Goal: Task Accomplishment & Management: Manage account settings

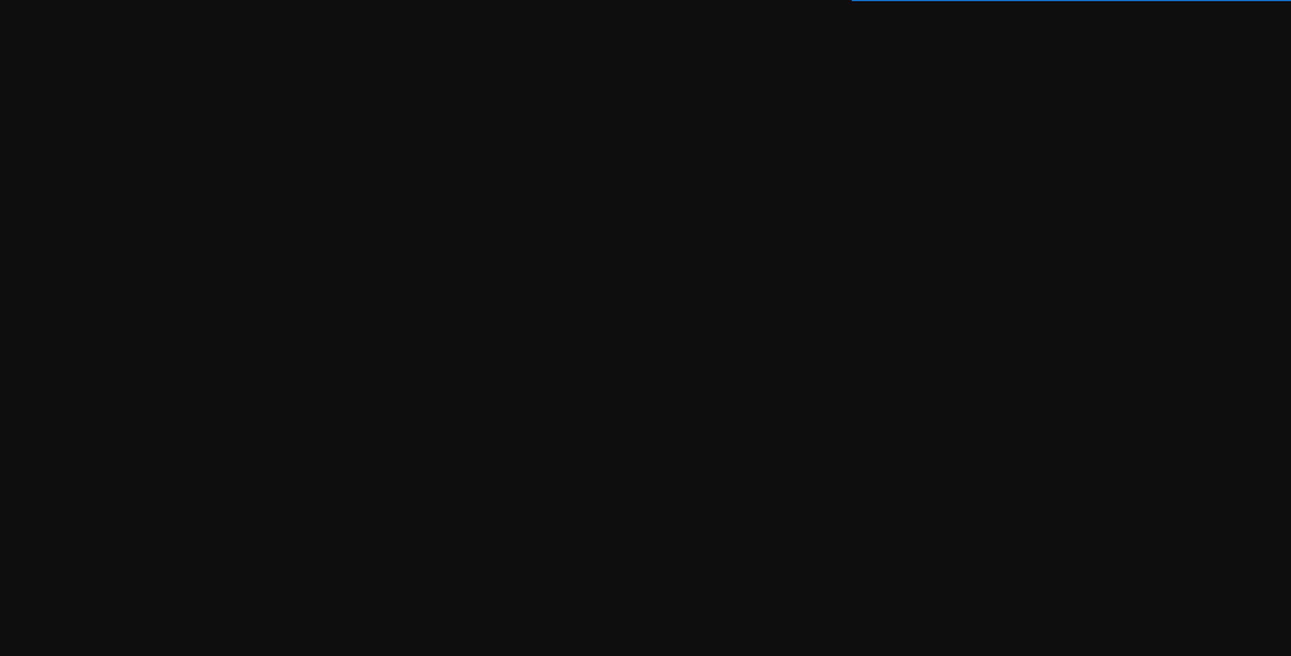
click at [824, 55] on div "Soporte Computando ledger Importando transacciones Subimos una actualización! 🚀…" at bounding box center [645, 328] width 1291 height 656
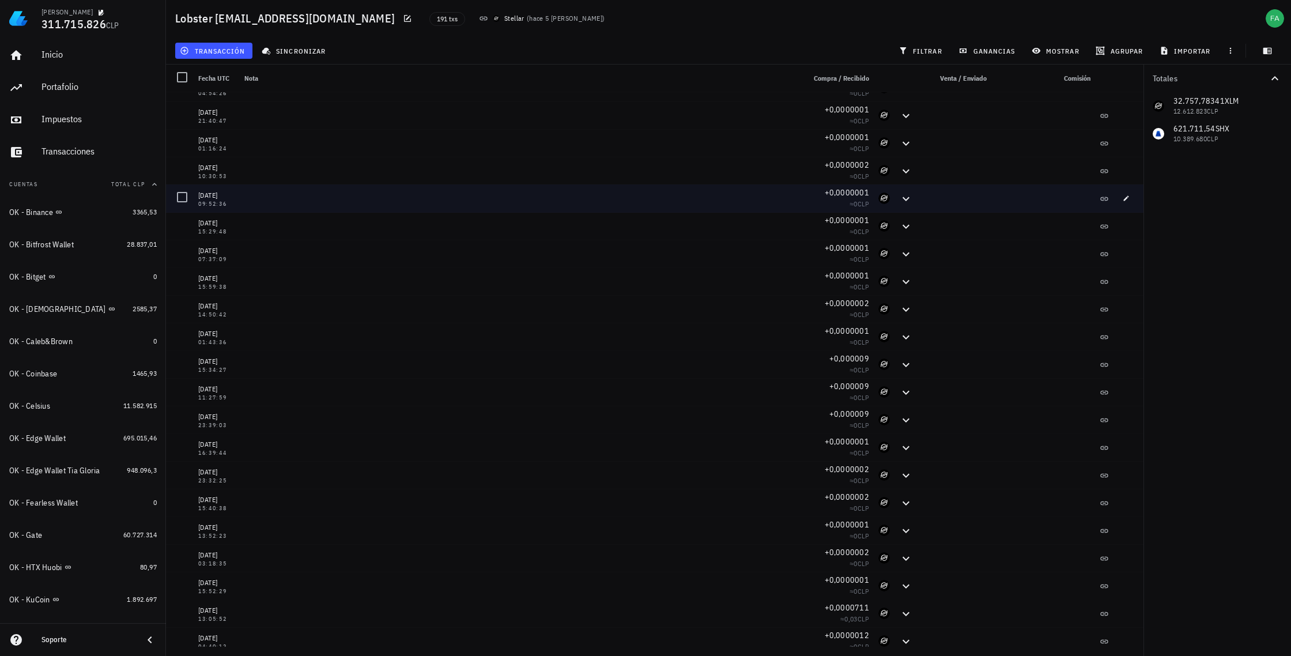
scroll to position [619, 0]
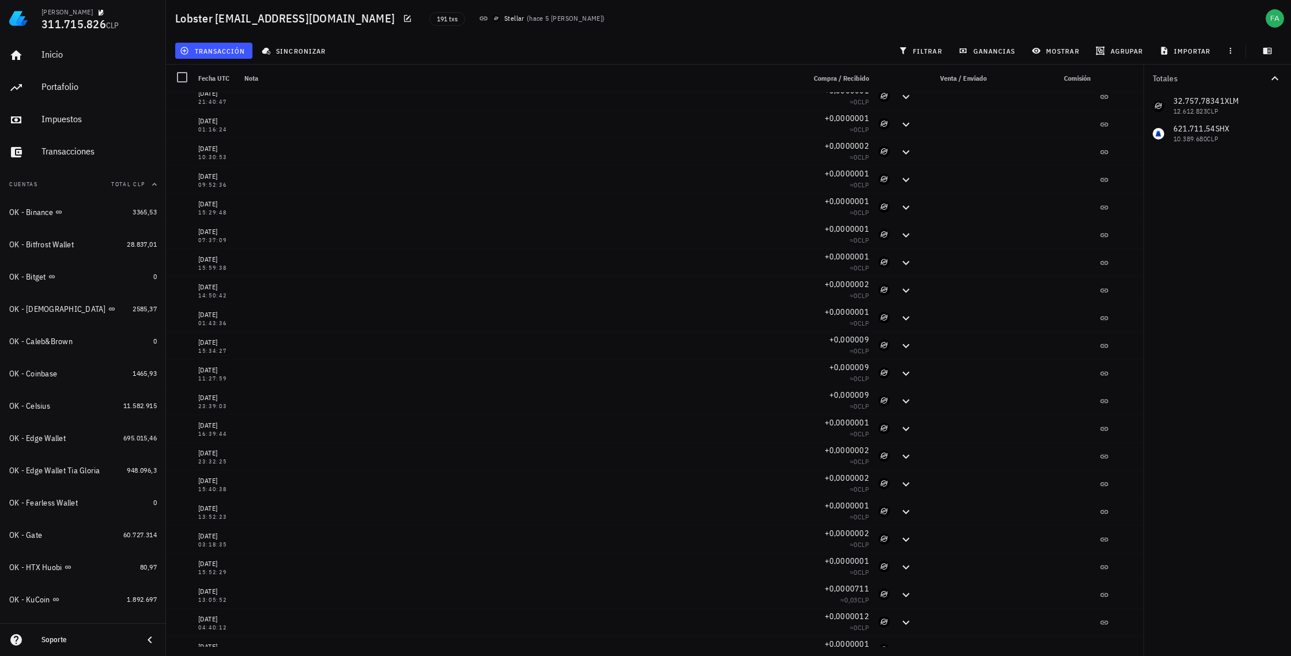
click at [1199, 106] on div "32.757,78341 XLM 12.612.823 CLP 621.711,54 SHX 10.389.680 CLP" at bounding box center [1218, 119] width 148 height 55
click at [1278, 78] on icon "button" at bounding box center [1275, 78] width 7 height 4
click at [1278, 78] on icon "button" at bounding box center [1275, 78] width 14 height 14
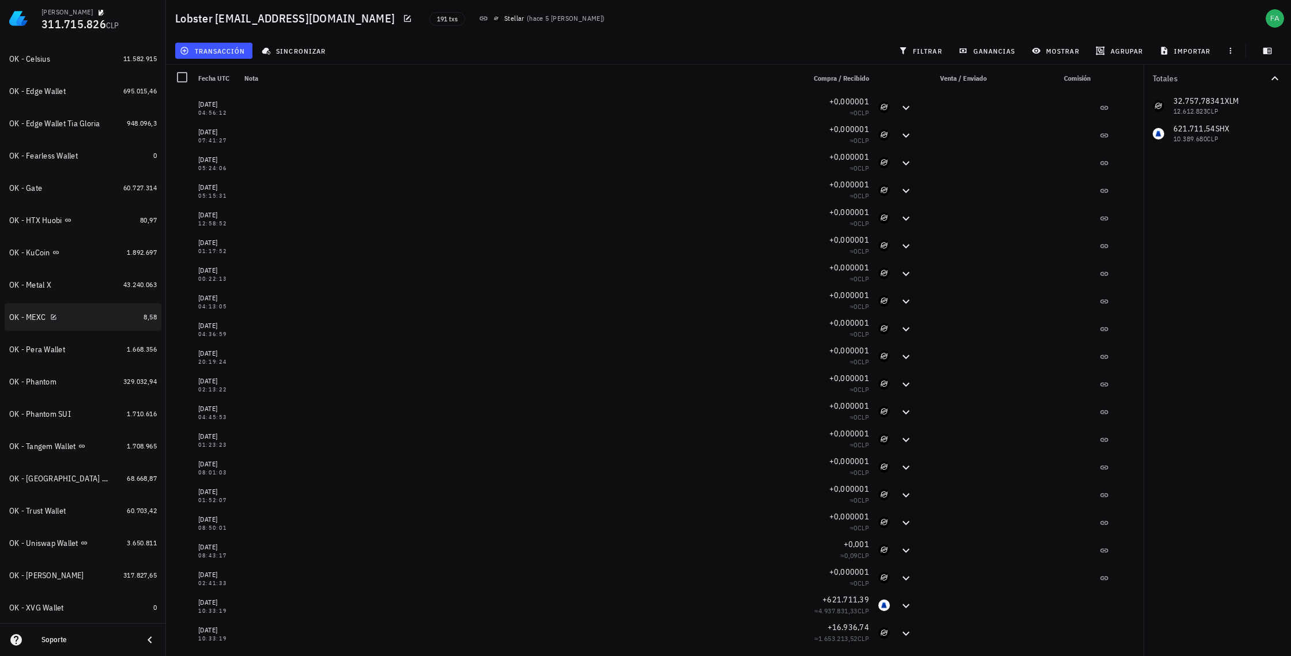
scroll to position [348, 0]
click at [85, 285] on div "OK - Metal X" at bounding box center [64, 284] width 110 height 11
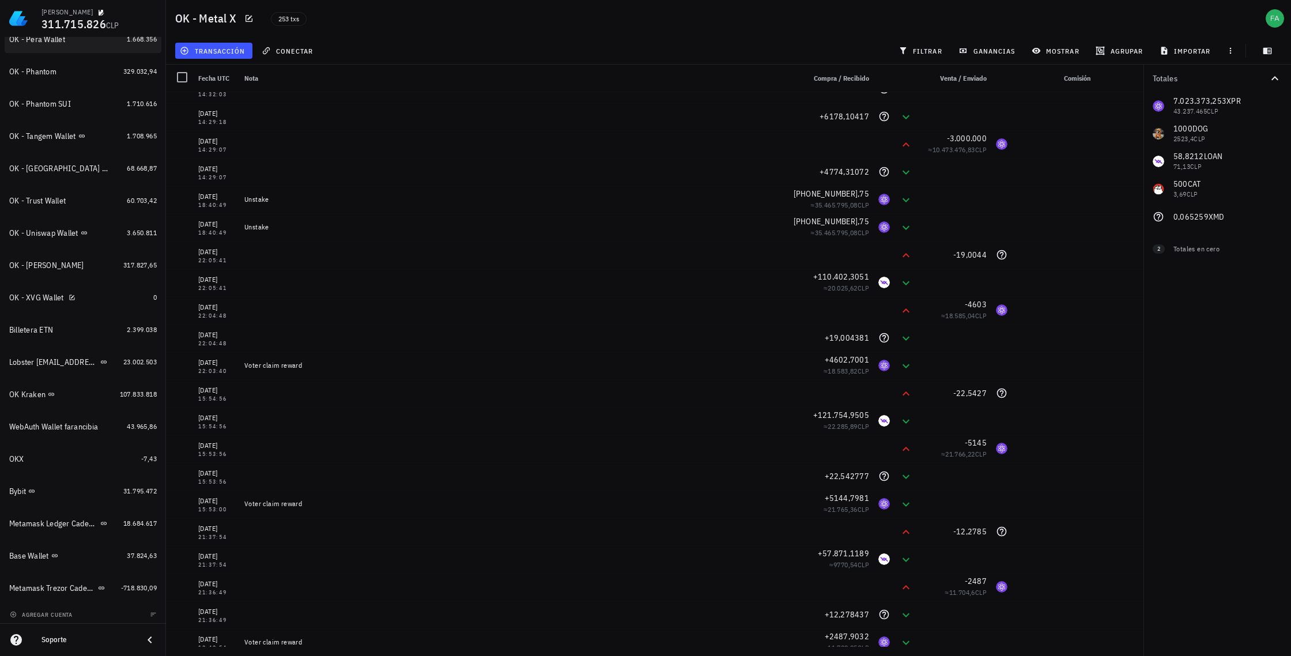
scroll to position [661, 0]
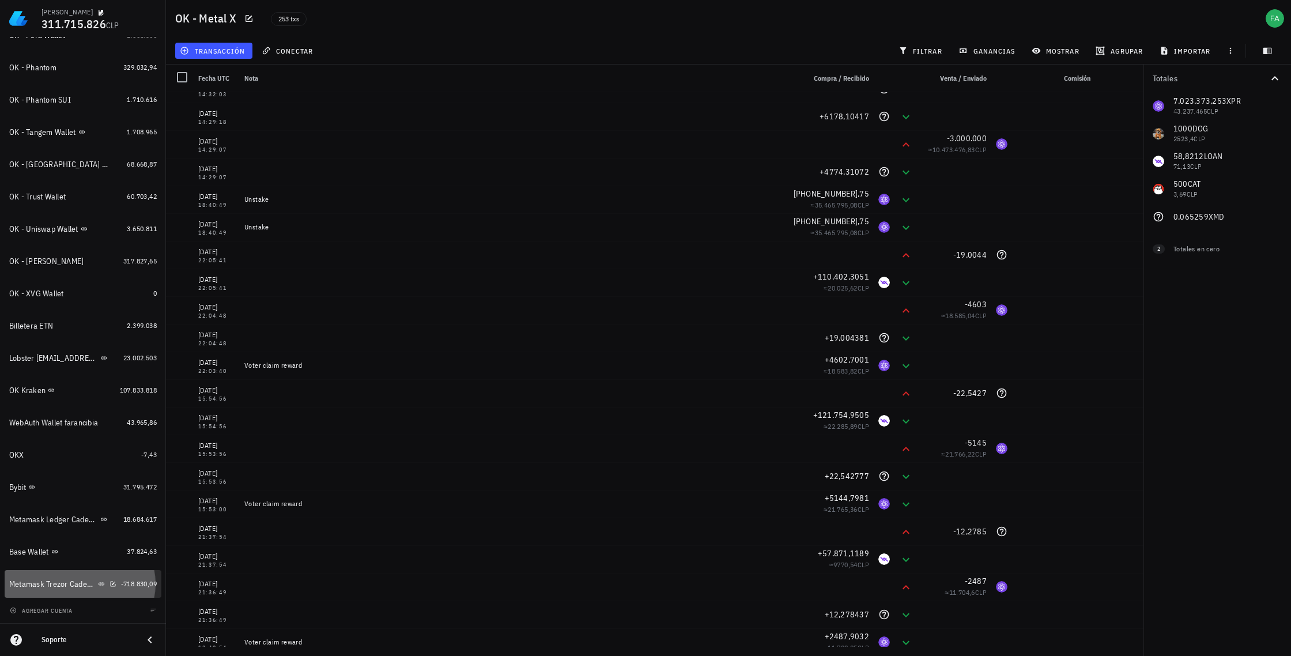
click at [71, 586] on div "Metamask Trezor Cadenas Ethereum, Binance SC," at bounding box center [52, 584] width 86 height 10
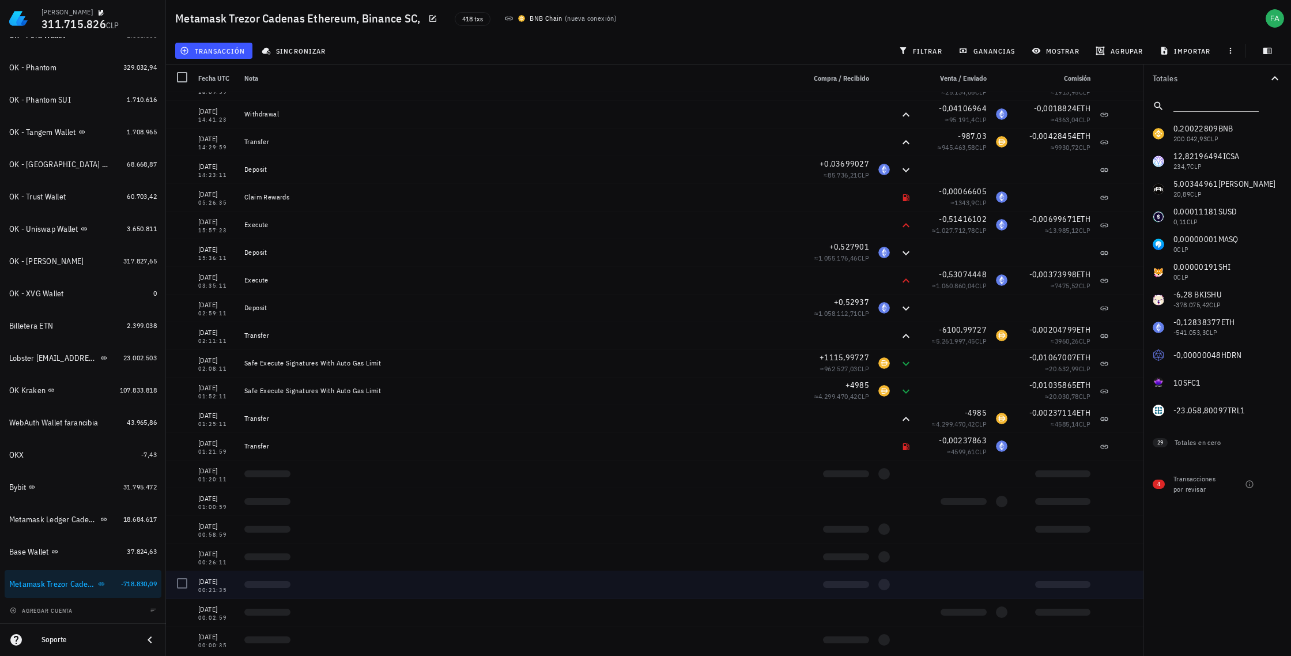
scroll to position [361, 0]
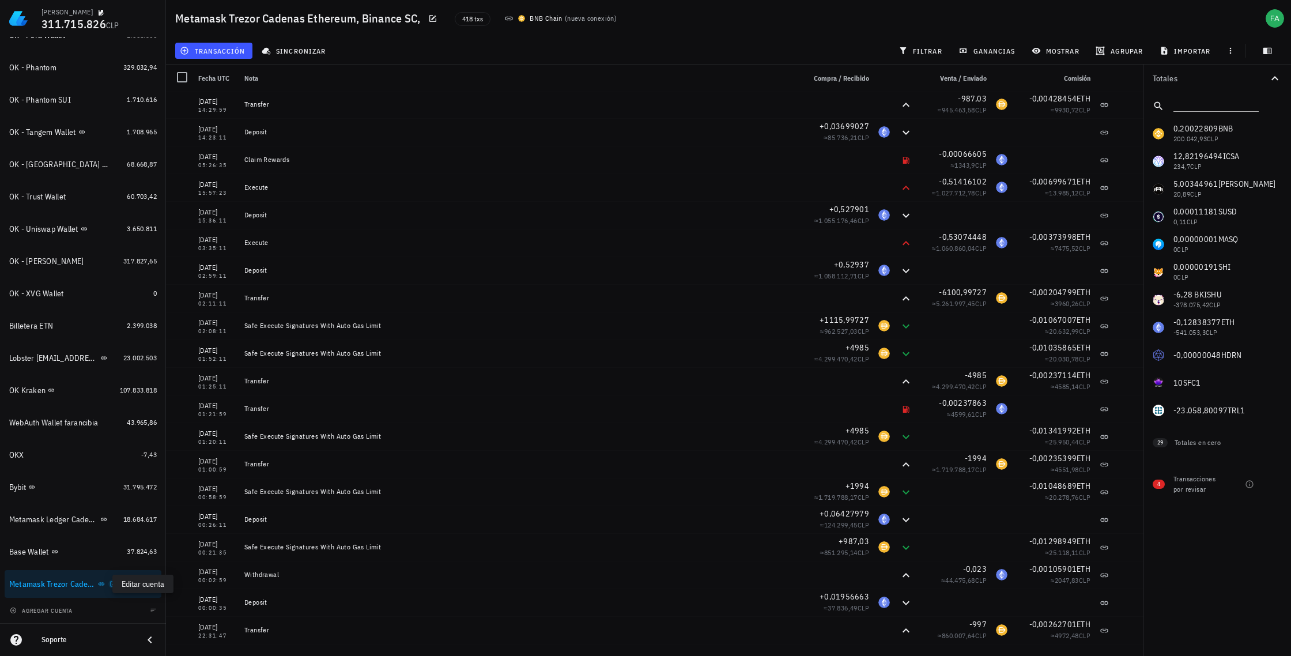
click at [110, 586] on icon "button" at bounding box center [113, 584] width 7 height 7
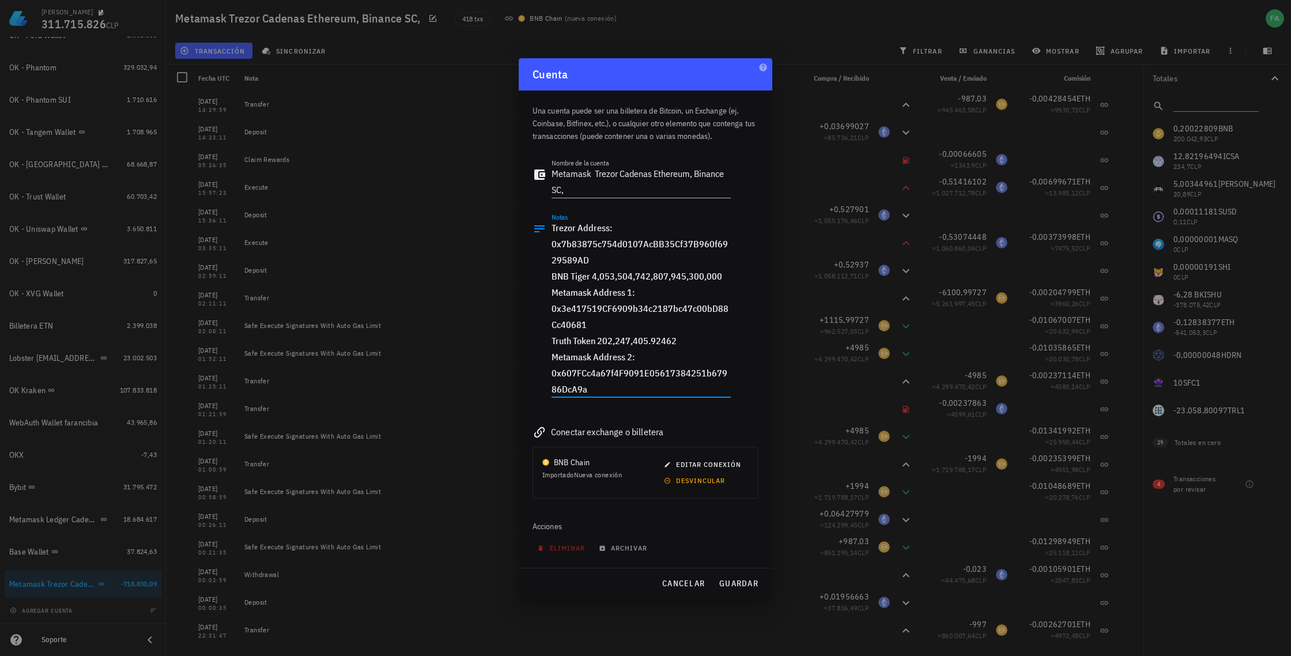
drag, startPoint x: 586, startPoint y: 262, endPoint x: 543, endPoint y: 248, distance: 45.4
click at [543, 248] on div "Notas Trezor Address: 0x7b83875c754d0107AcBB35Cf37B960f6929589AD BNB Tiger 4,05…" at bounding box center [632, 311] width 198 height 197
click at [710, 463] on span "editar conexión" at bounding box center [703, 464] width 75 height 9
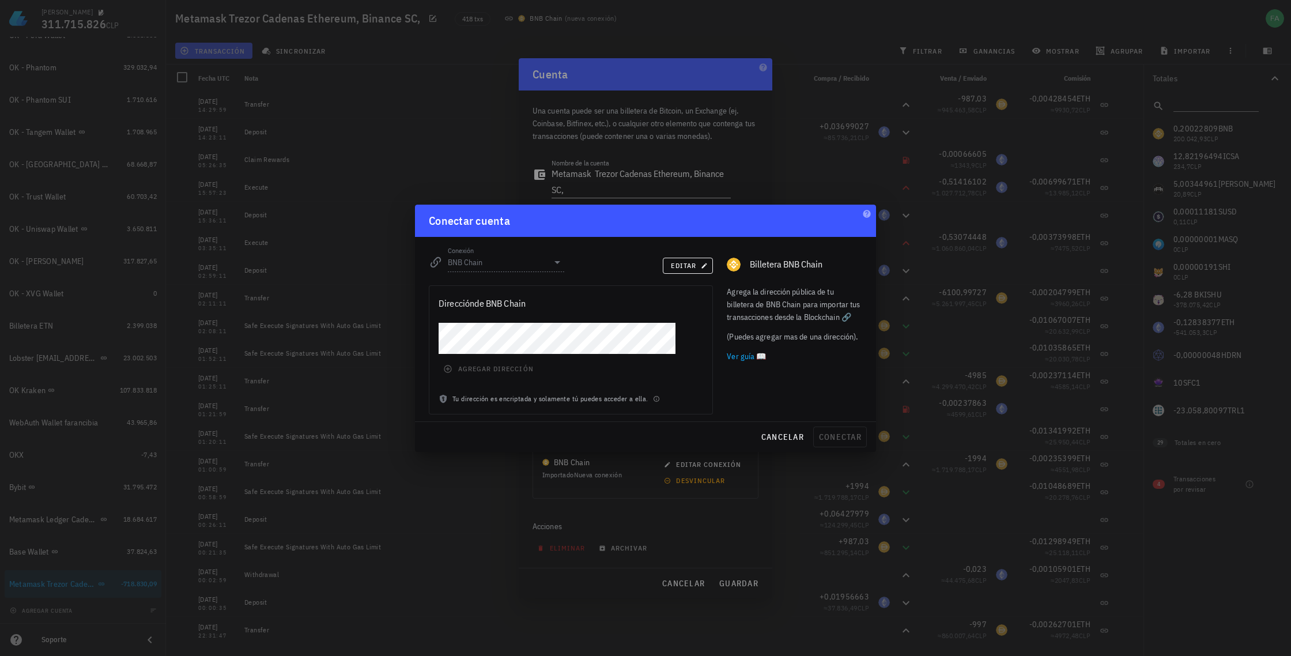
click at [449, 371] on div "agregar dirección" at bounding box center [571, 358] width 283 height 70
click at [449, 370] on div "agregar dirección" at bounding box center [571, 358] width 283 height 70
click at [619, 378] on div "agregar dirección" at bounding box center [571, 358] width 283 height 70
click at [555, 263] on div at bounding box center [558, 262] width 14 height 14
click at [559, 262] on div at bounding box center [558, 262] width 14 height 14
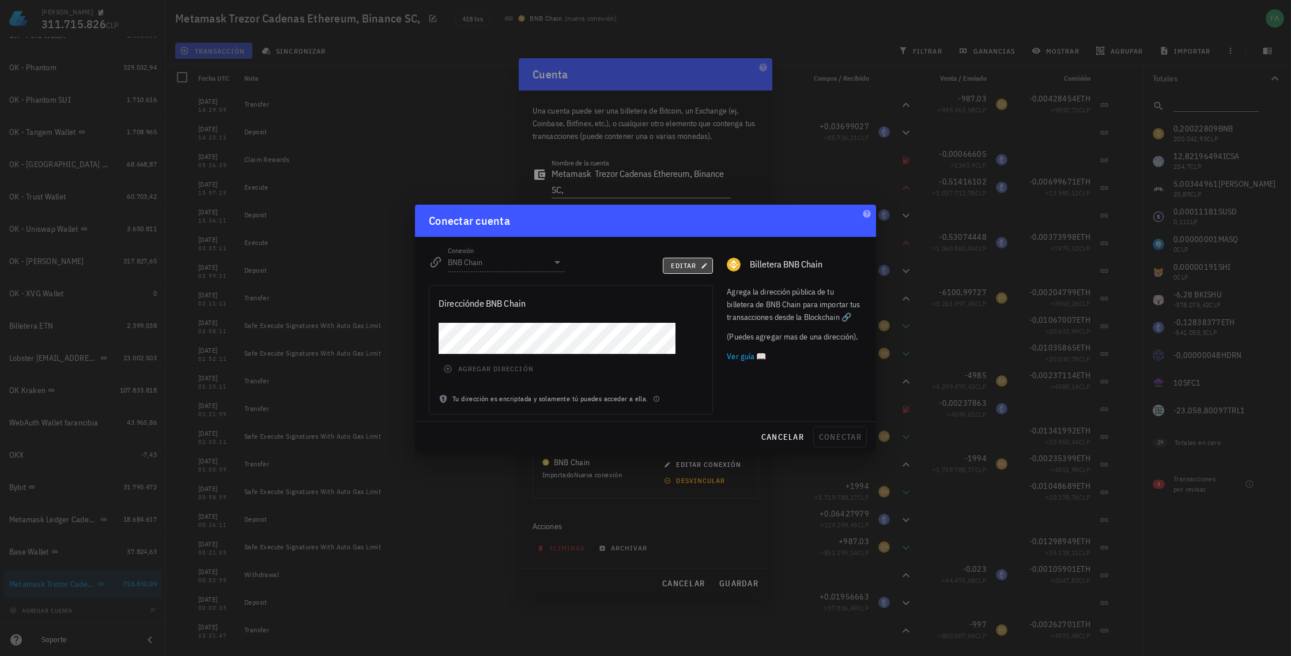
click at [676, 262] on span "editar" at bounding box center [687, 265] width 35 height 9
click at [560, 262] on icon at bounding box center [558, 262] width 14 height 14
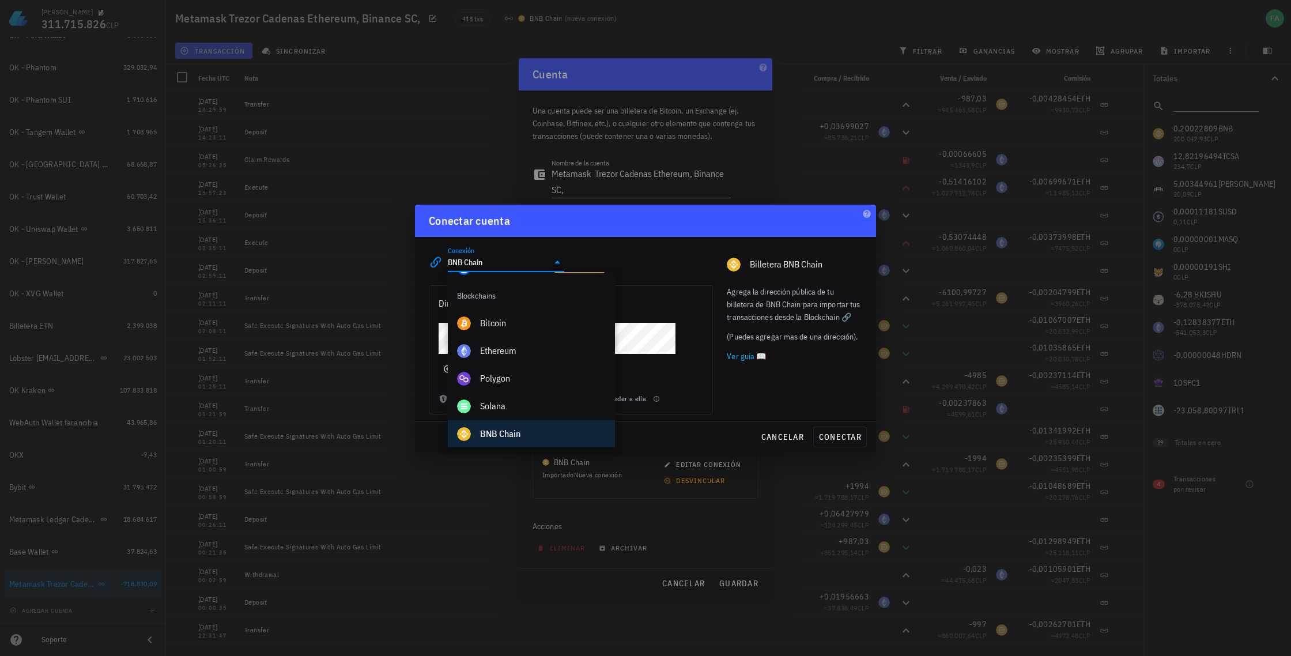
scroll to position [383, 0]
click at [520, 346] on div "Ethereum" at bounding box center [543, 349] width 126 height 11
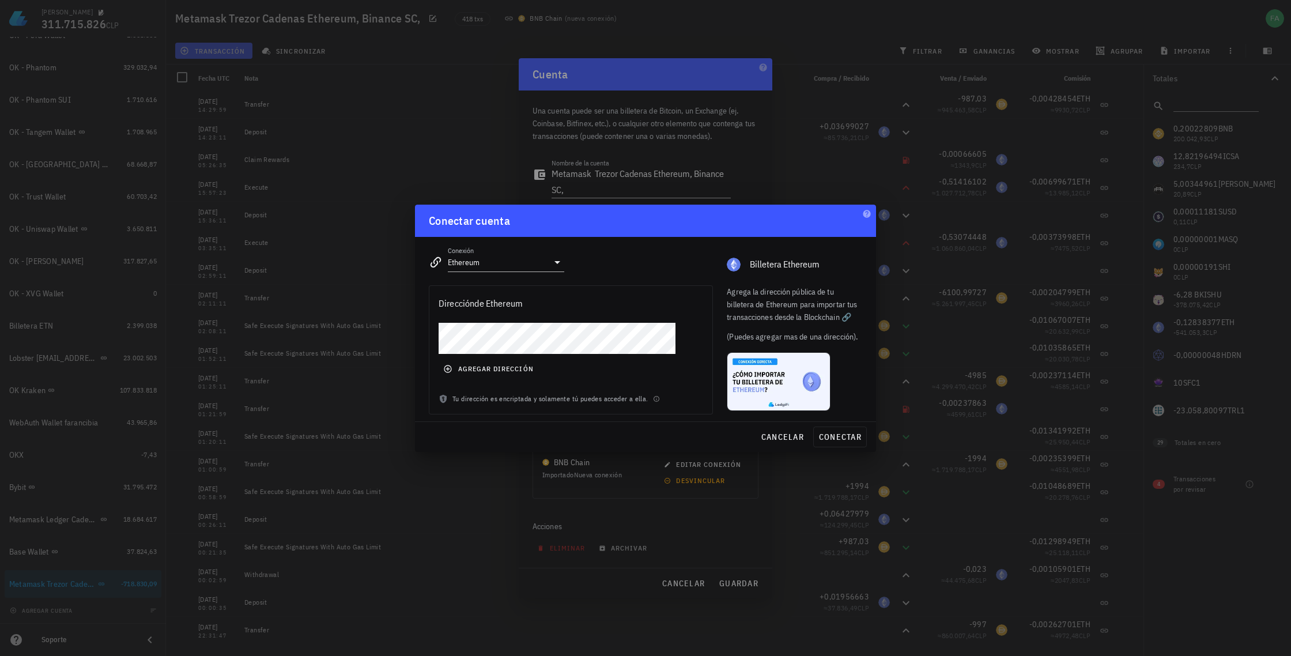
drag, startPoint x: 740, startPoint y: 225, endPoint x: 627, endPoint y: 233, distance: 112.7
click at [627, 232] on div "Conectar cuenta" at bounding box center [645, 221] width 461 height 32
drag, startPoint x: 641, startPoint y: 231, endPoint x: 707, endPoint y: 214, distance: 69.1
click at [707, 214] on div "Conectar cuenta" at bounding box center [645, 221] width 461 height 32
click at [846, 437] on span "conectar" at bounding box center [840, 437] width 43 height 10
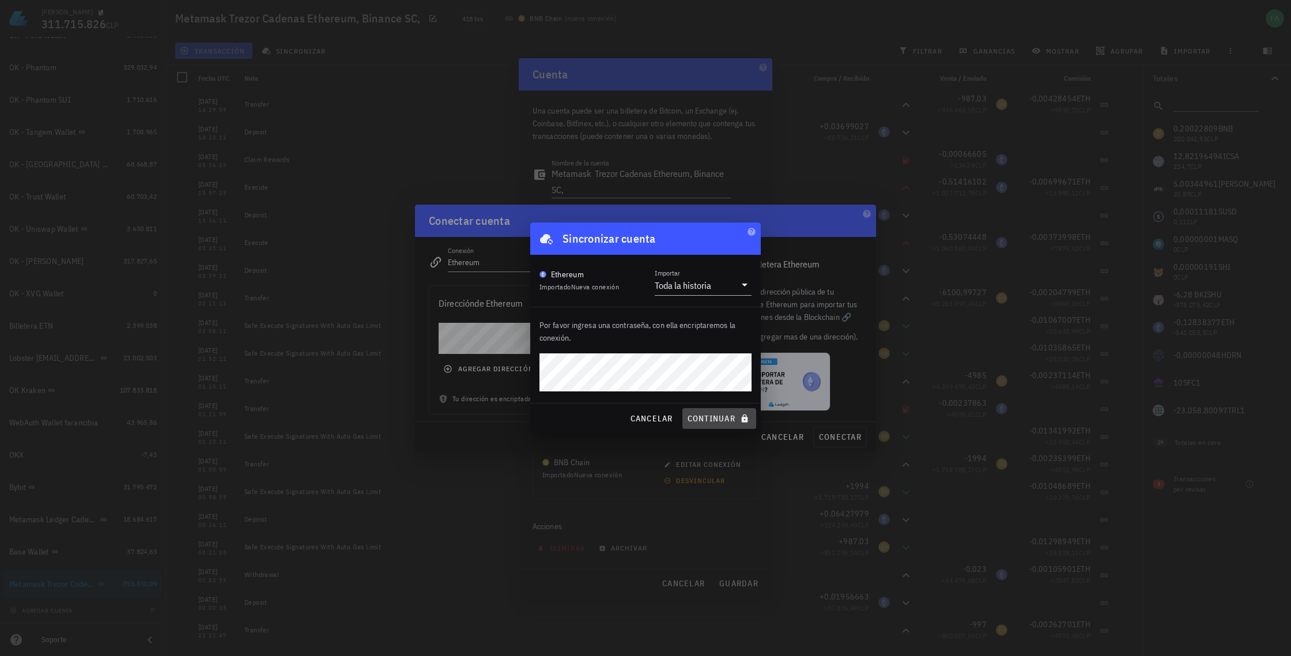
click at [718, 420] on span "continuar" at bounding box center [719, 418] width 65 height 10
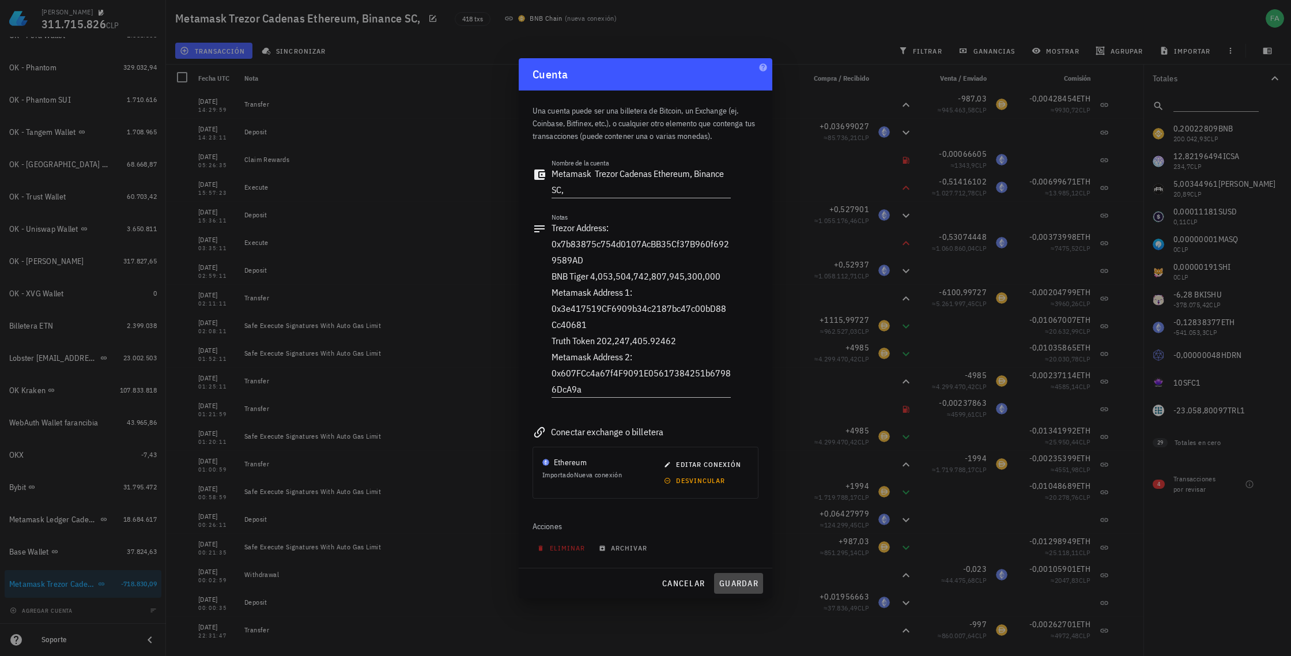
click at [738, 586] on span "guardar" at bounding box center [739, 583] width 40 height 10
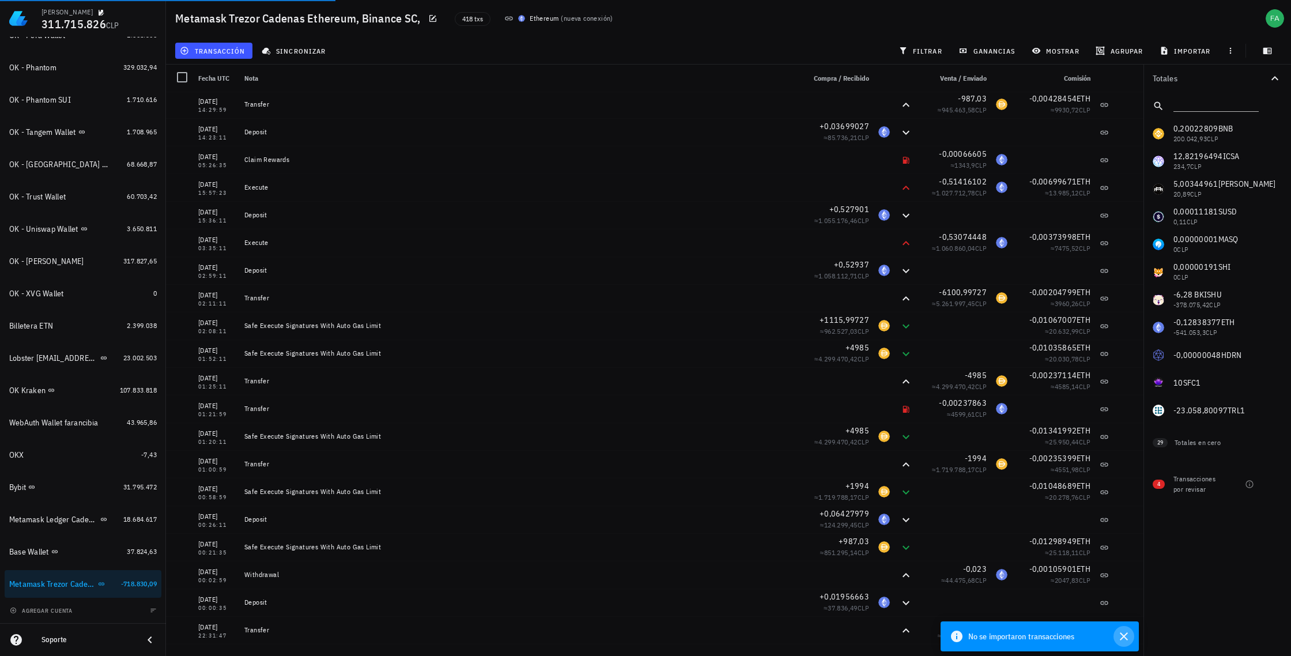
click at [1126, 636] on icon "button" at bounding box center [1124, 637] width 14 height 14
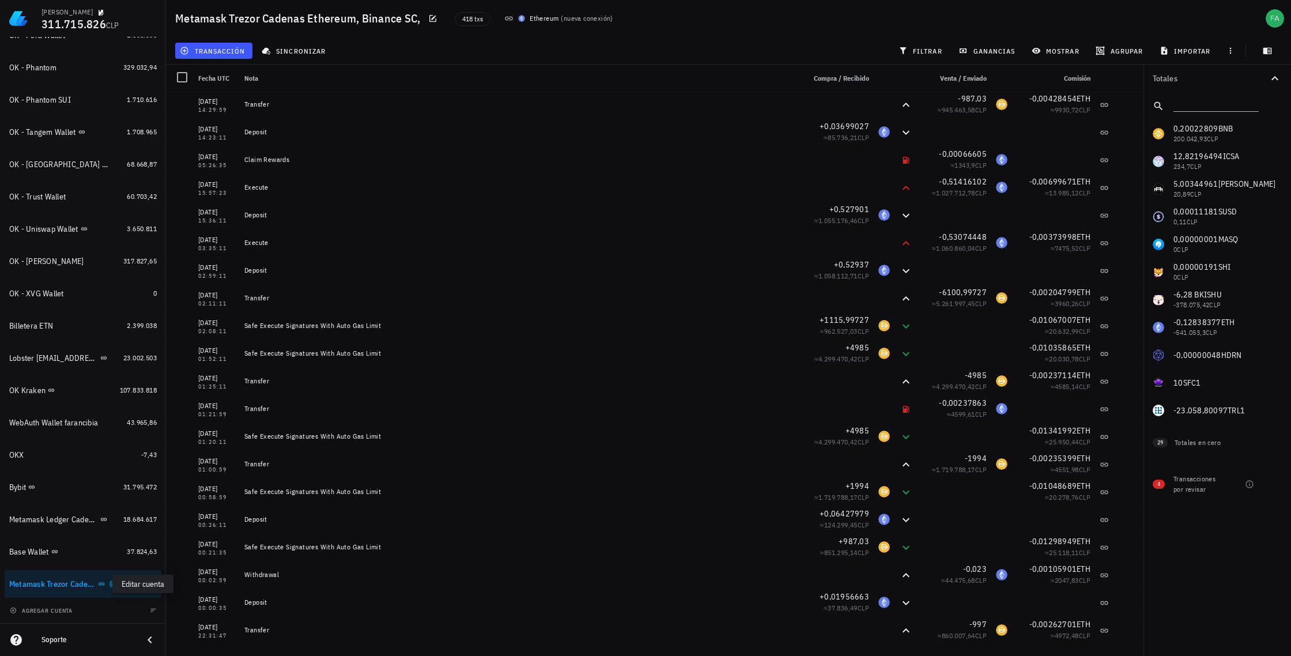
click at [110, 584] on icon "button" at bounding box center [113, 584] width 7 height 7
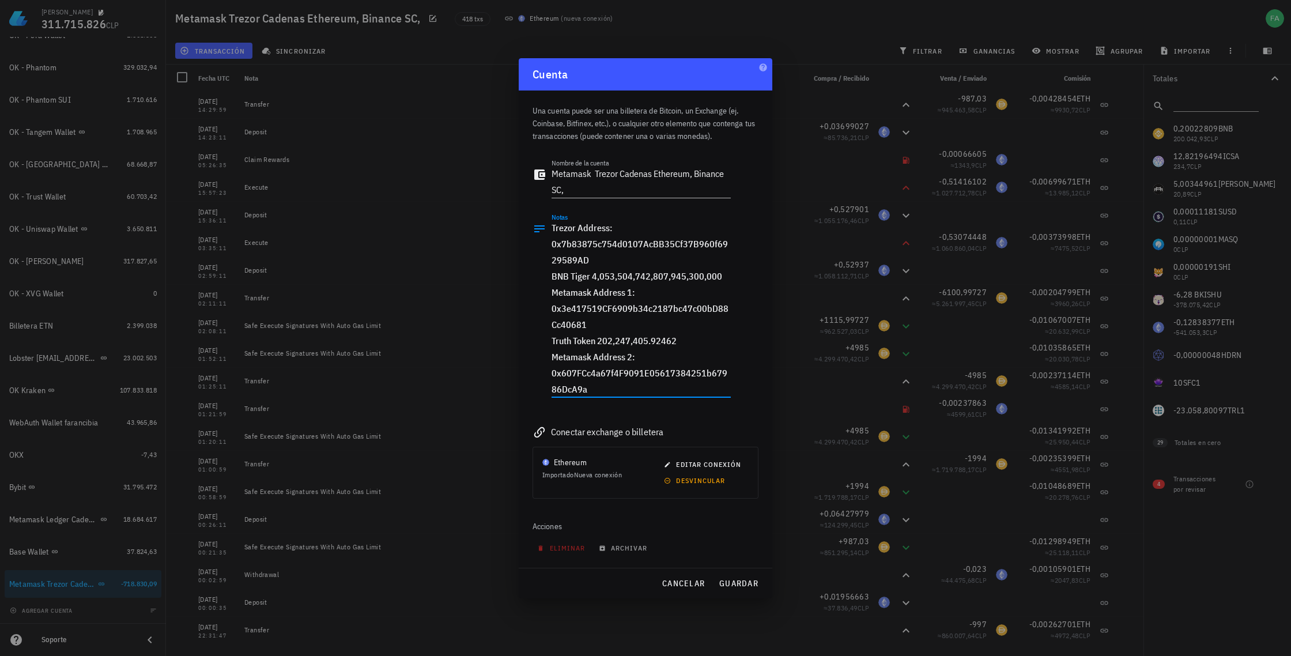
drag, startPoint x: 588, startPoint y: 325, endPoint x: 544, endPoint y: 313, distance: 45.9
click at [544, 313] on div "Notas Trezor Address: 0x7b83875c754d0107AcBB35Cf37B960f6929589AD BNB Tiger 4,05…" at bounding box center [632, 311] width 198 height 197
click at [706, 462] on span "editar conexión" at bounding box center [703, 464] width 75 height 9
type input "Ethereum"
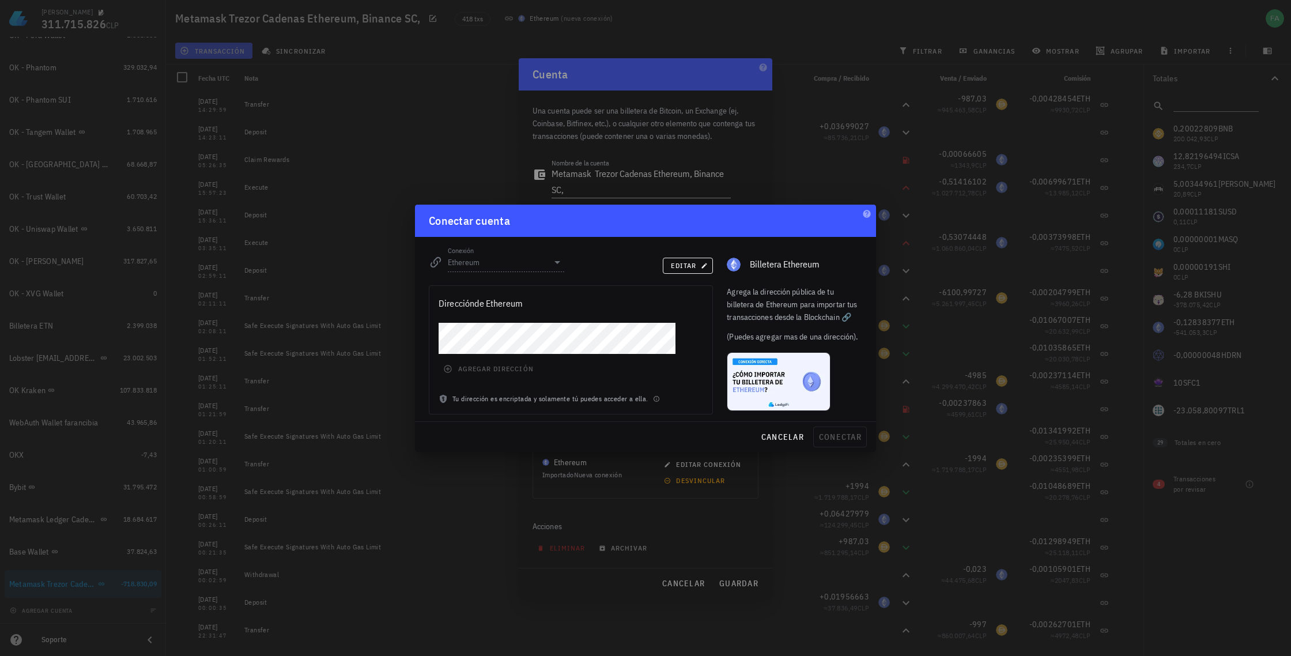
click at [451, 368] on div "agregar dirección" at bounding box center [571, 358] width 283 height 70
click at [692, 264] on span "editar" at bounding box center [687, 265] width 35 height 9
click at [457, 369] on span "agregar dirección" at bounding box center [490, 368] width 88 height 9
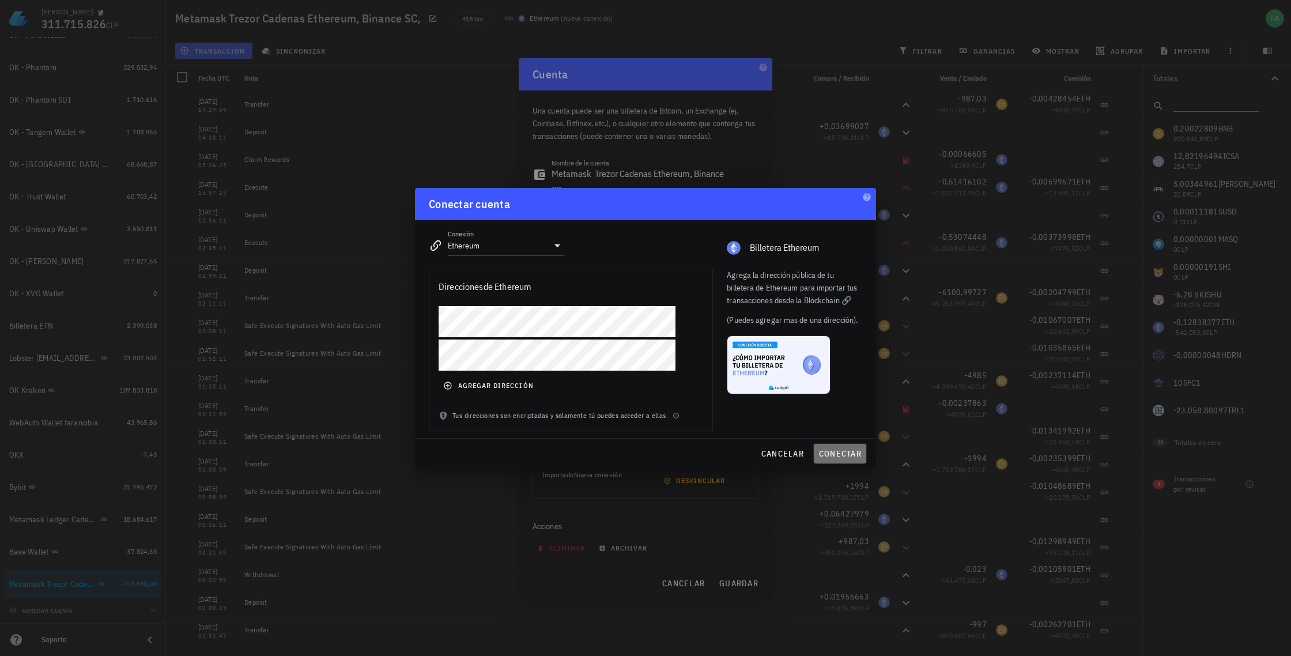
click at [839, 455] on span "conectar" at bounding box center [840, 454] width 43 height 10
click at [782, 458] on span "cancelar" at bounding box center [782, 454] width 43 height 10
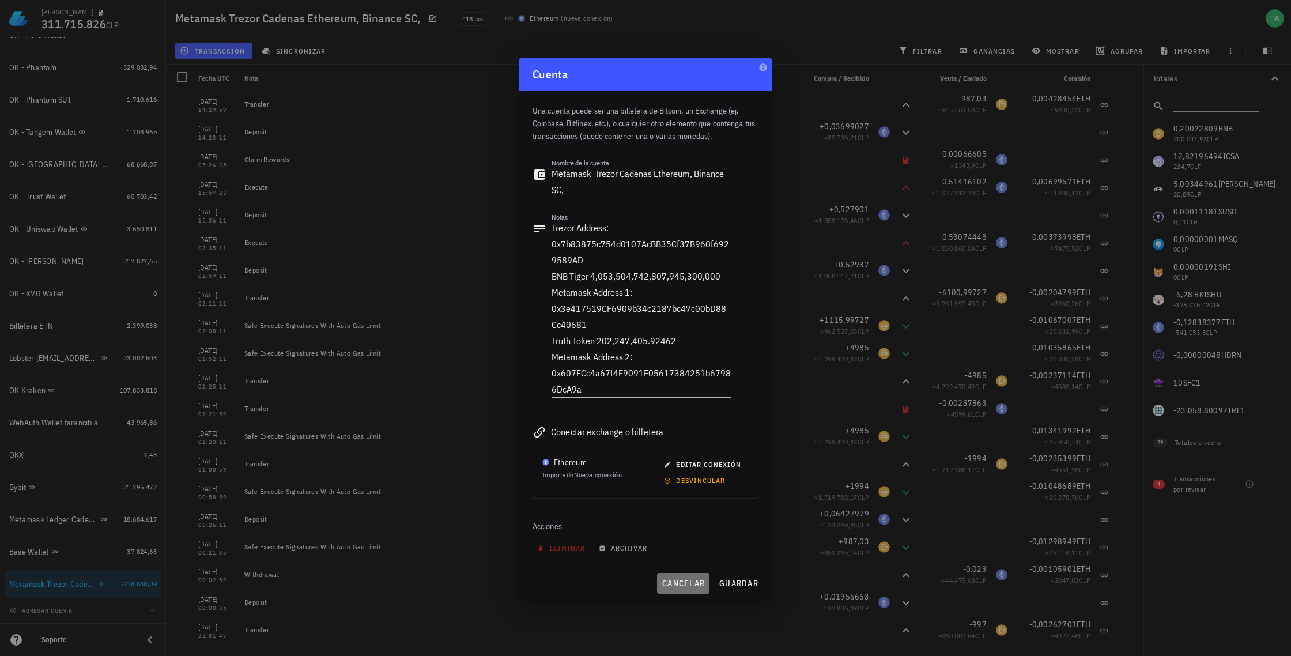
click at [678, 583] on span "cancelar" at bounding box center [683, 583] width 43 height 10
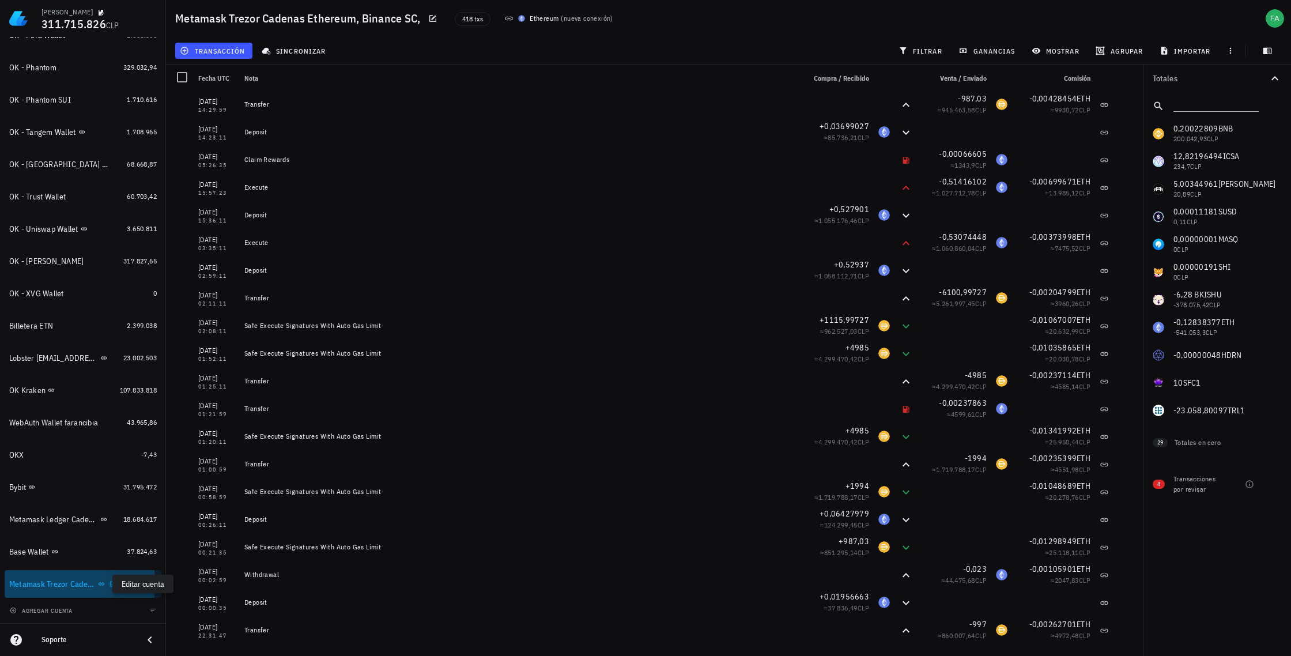
click at [110, 586] on icon "button" at bounding box center [113, 584] width 7 height 7
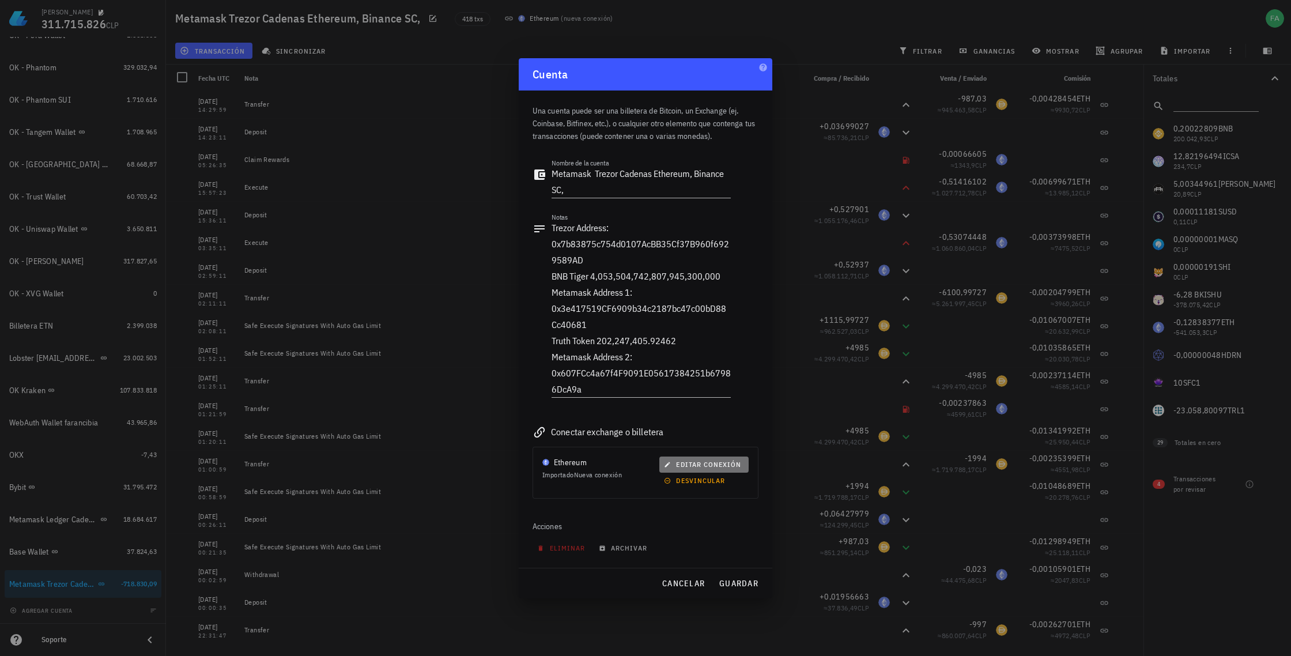
click at [701, 465] on span "editar conexión" at bounding box center [703, 464] width 75 height 9
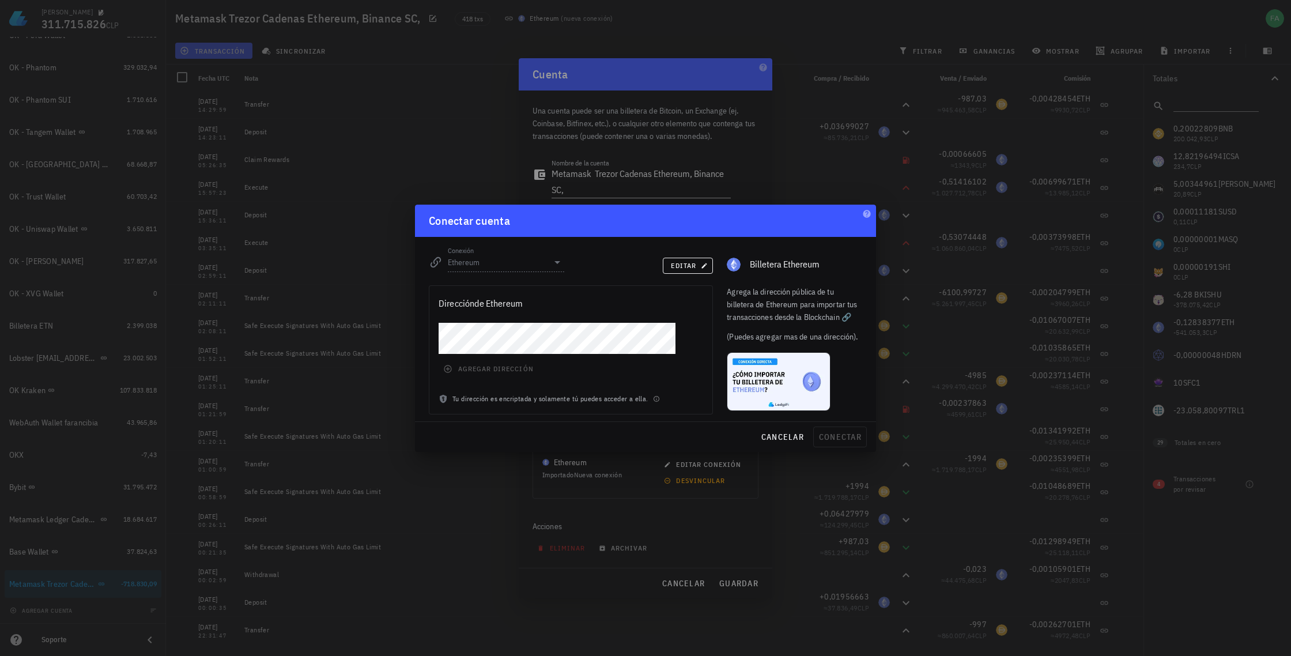
click at [462, 371] on div "agregar dirección" at bounding box center [571, 358] width 283 height 70
click at [446, 368] on div "agregar dirección" at bounding box center [571, 358] width 283 height 70
click at [691, 268] on span "editar" at bounding box center [687, 265] width 35 height 9
click at [846, 437] on span "conectar" at bounding box center [840, 437] width 43 height 10
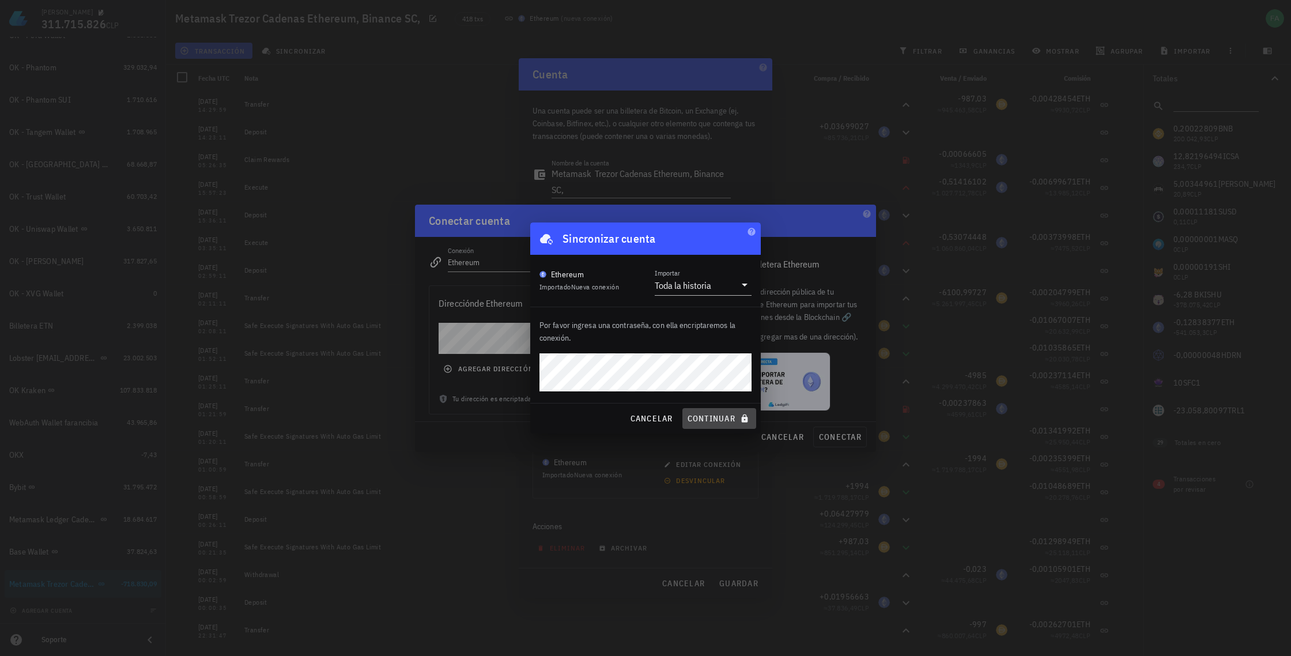
click at [723, 419] on span "continuar" at bounding box center [719, 418] width 65 height 10
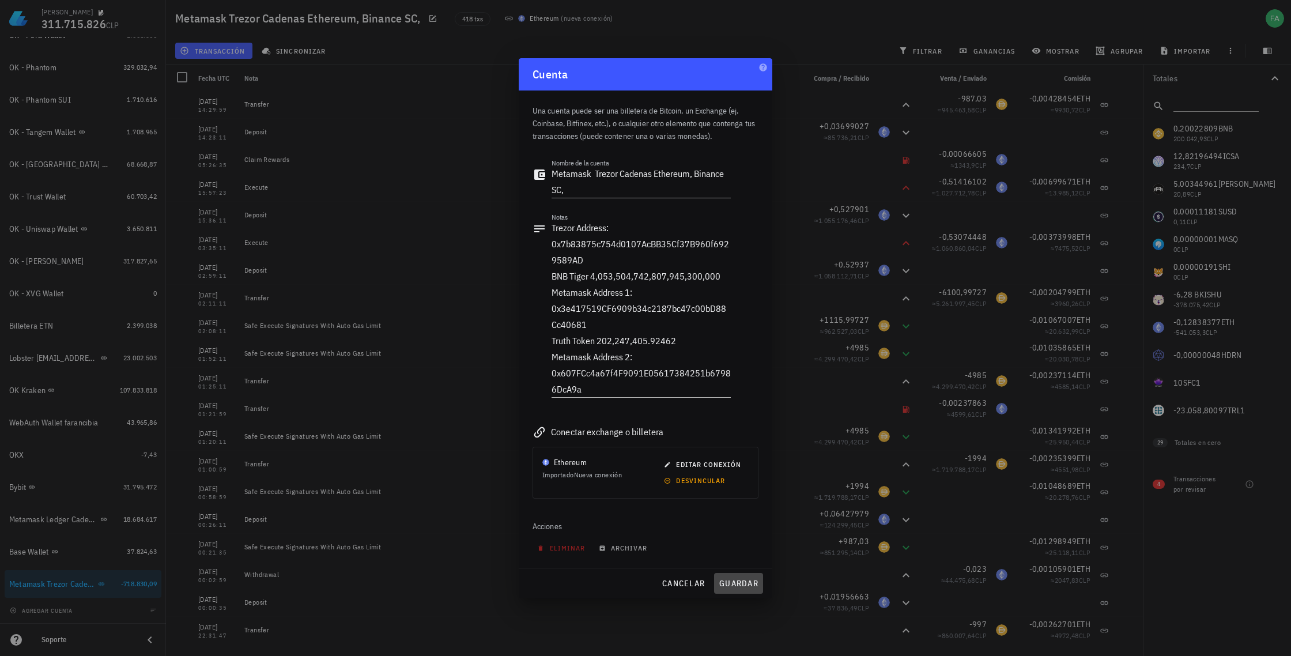
click at [737, 583] on span "guardar" at bounding box center [739, 583] width 40 height 10
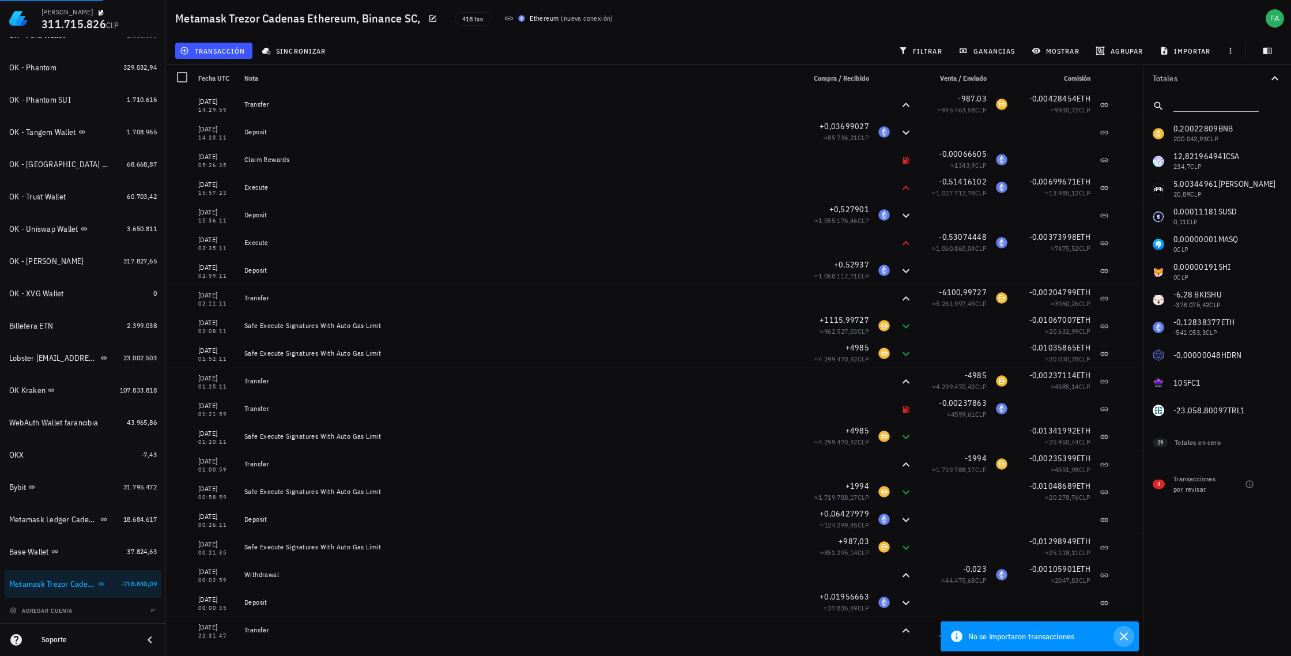
click at [1125, 636] on icon "button" at bounding box center [1124, 636] width 8 height 8
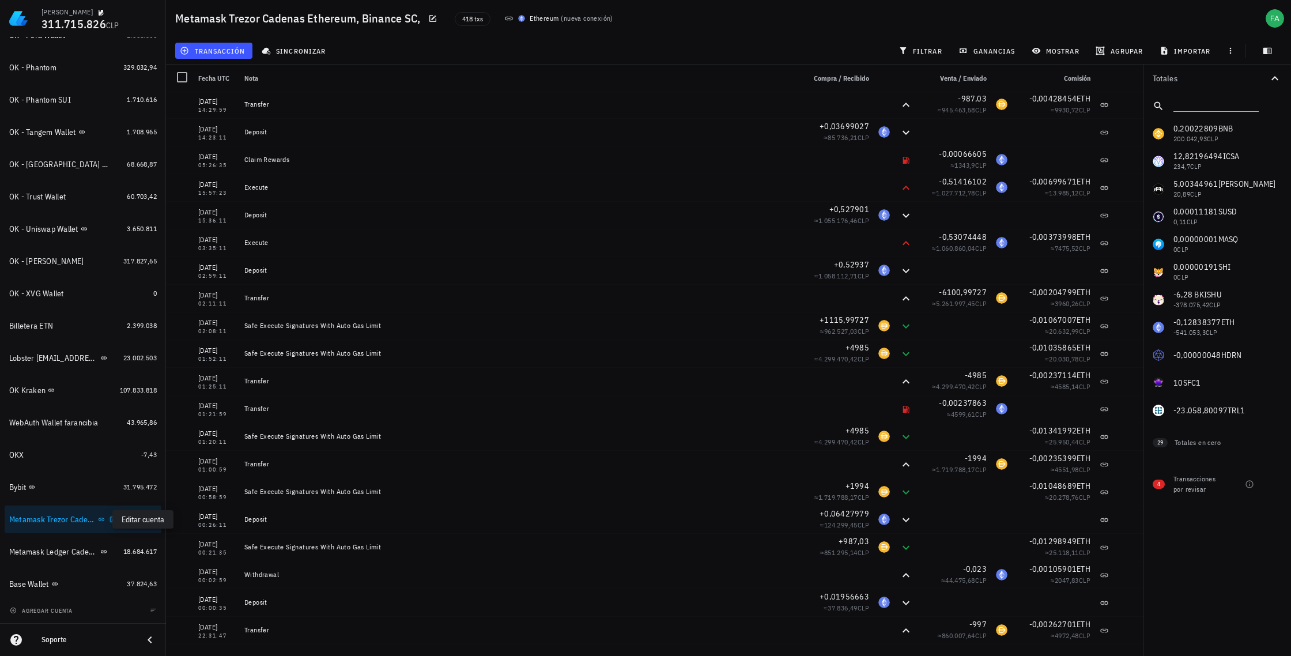
click at [110, 521] on icon "button" at bounding box center [113, 519] width 7 height 7
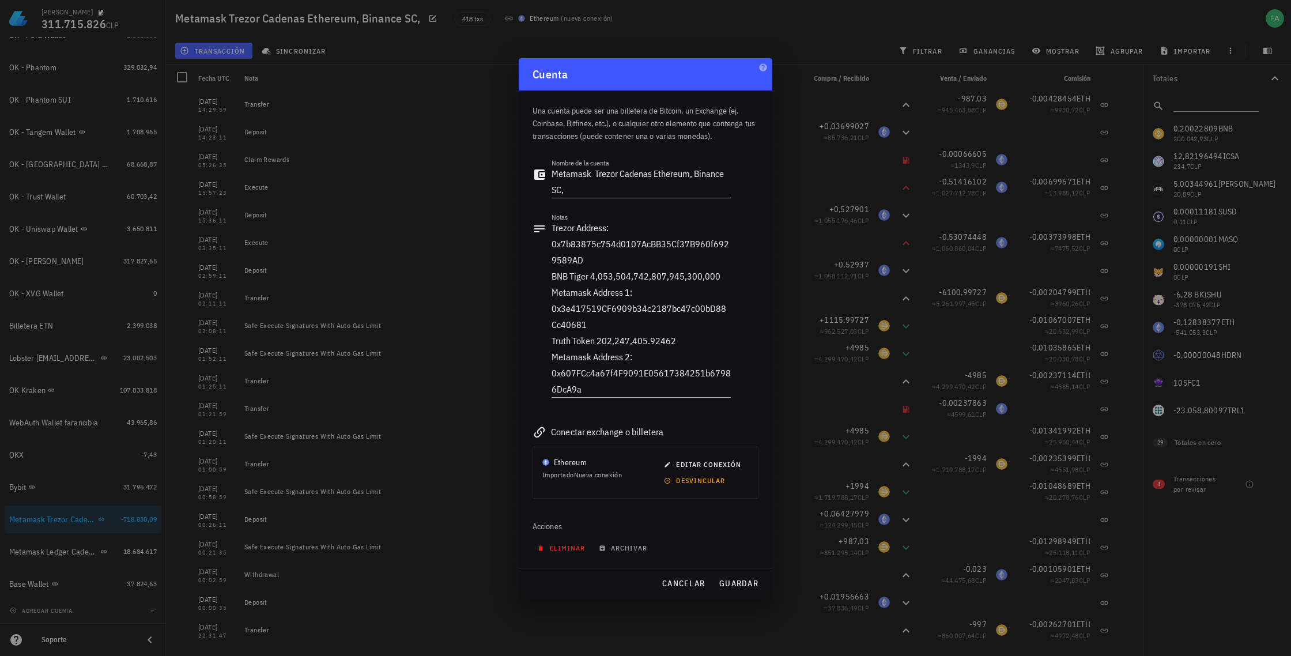
click at [544, 547] on icon "button" at bounding box center [540, 548] width 7 height 7
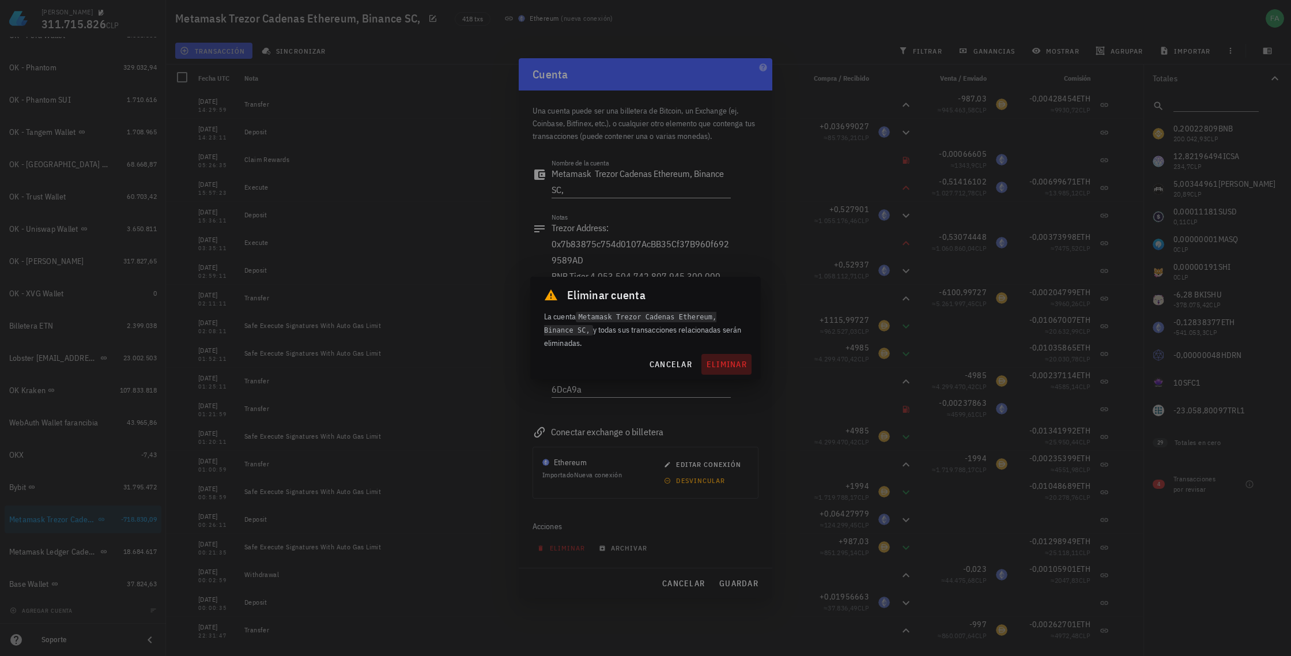
click at [728, 363] on span "eliminar" at bounding box center [726, 364] width 41 height 10
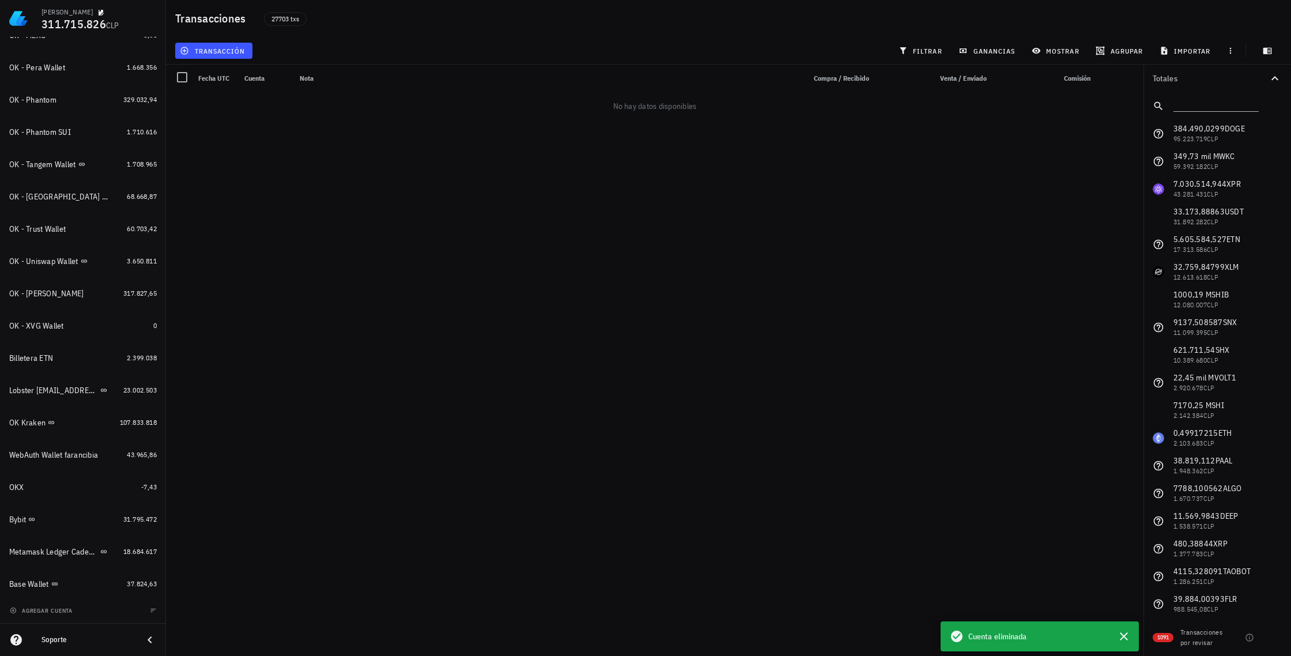
scroll to position [629, 0]
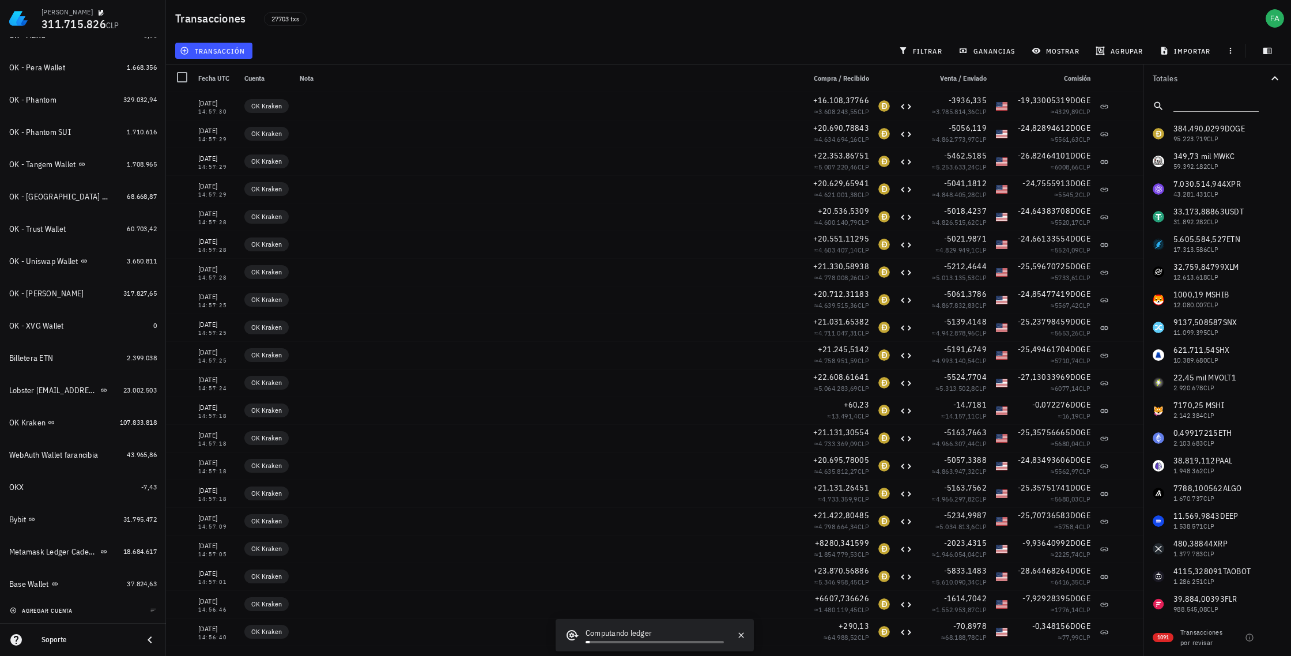
click at [29, 609] on span "agregar cuenta" at bounding box center [42, 610] width 61 height 7
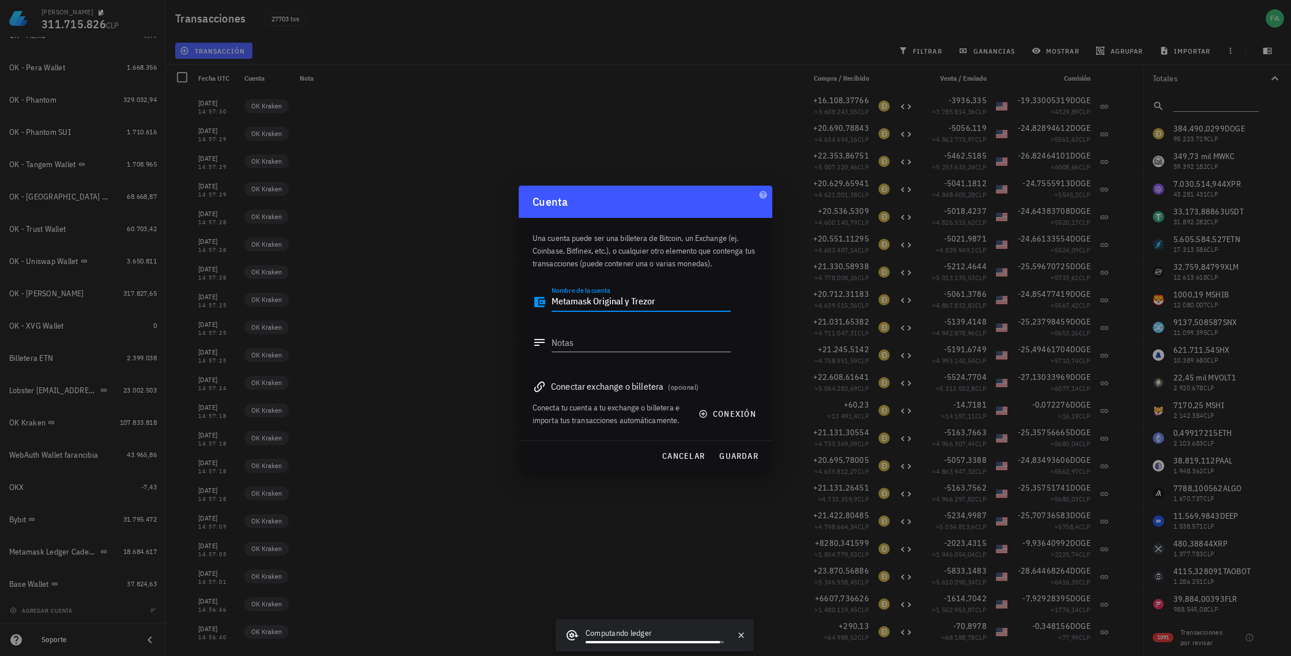
type textarea "Metamask Original y Trezor"
click at [724, 415] on span "conexión" at bounding box center [728, 414] width 55 height 10
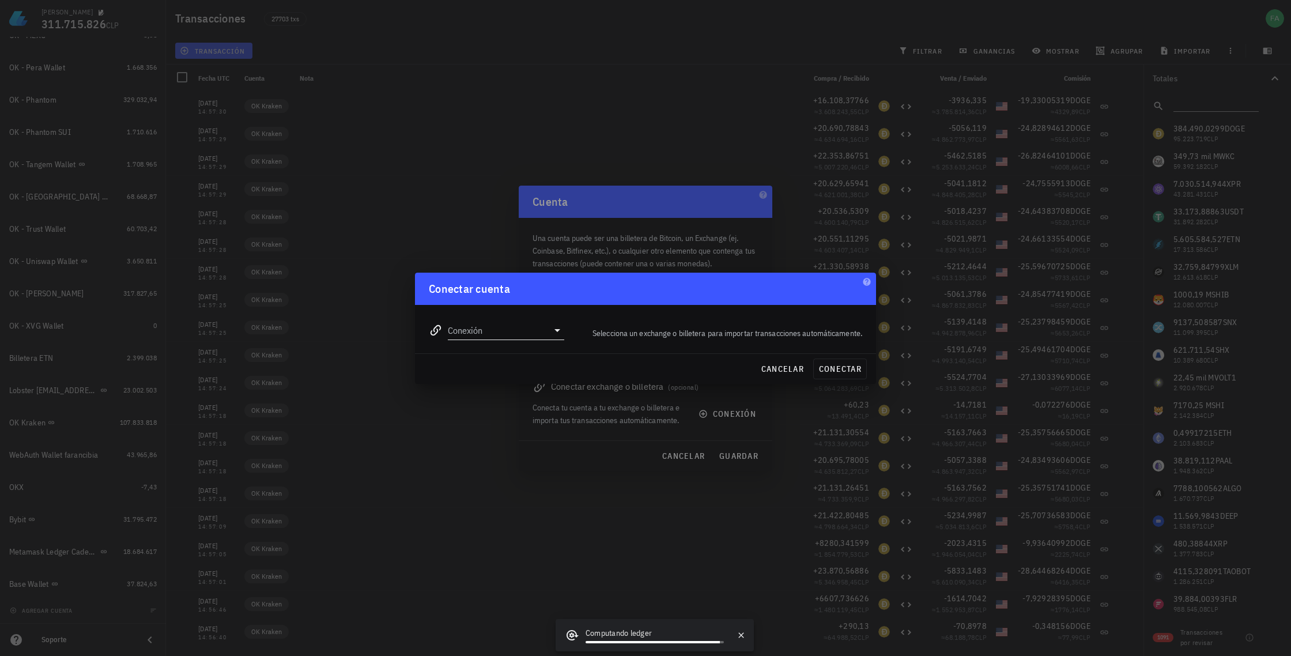
click at [557, 333] on icon at bounding box center [558, 330] width 14 height 14
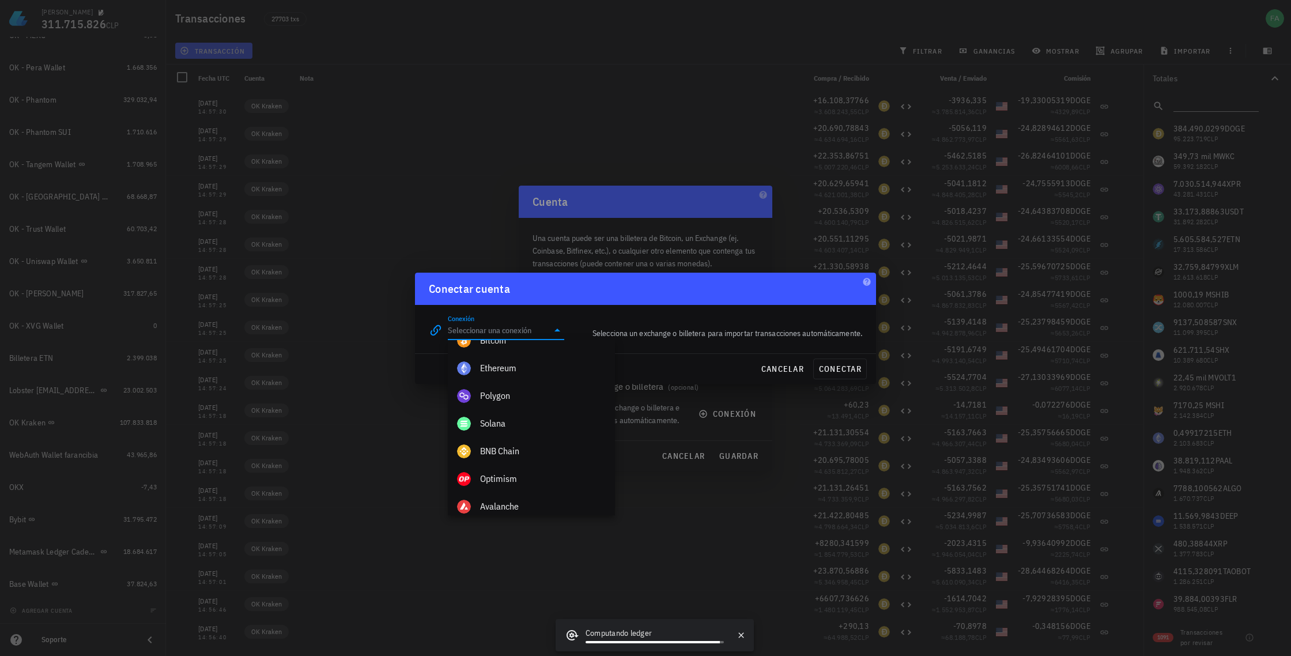
scroll to position [434, 0]
click at [770, 369] on span "cancelar" at bounding box center [782, 369] width 43 height 10
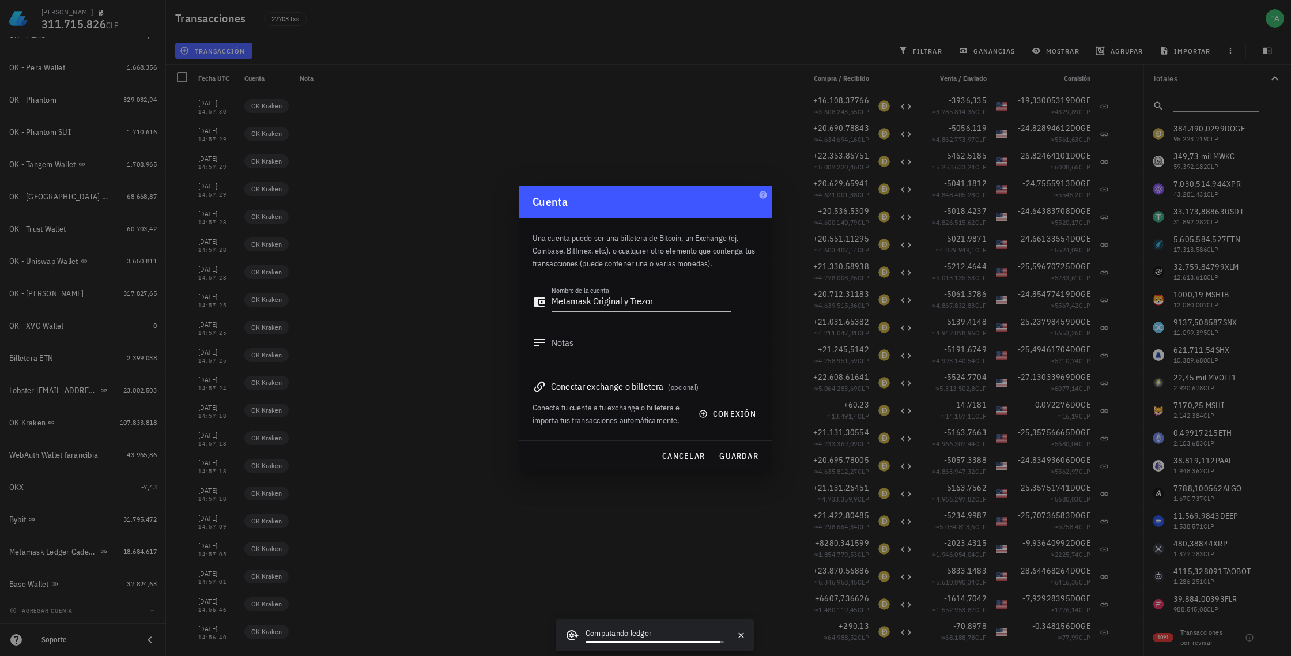
click at [132, 306] on div at bounding box center [645, 328] width 1291 height 656
click at [696, 453] on span "cancelar" at bounding box center [683, 456] width 43 height 10
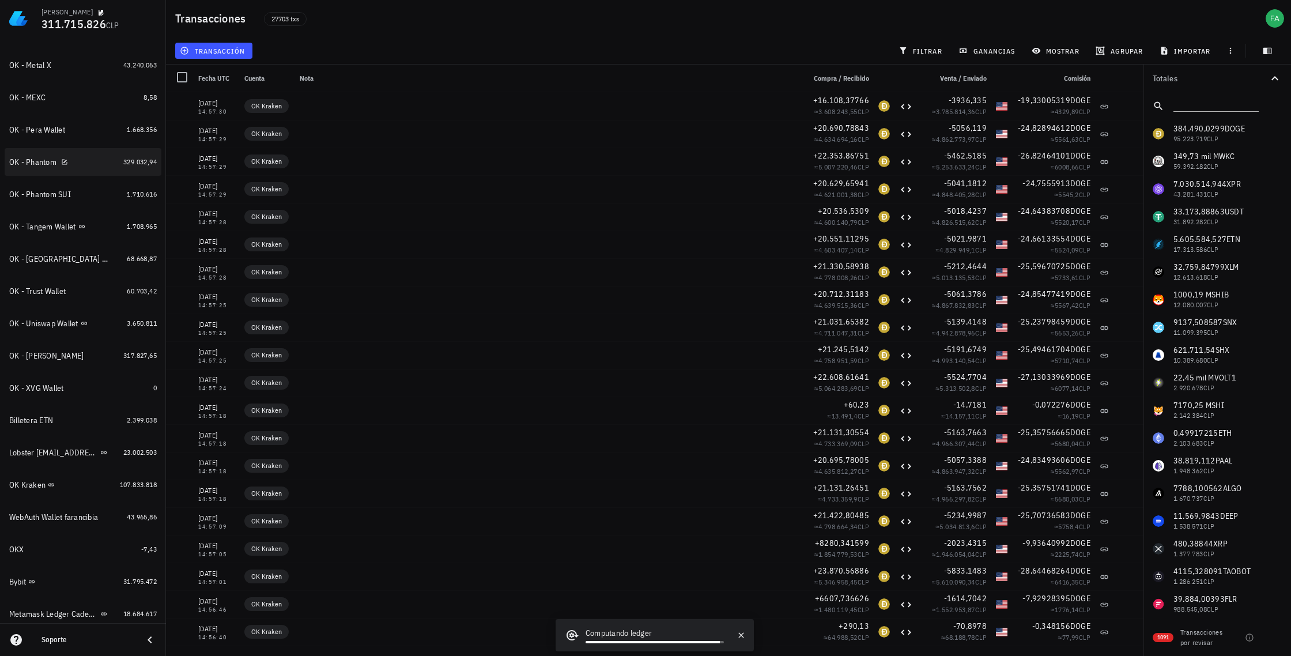
scroll to position [629, 0]
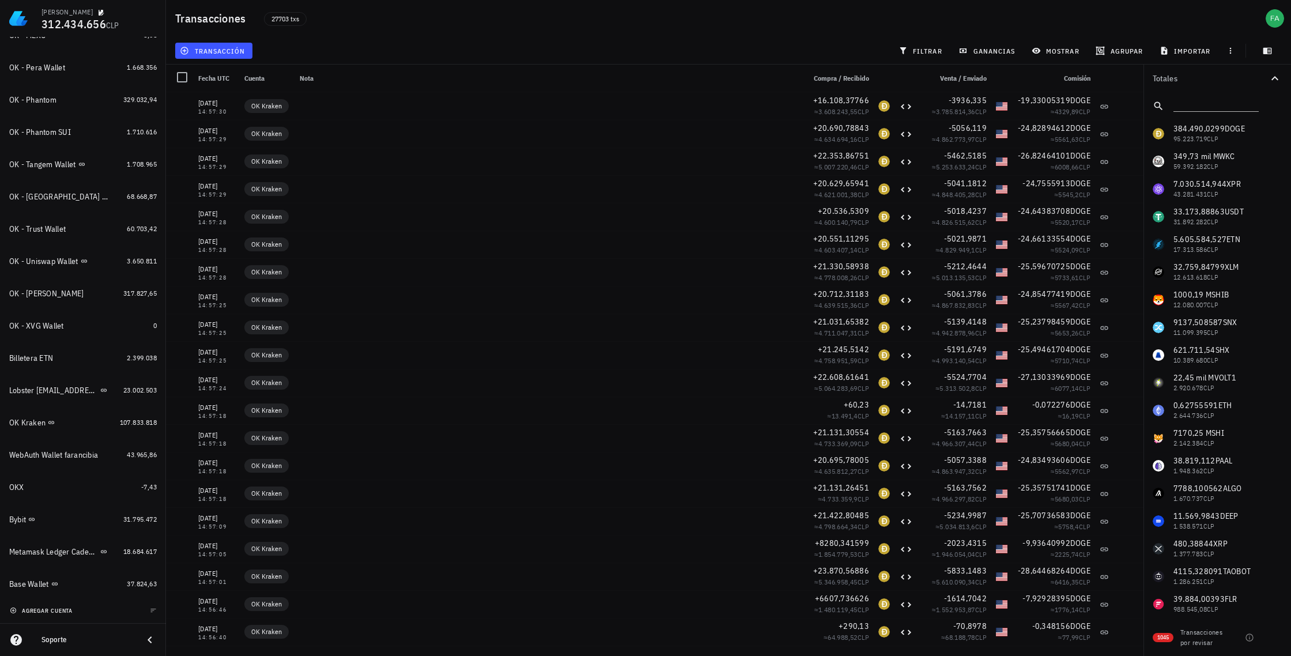
click at [12, 608] on icon "button" at bounding box center [13, 611] width 6 height 6
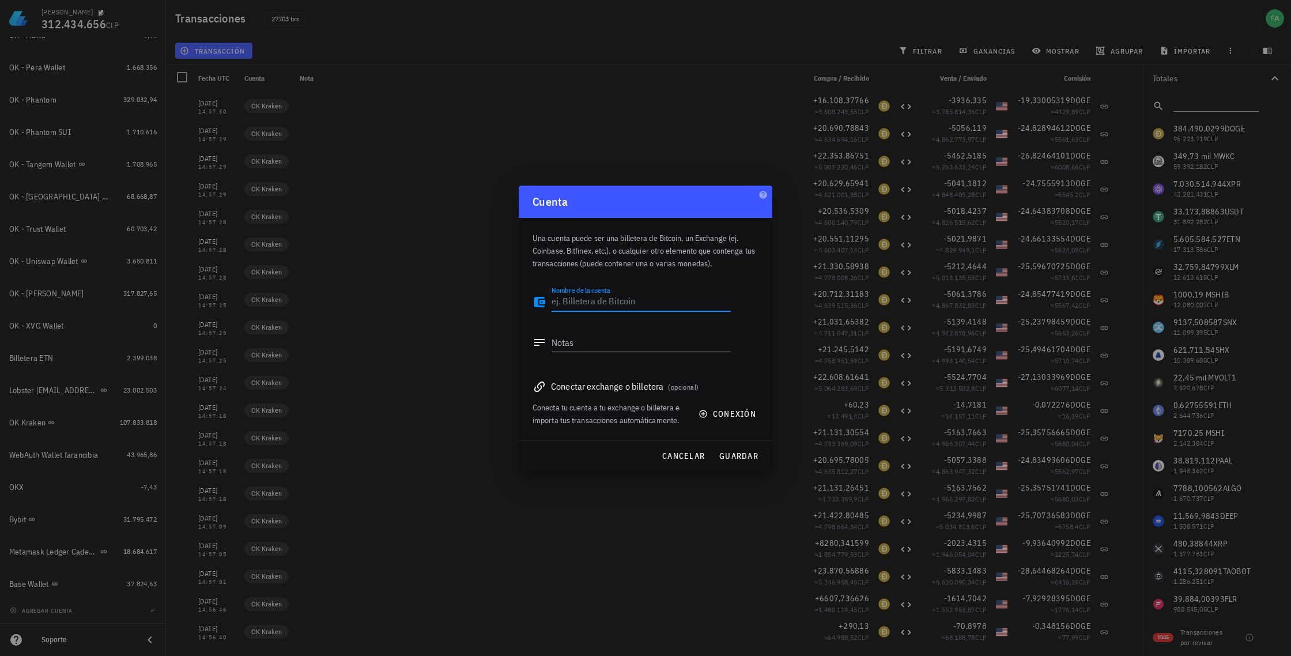
click at [607, 300] on textarea "Nombre de la cuenta" at bounding box center [641, 302] width 179 height 18
type textarea "Metamask Direccion Original"
click at [721, 415] on span "conexión" at bounding box center [728, 414] width 55 height 10
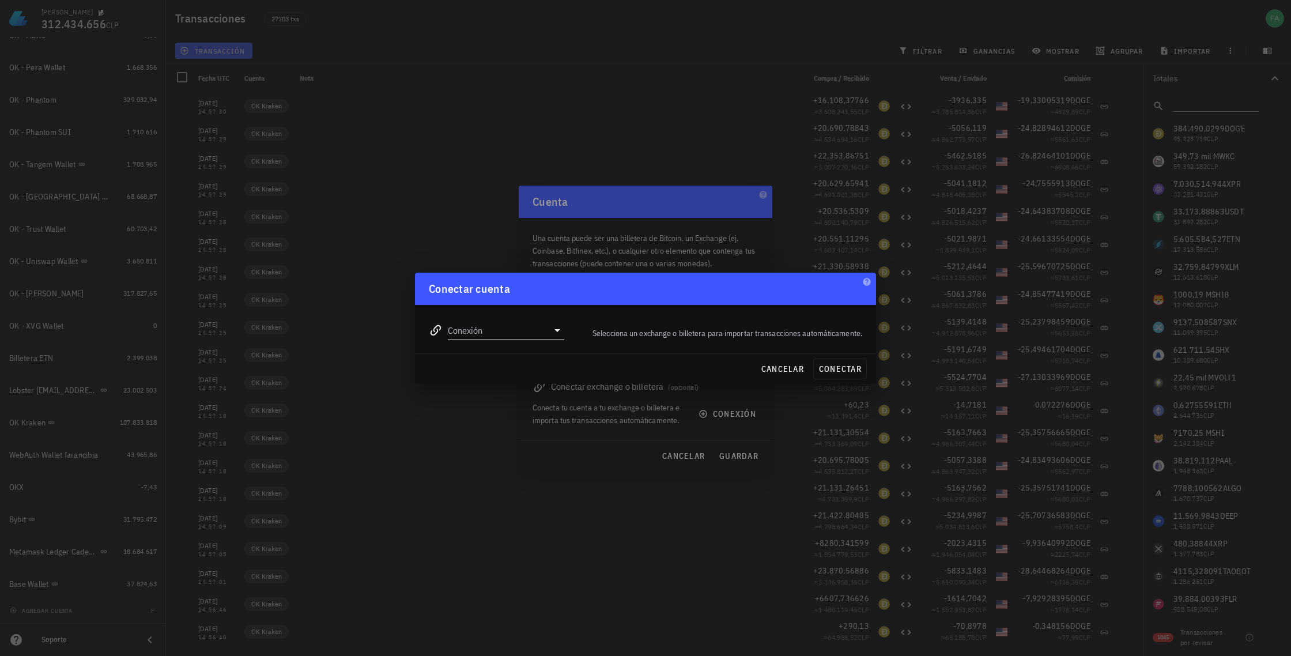
click at [555, 331] on icon at bounding box center [558, 330] width 14 height 14
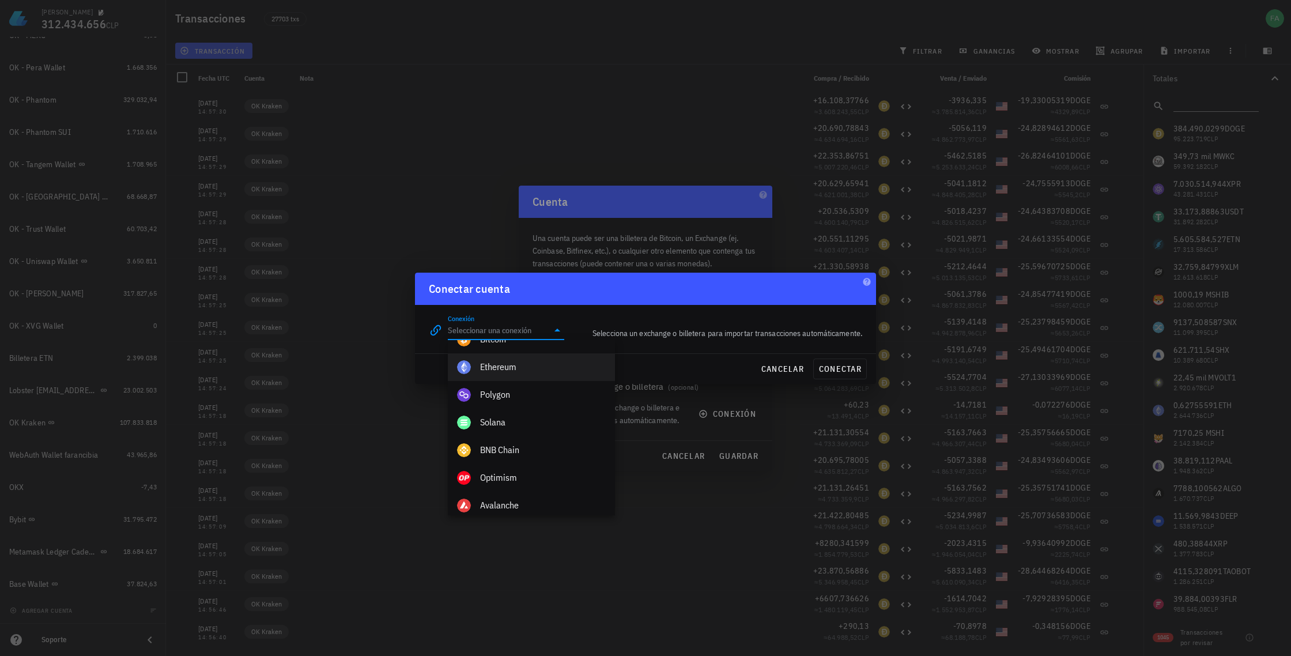
click at [495, 366] on div "Ethereum" at bounding box center [543, 366] width 126 height 11
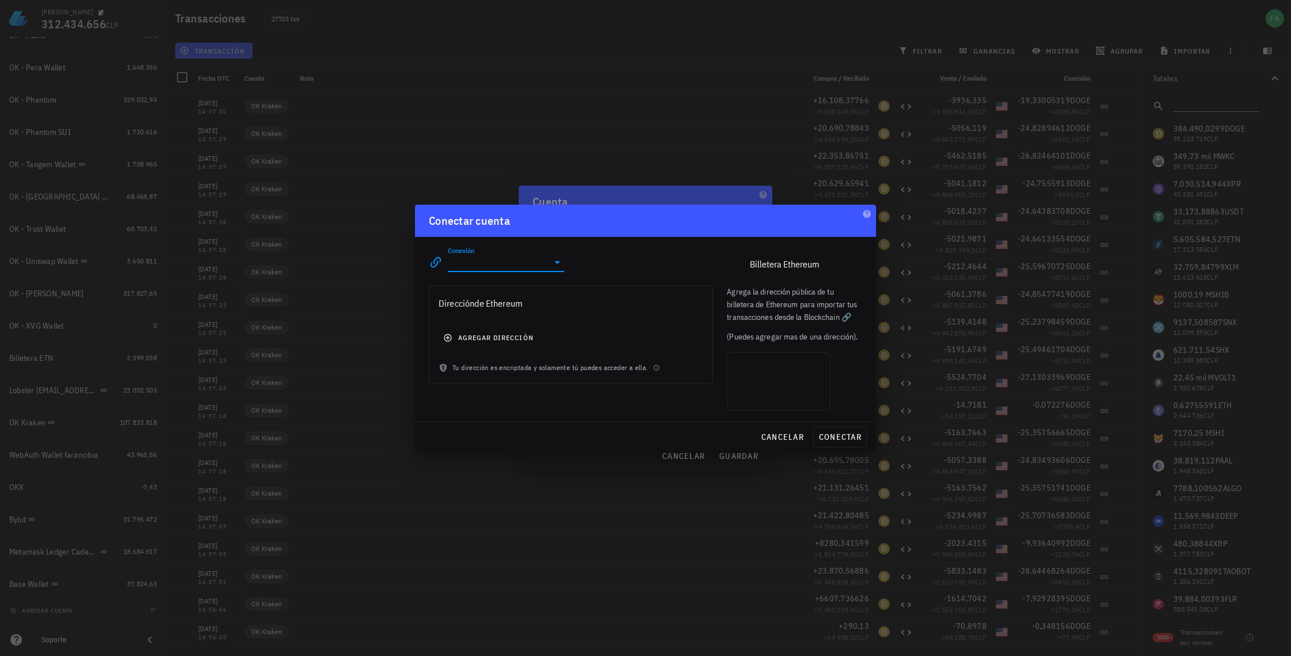
type input "Ethereum"
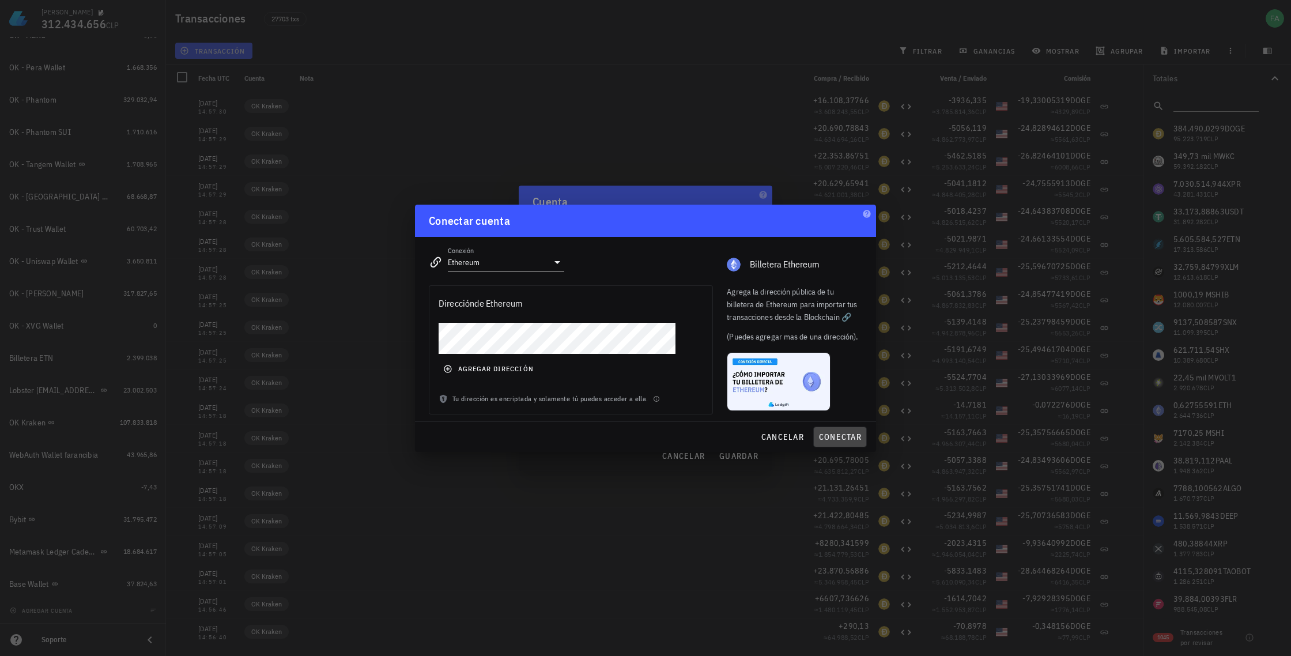
click at [841, 434] on span "conectar" at bounding box center [840, 437] width 43 height 10
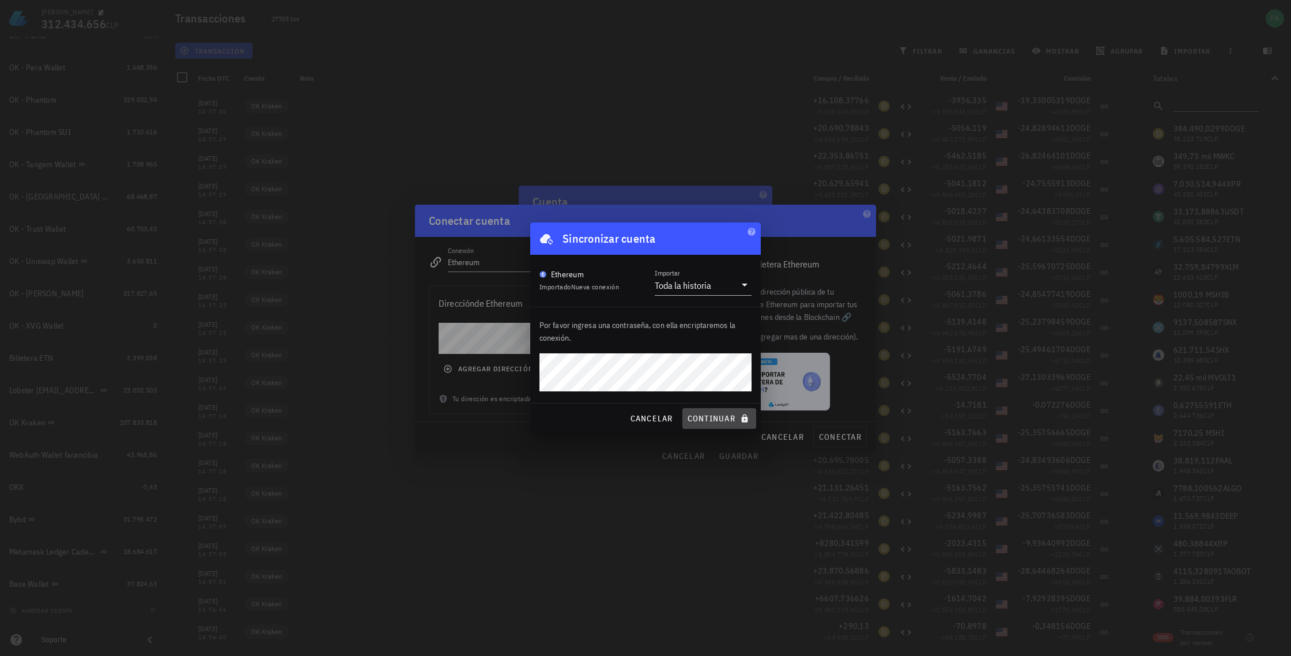
click at [724, 417] on span "continuar" at bounding box center [719, 418] width 65 height 10
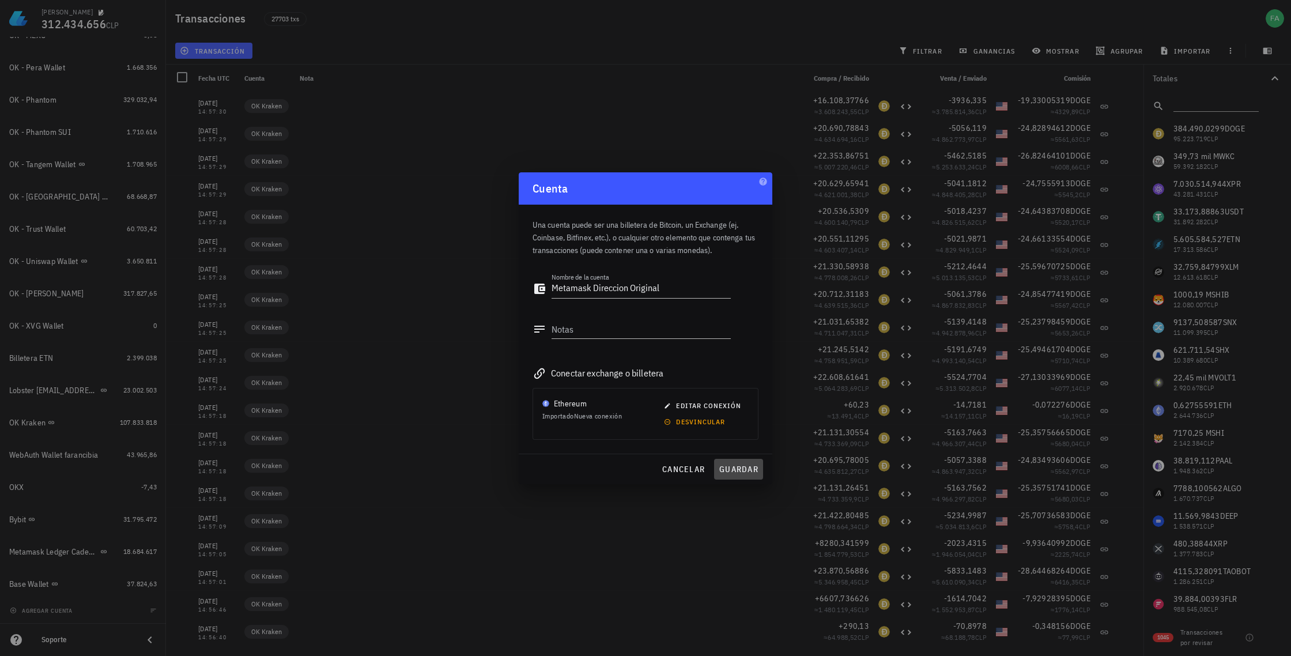
click at [735, 468] on span "guardar" at bounding box center [739, 469] width 40 height 10
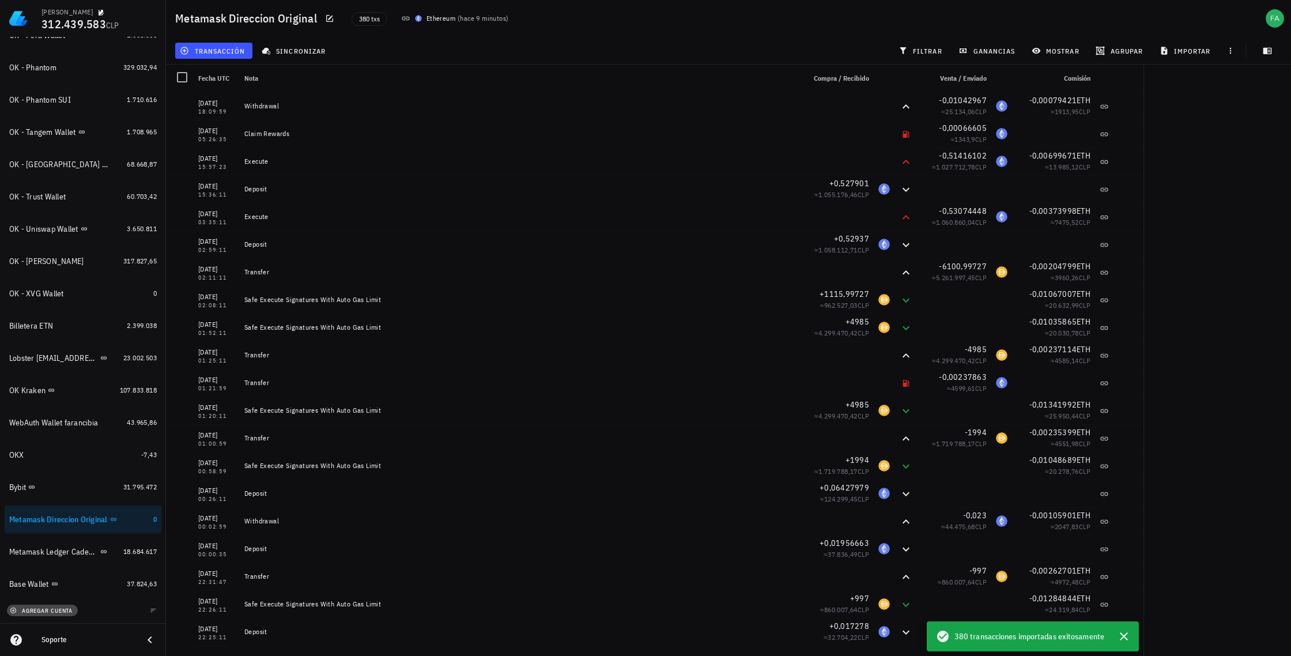
click at [45, 610] on span "agregar cuenta" at bounding box center [42, 610] width 61 height 7
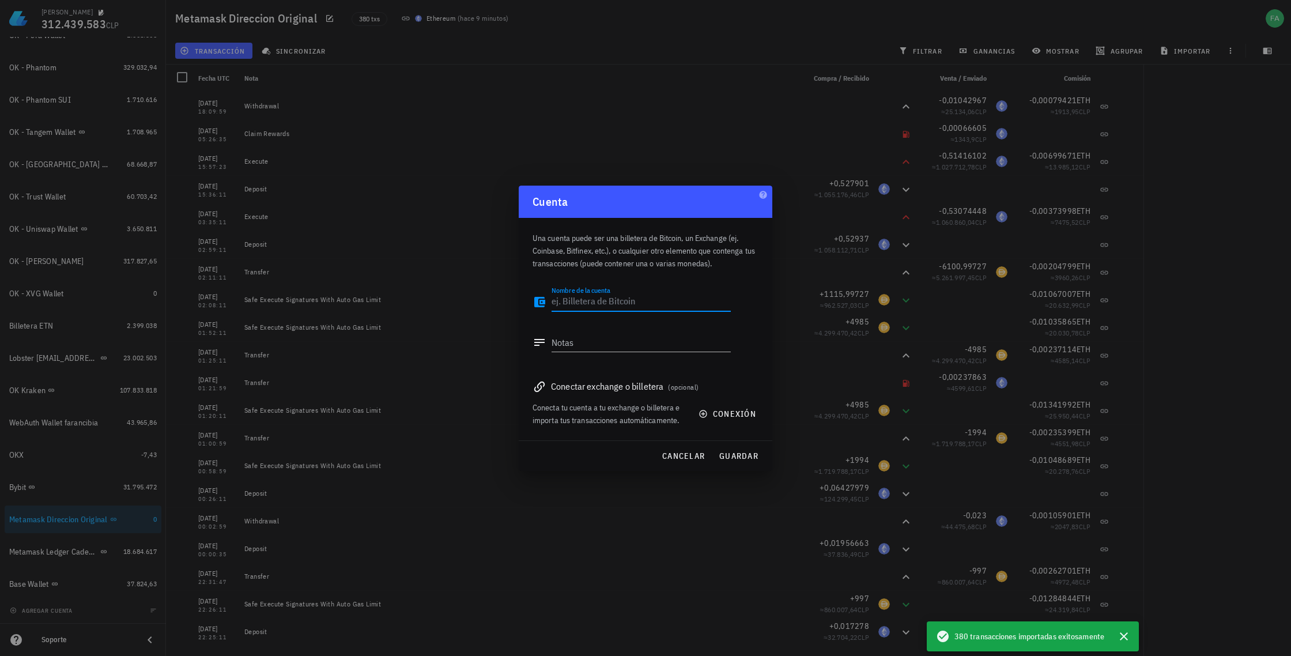
click at [597, 300] on textarea "Nombre de la cuenta" at bounding box center [641, 302] width 179 height 18
type textarea "Metamask DO BNB SCH"
click at [729, 412] on span "conexión" at bounding box center [728, 414] width 55 height 10
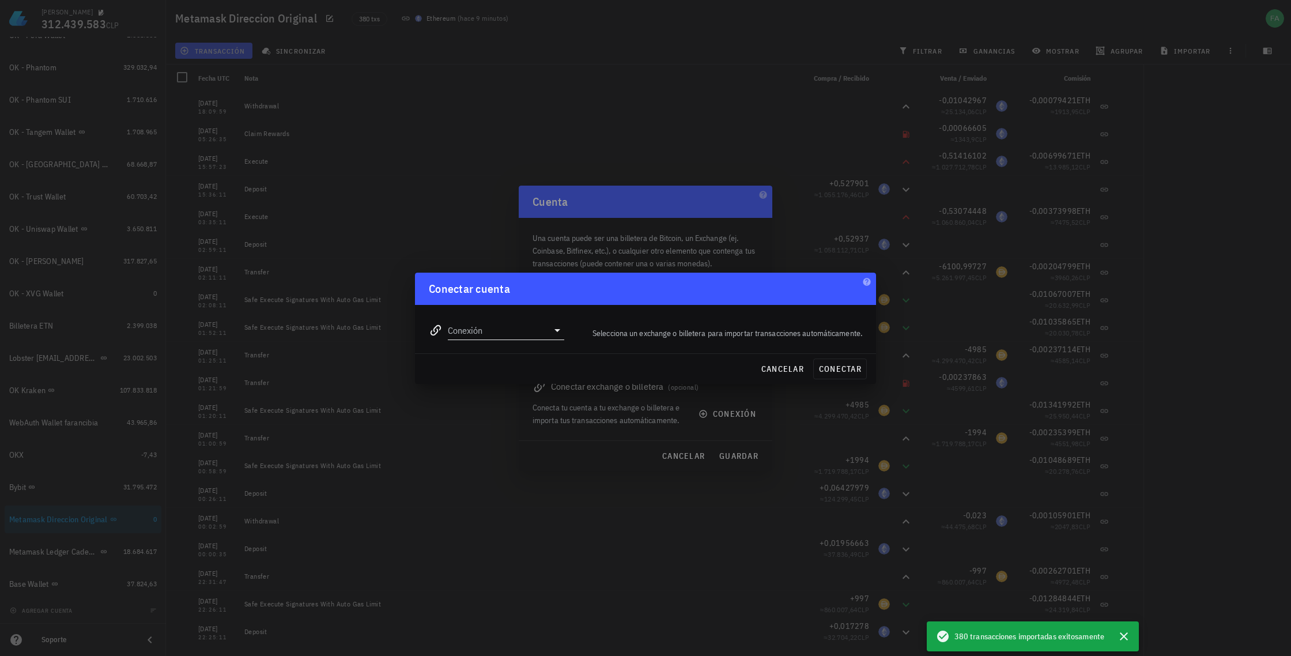
click at [559, 331] on icon at bounding box center [558, 330] width 14 height 14
click at [507, 421] on div "BNB Chain" at bounding box center [543, 421] width 126 height 11
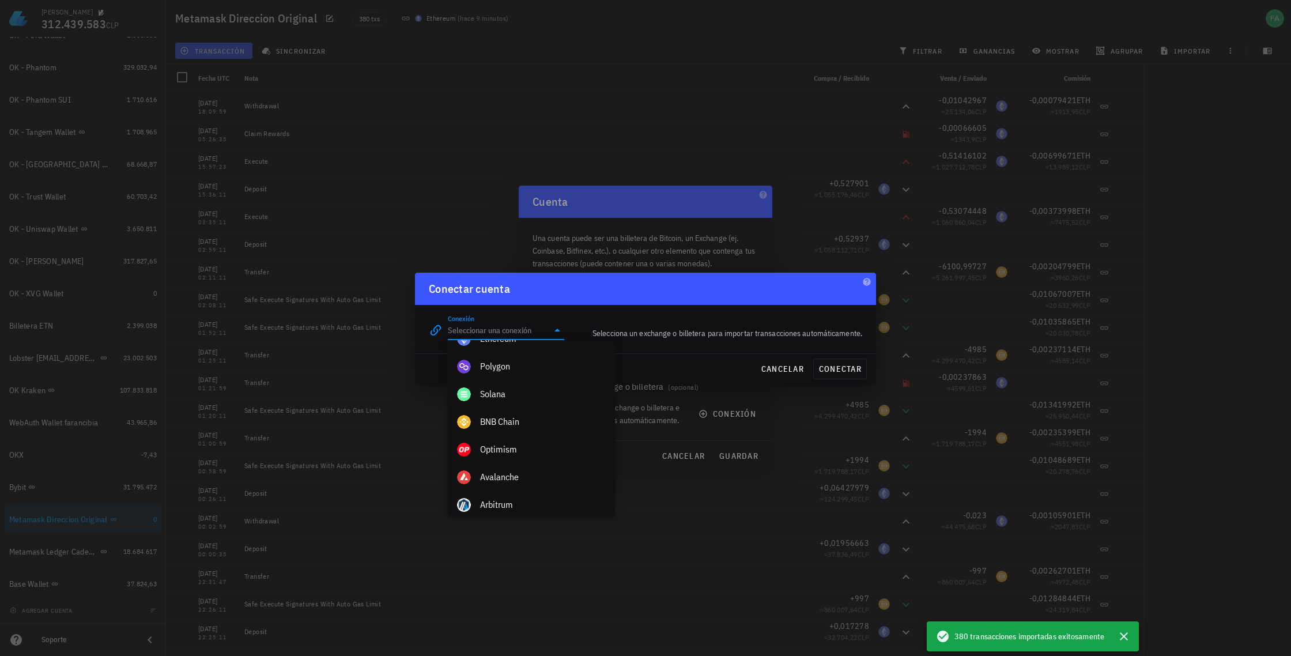
type input "BNB Chain"
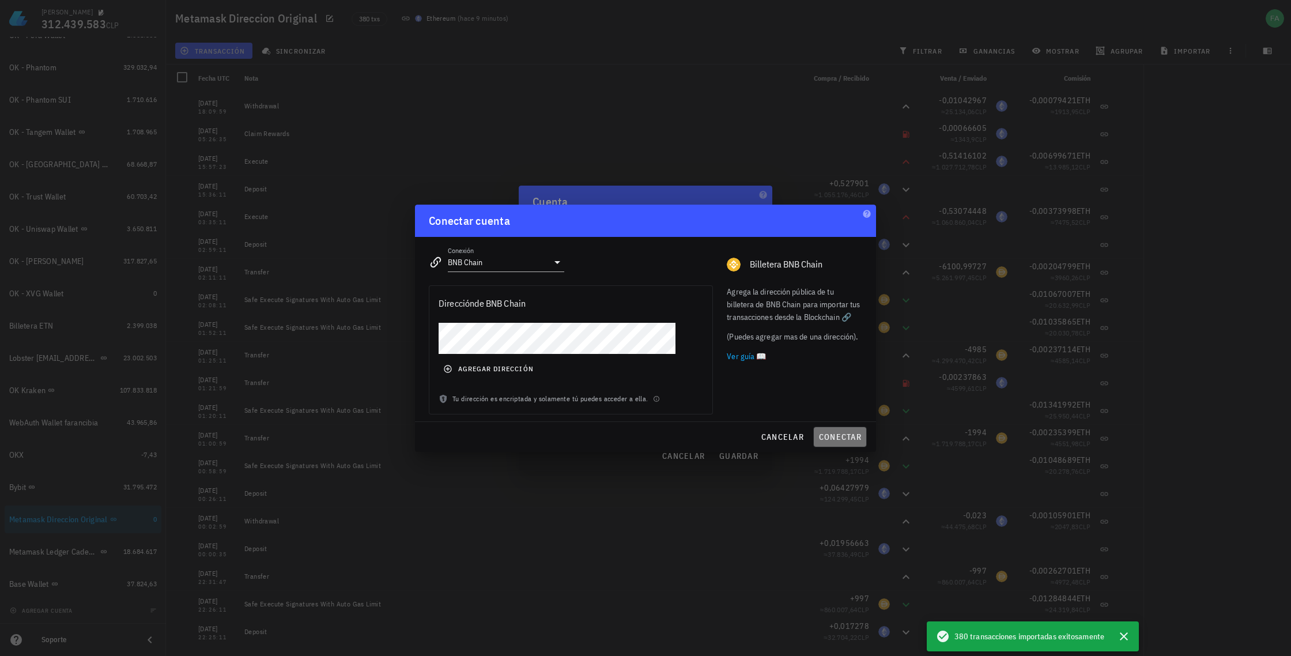
click at [841, 435] on span "conectar" at bounding box center [840, 437] width 43 height 10
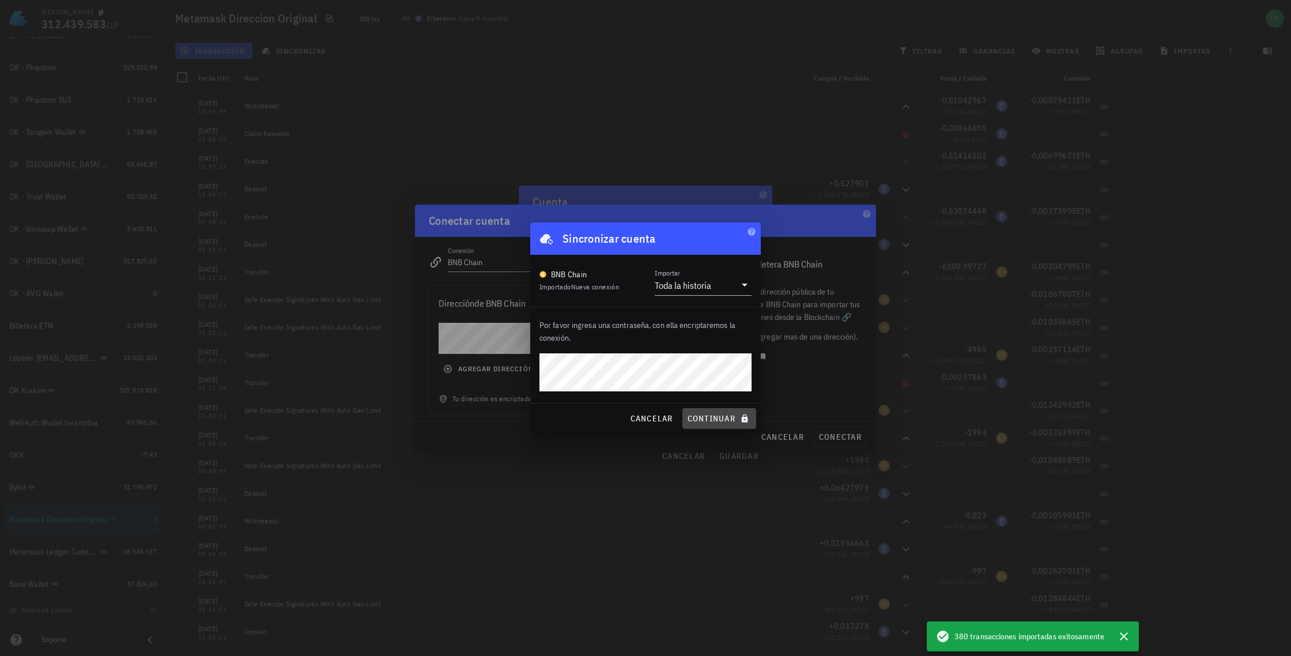
click at [719, 420] on span "continuar" at bounding box center [719, 418] width 65 height 10
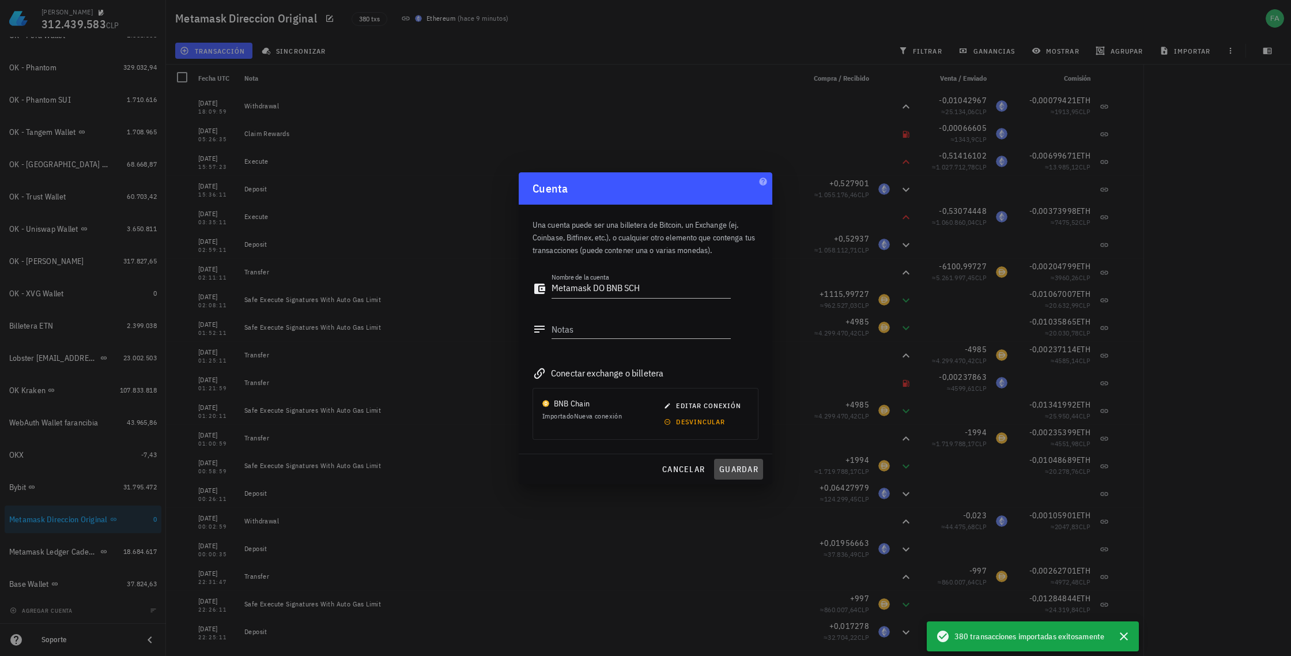
click at [734, 471] on span "guardar" at bounding box center [739, 469] width 40 height 10
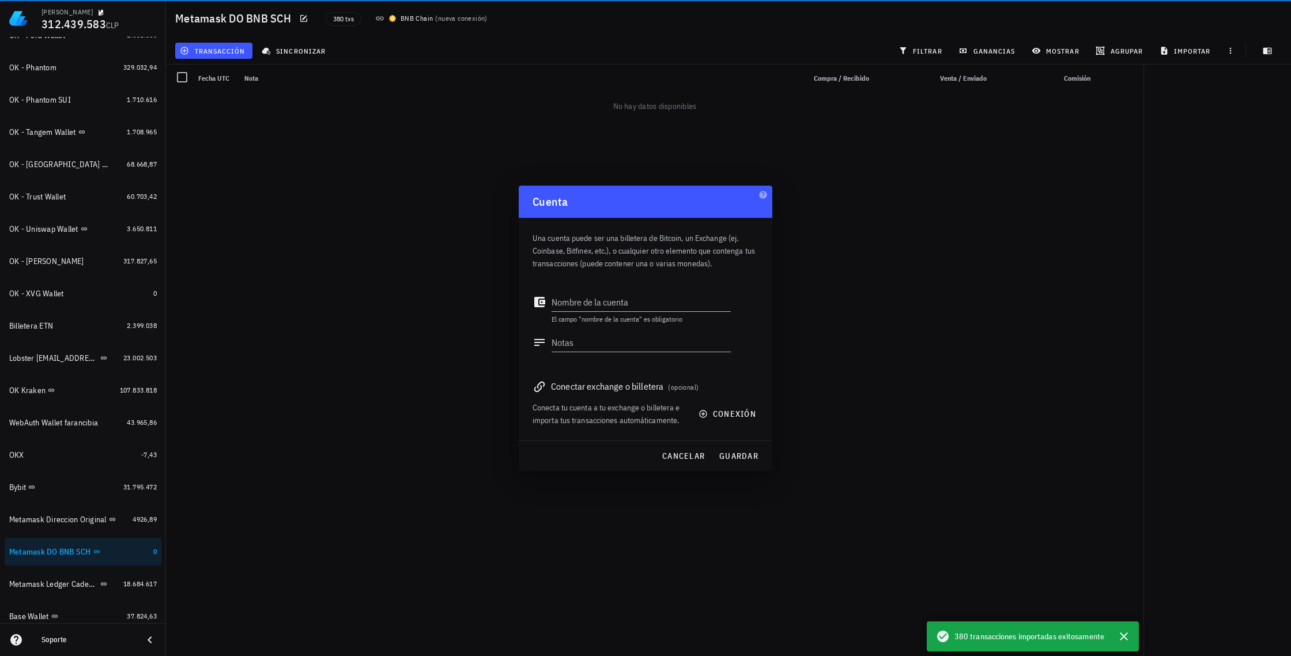
scroll to position [694, 0]
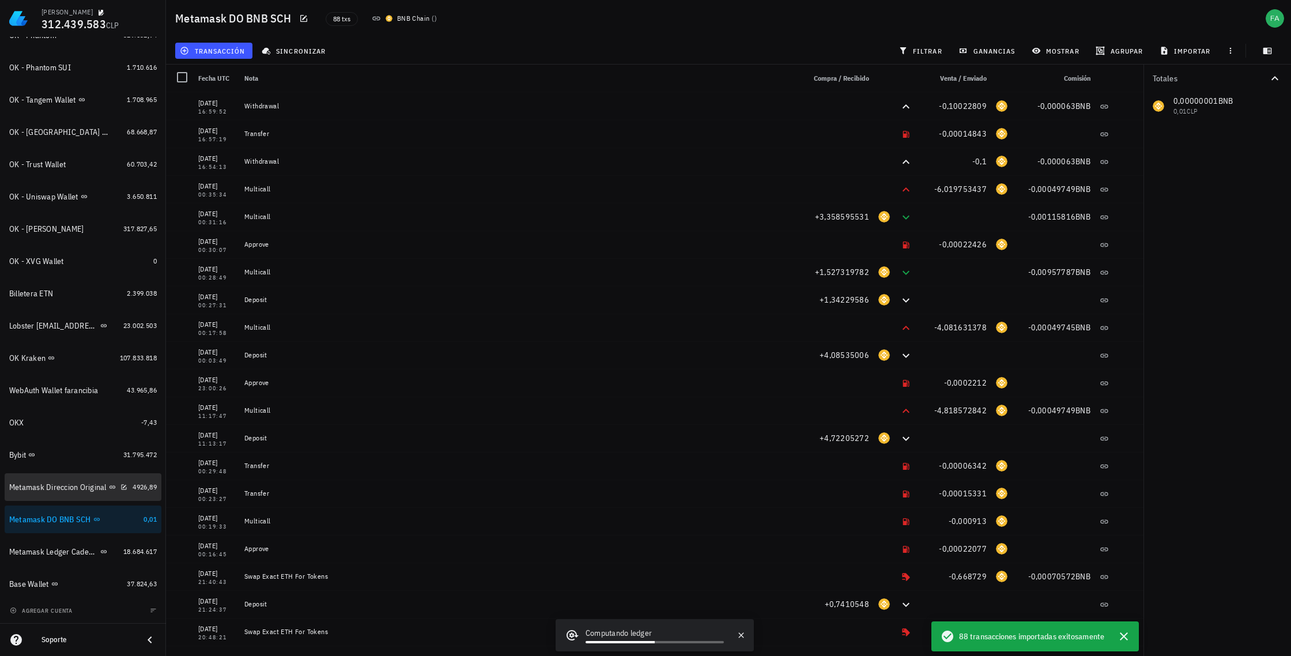
click at [77, 484] on div "Metamask Direccion Original" at bounding box center [57, 488] width 97 height 10
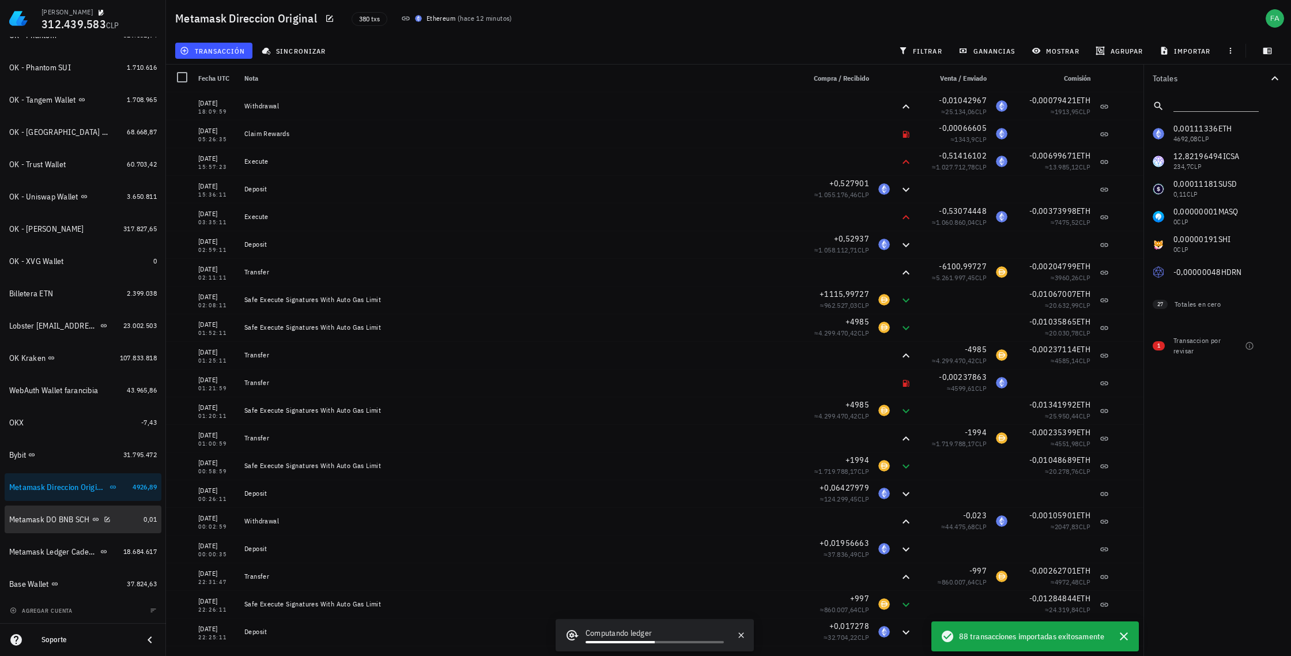
click at [33, 519] on div "Metamask DO BNB SCH" at bounding box center [49, 520] width 81 height 10
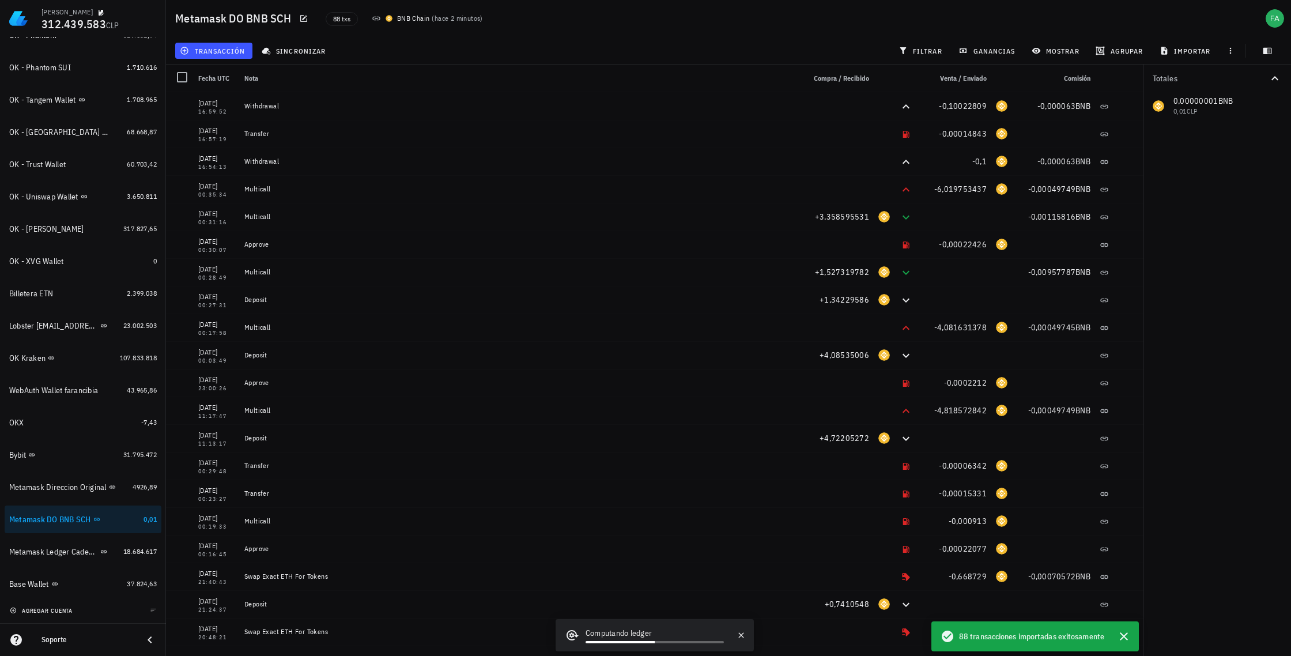
click at [45, 609] on span "agregar cuenta" at bounding box center [42, 610] width 61 height 7
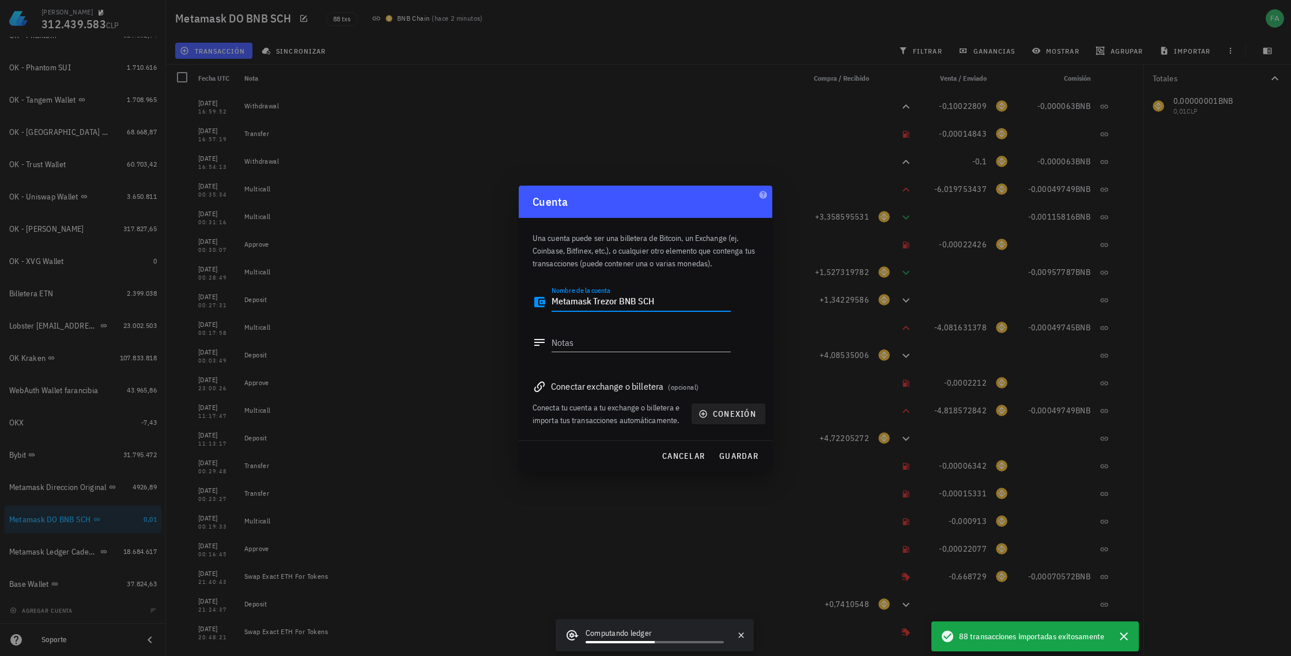
type textarea "Metamask Trezor BNB SCH"
click at [733, 414] on span "conexión" at bounding box center [728, 414] width 55 height 10
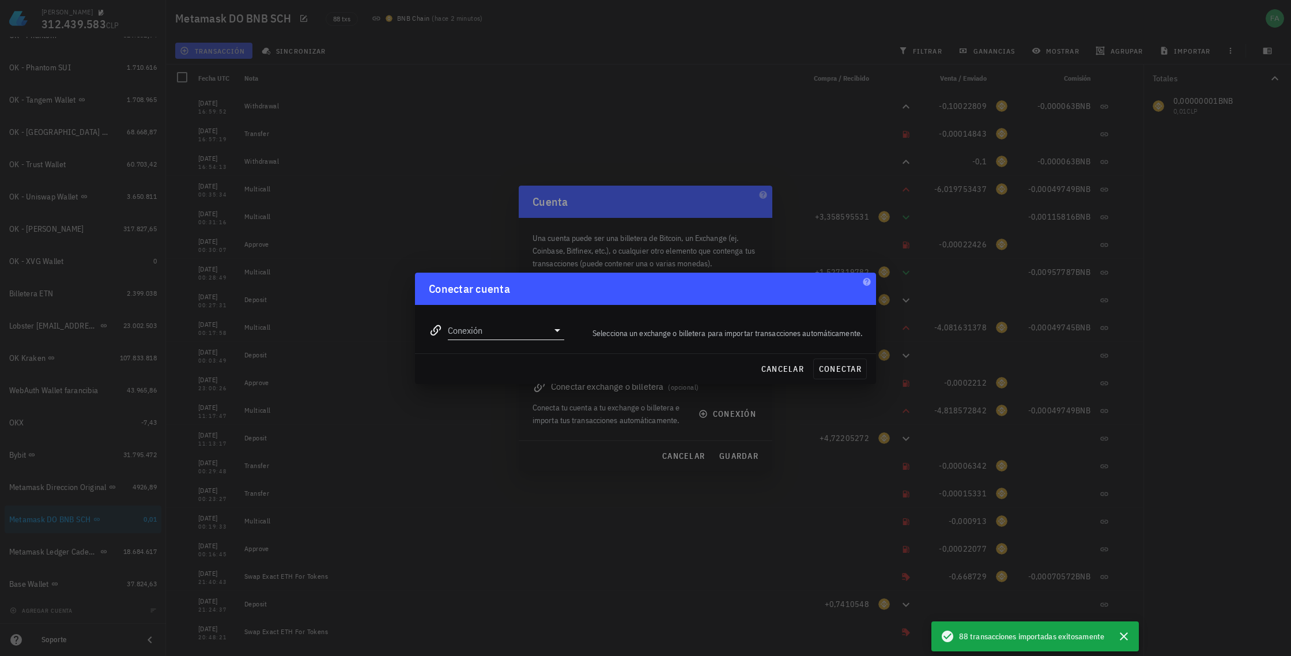
click at [556, 331] on icon at bounding box center [558, 330] width 14 height 14
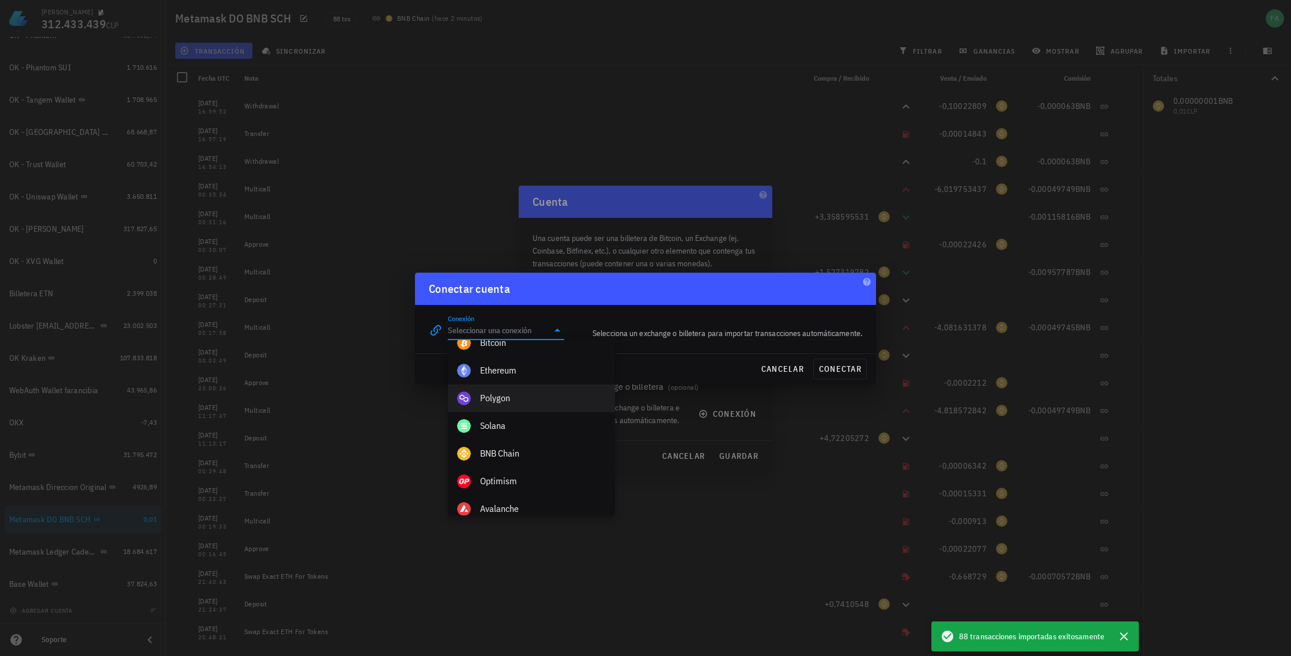
scroll to position [432, 0]
click at [509, 446] on div "BNB Chain" at bounding box center [543, 451] width 126 height 11
type input "BNB Chain"
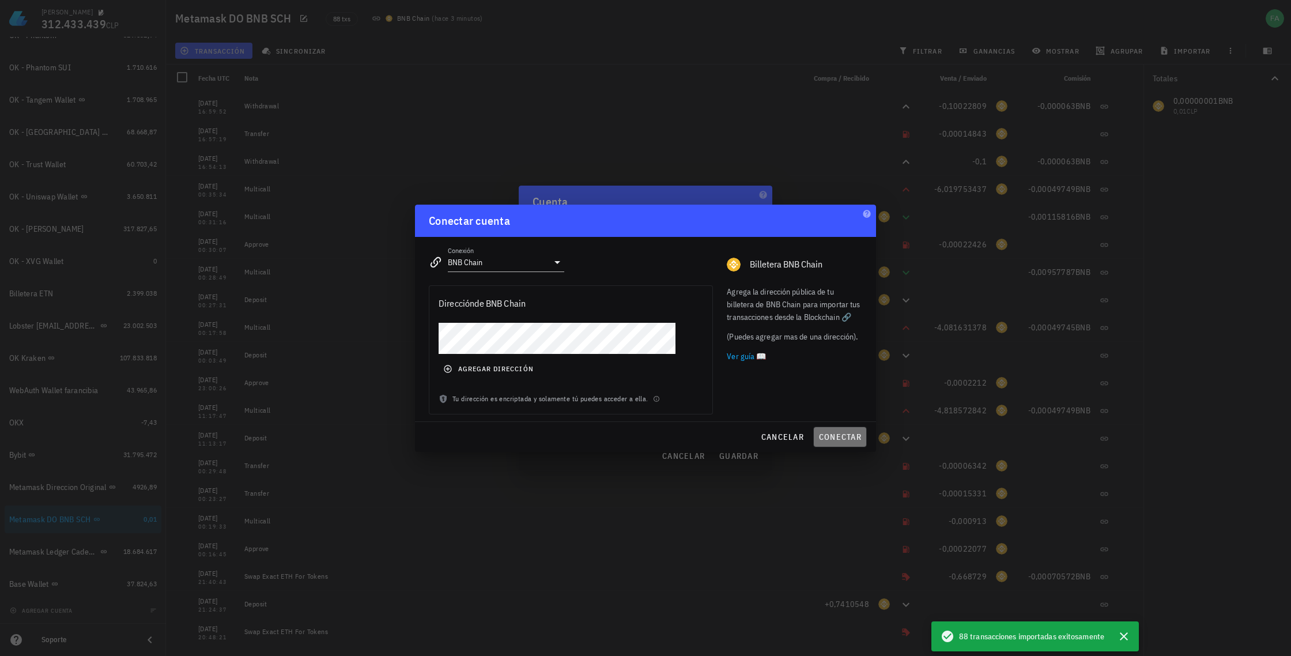
click at [838, 437] on span "conectar" at bounding box center [840, 437] width 43 height 10
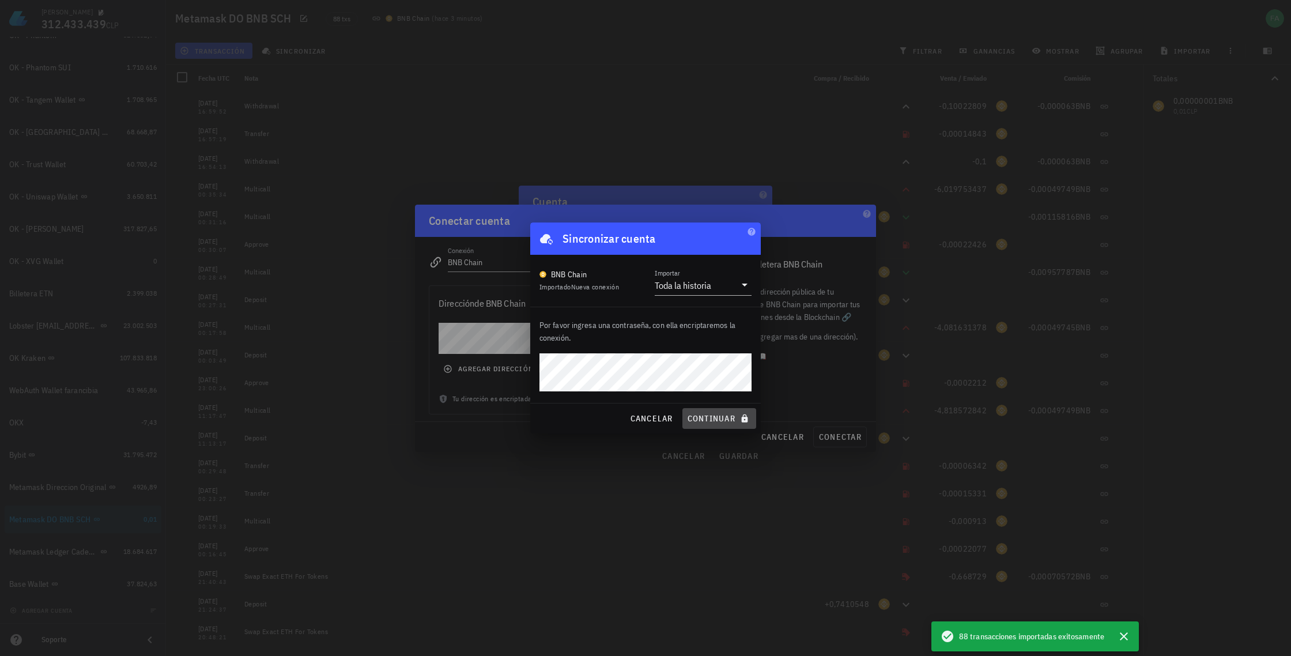
click at [717, 419] on span "continuar" at bounding box center [719, 418] width 65 height 10
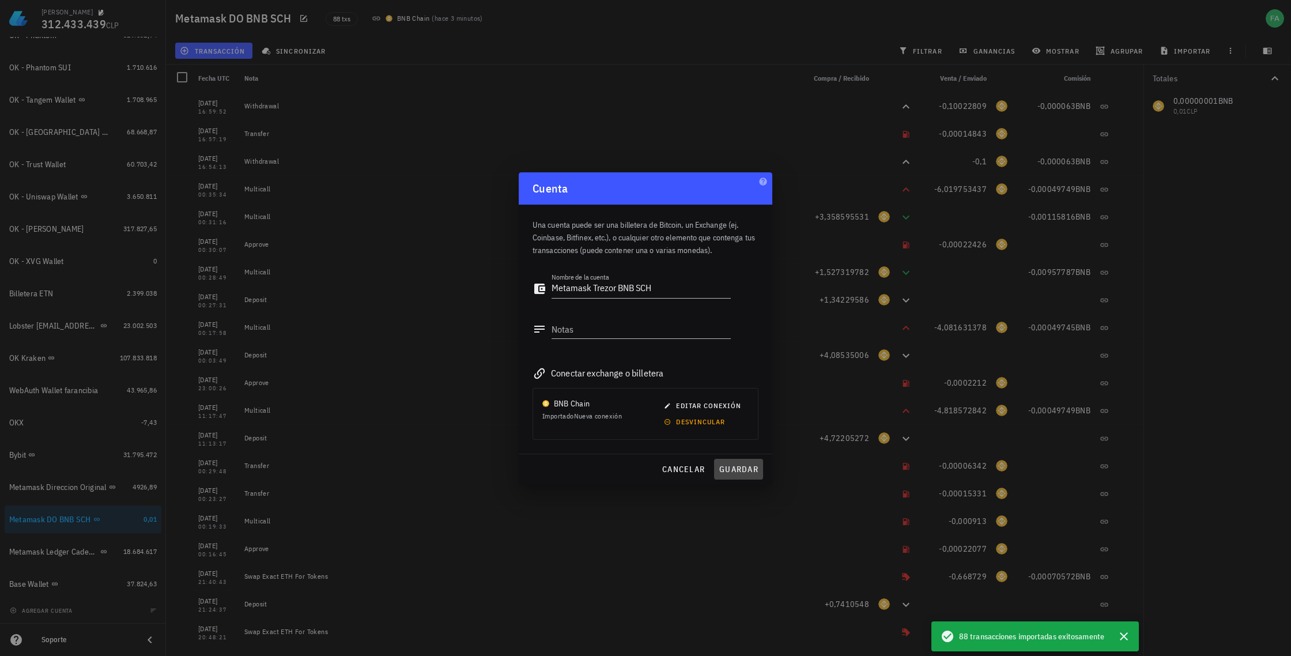
click at [742, 469] on span "guardar" at bounding box center [739, 469] width 40 height 10
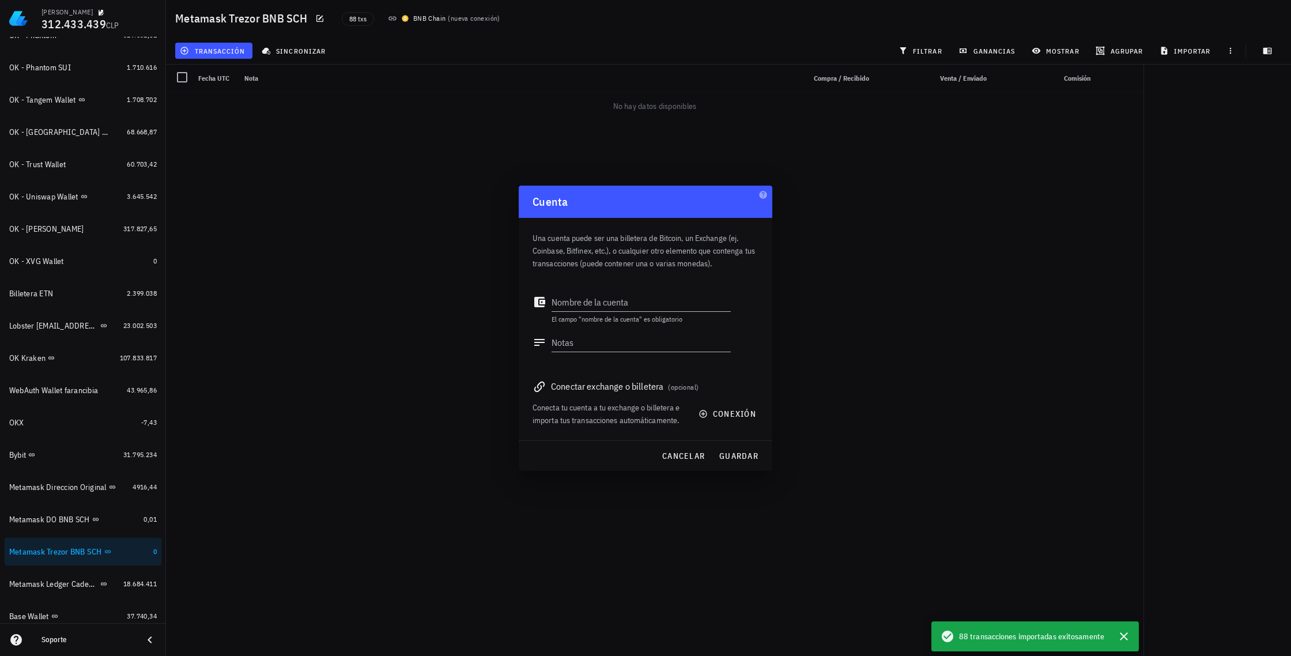
scroll to position [726, 0]
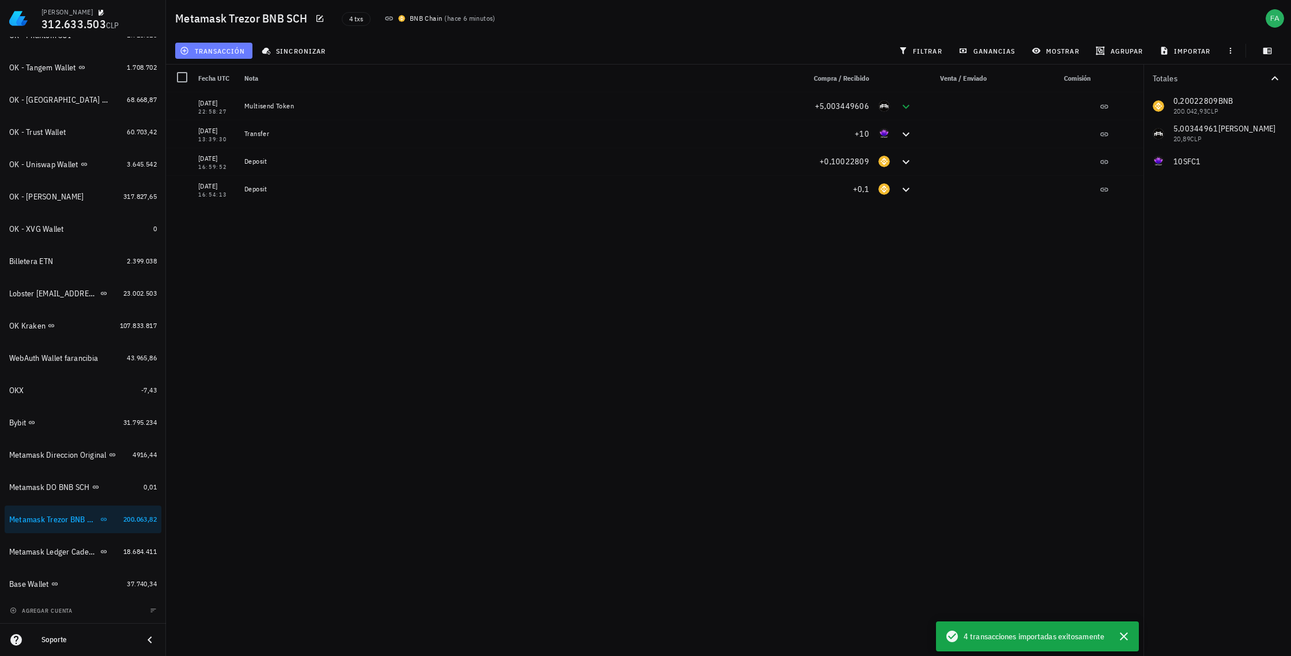
click at [225, 51] on span "transacción" at bounding box center [213, 50] width 63 height 9
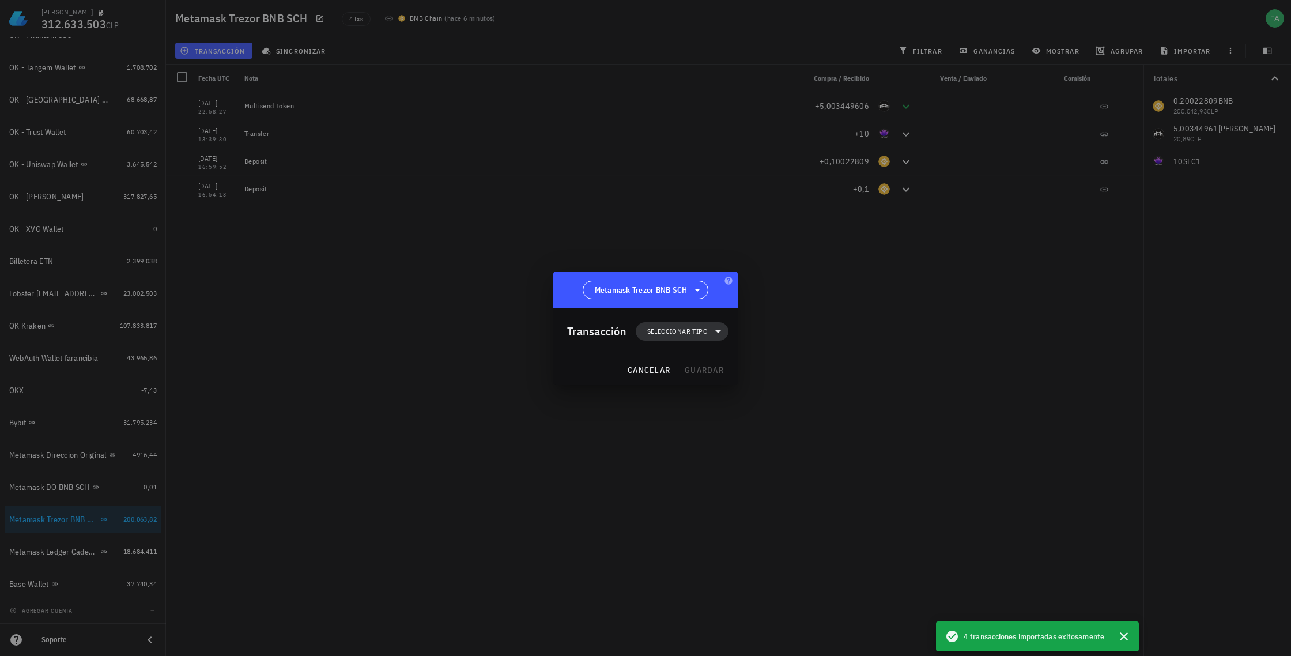
click at [719, 330] on icon at bounding box center [718, 331] width 6 height 3
click at [676, 360] on div "Compra/Venta" at bounding box center [688, 359] width 45 height 9
click at [778, 363] on div "Compra/Venta" at bounding box center [808, 363] width 69 height 9
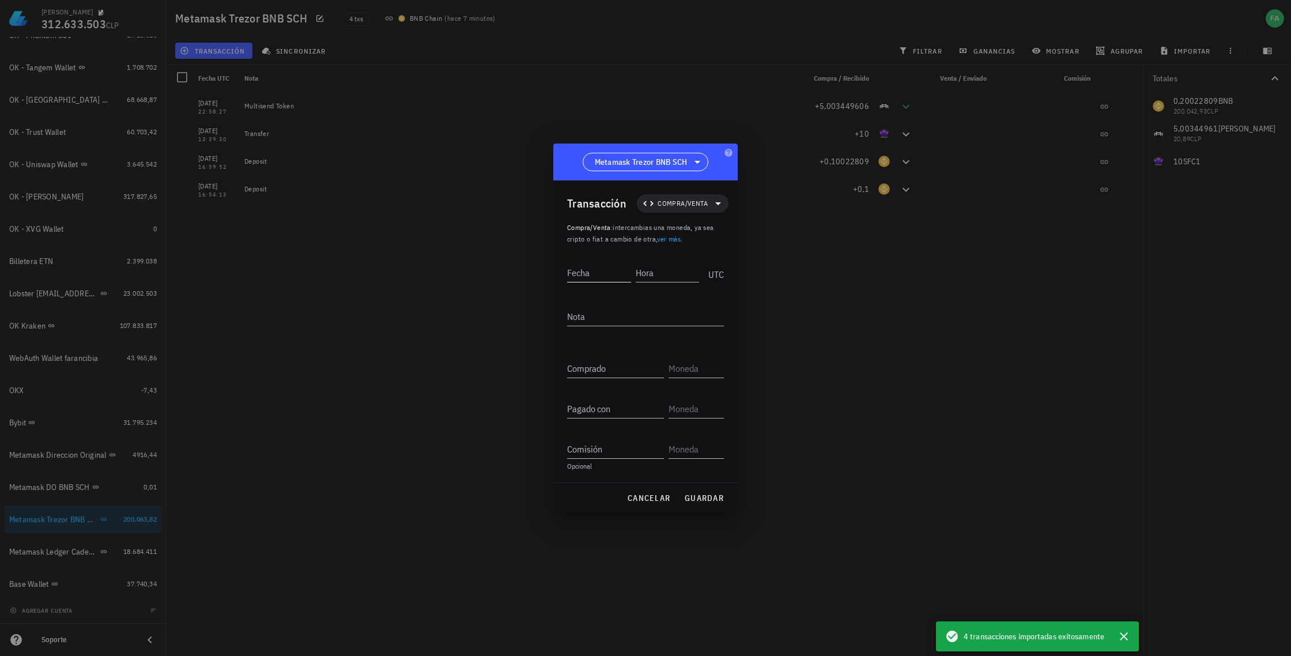
click at [587, 273] on input "Fecha" at bounding box center [599, 272] width 64 height 18
type input "2"
type input "[DATE]"
click at [653, 272] on input "Hora" at bounding box center [668, 272] width 64 height 18
type input "04:17:59"
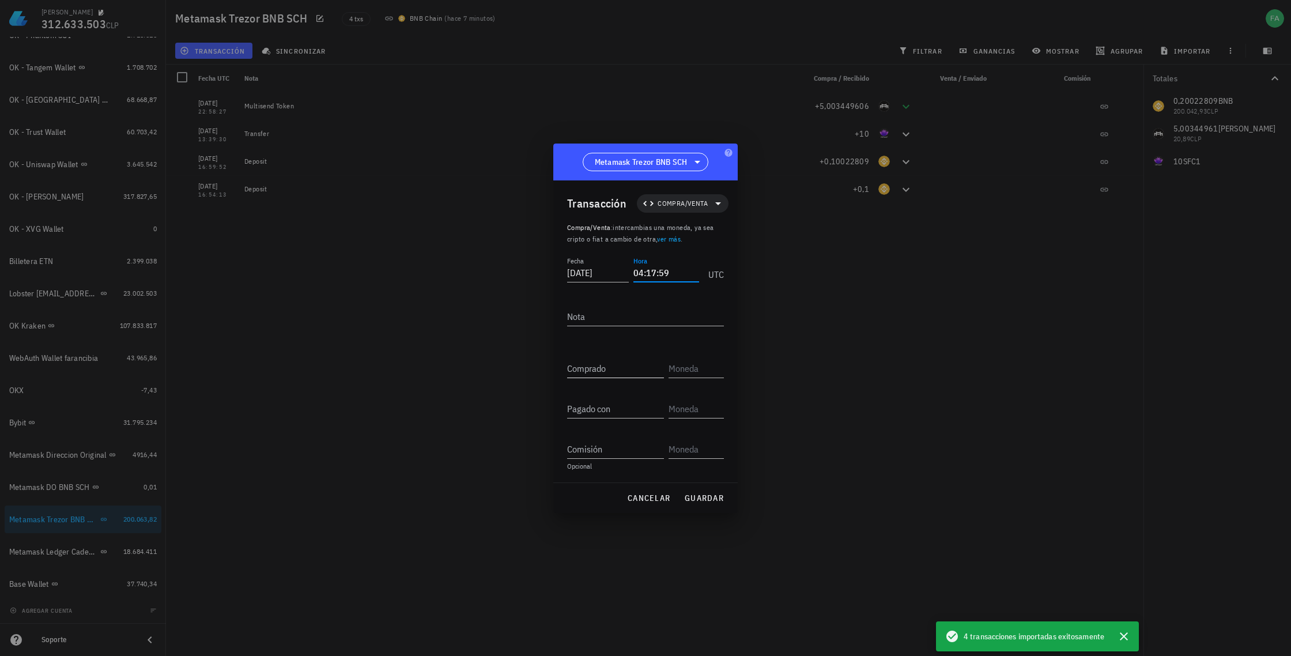
click at [597, 368] on input "Comprado" at bounding box center [615, 368] width 97 height 18
paste input "90071992,5474099"
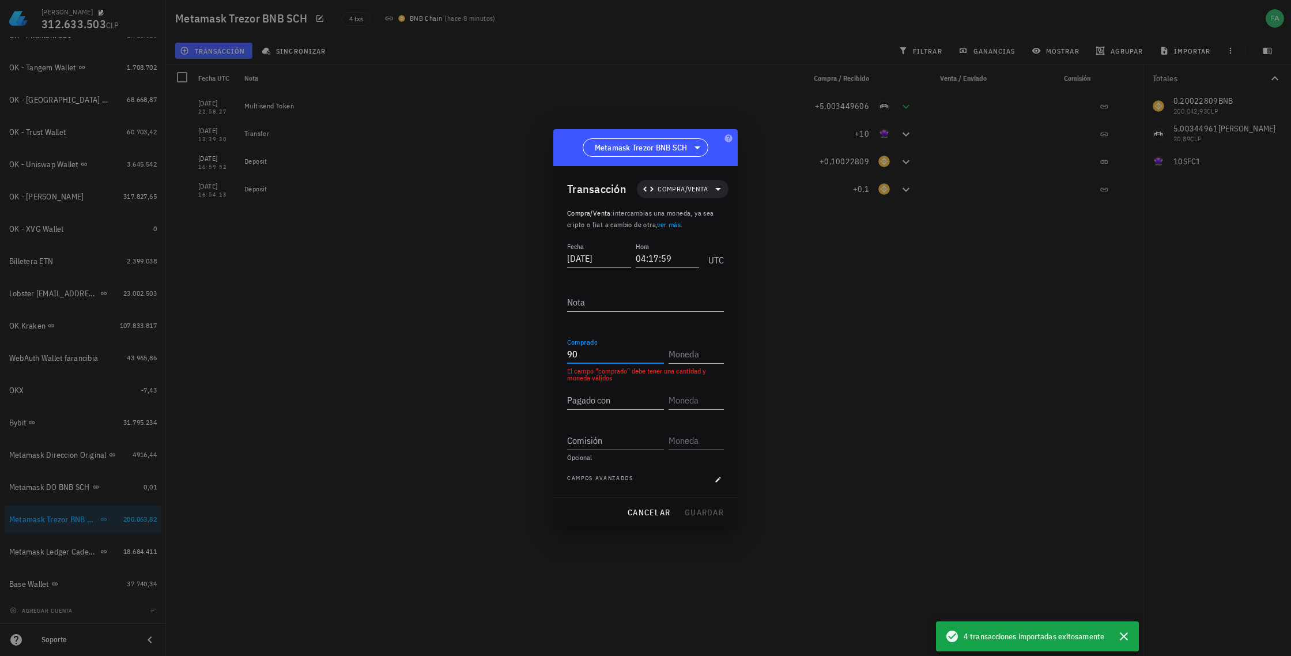
type input "9"
type input "40.535.040"
click at [680, 349] on input "text" at bounding box center [695, 354] width 53 height 18
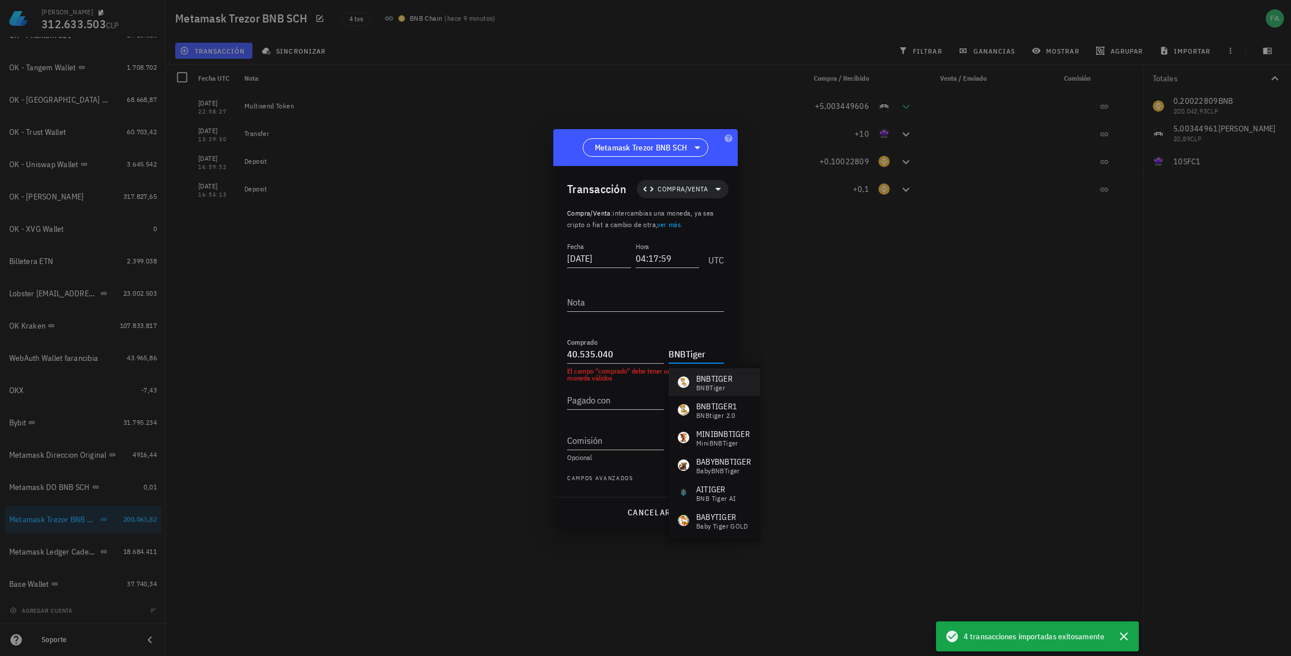
click at [709, 387] on div "BNBTiger" at bounding box center [714, 388] width 36 height 7
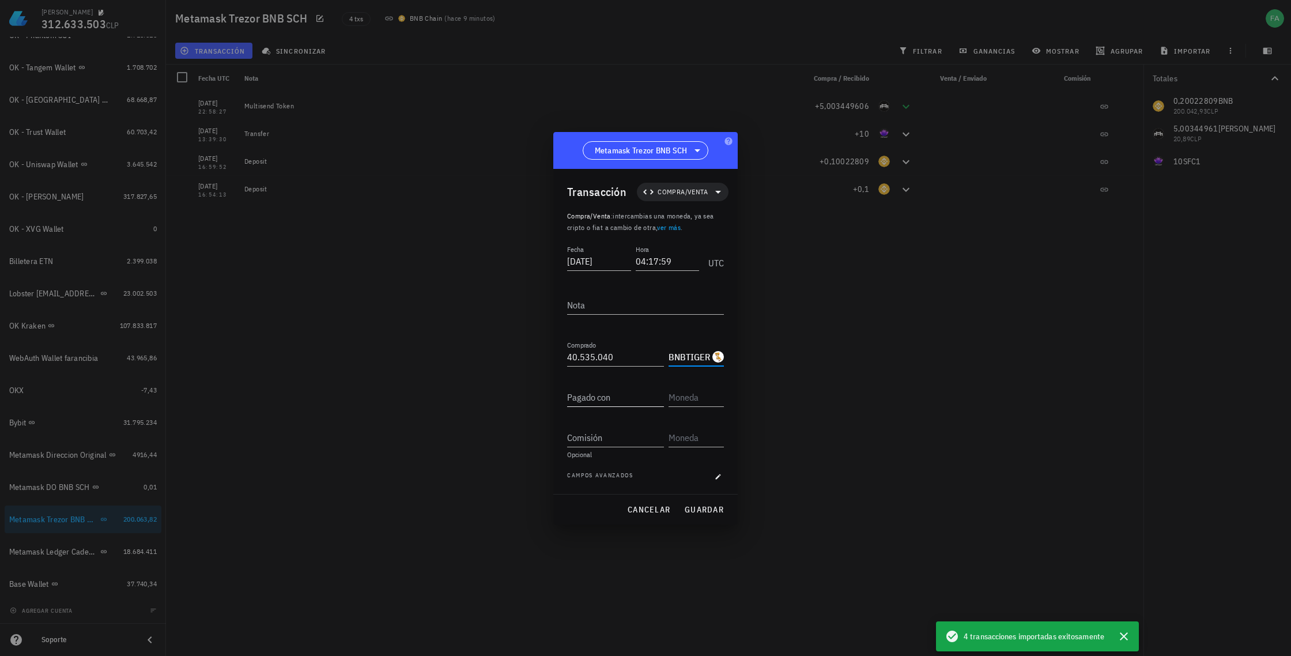
type input "BNBTIGER"
click at [606, 395] on input "Pagado con" at bounding box center [615, 397] width 97 height 18
click at [585, 438] on input "Comisión" at bounding box center [615, 437] width 97 height 18
paste input "0,00014843"
type input "0,00014843"
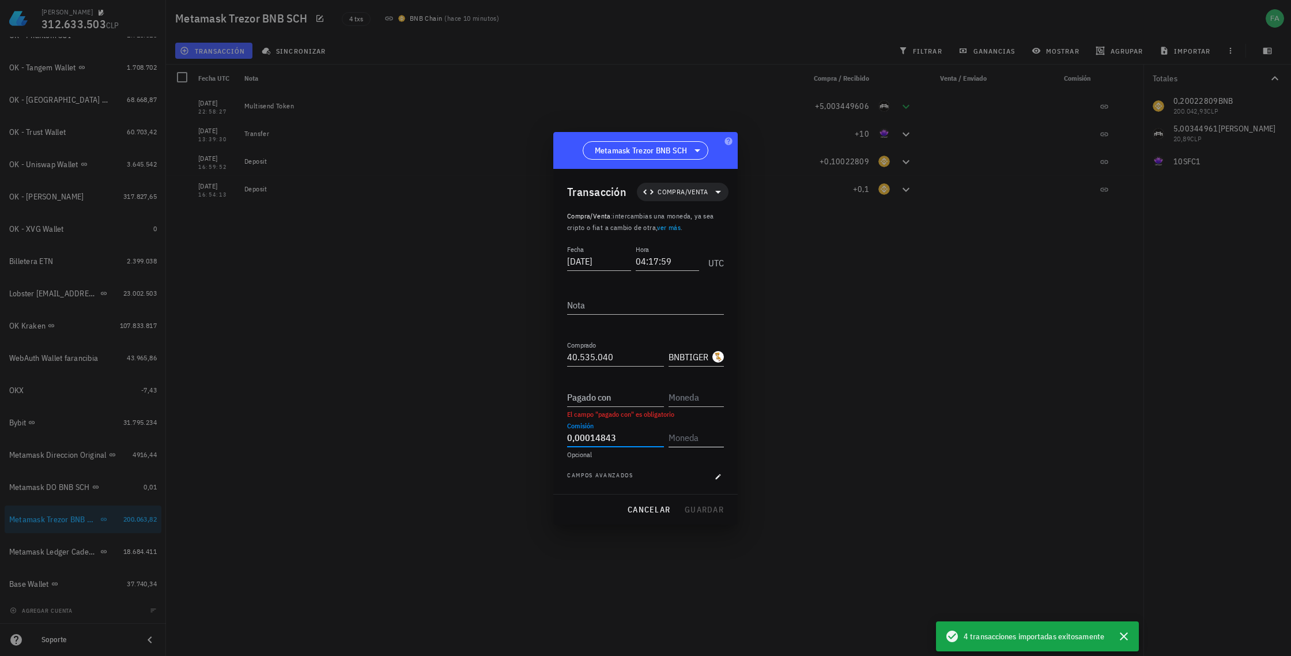
click at [694, 440] on input "text" at bounding box center [695, 437] width 53 height 18
click at [718, 468] on div "BNB BNB" at bounding box center [721, 466] width 104 height 28
type input "BNB"
click at [607, 393] on input "Pagado con" at bounding box center [615, 397] width 97 height 18
click at [644, 513] on span "cancelar" at bounding box center [648, 509] width 43 height 10
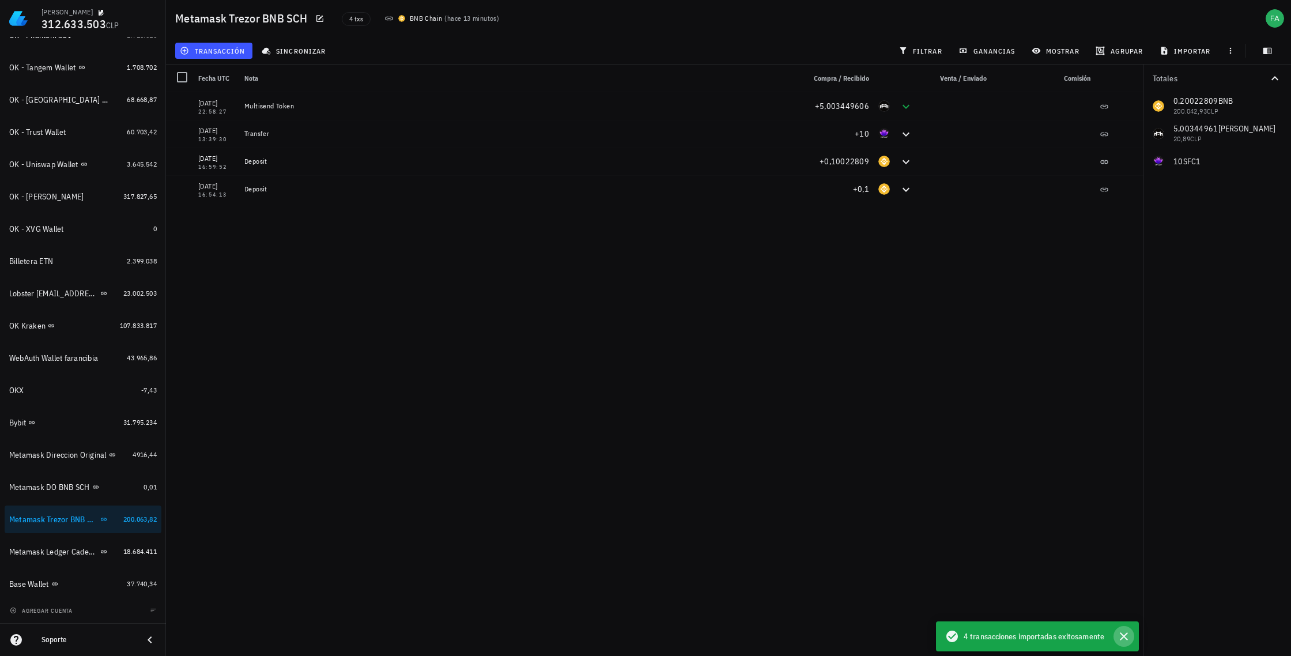
click at [1129, 635] on icon "button" at bounding box center [1124, 637] width 14 height 14
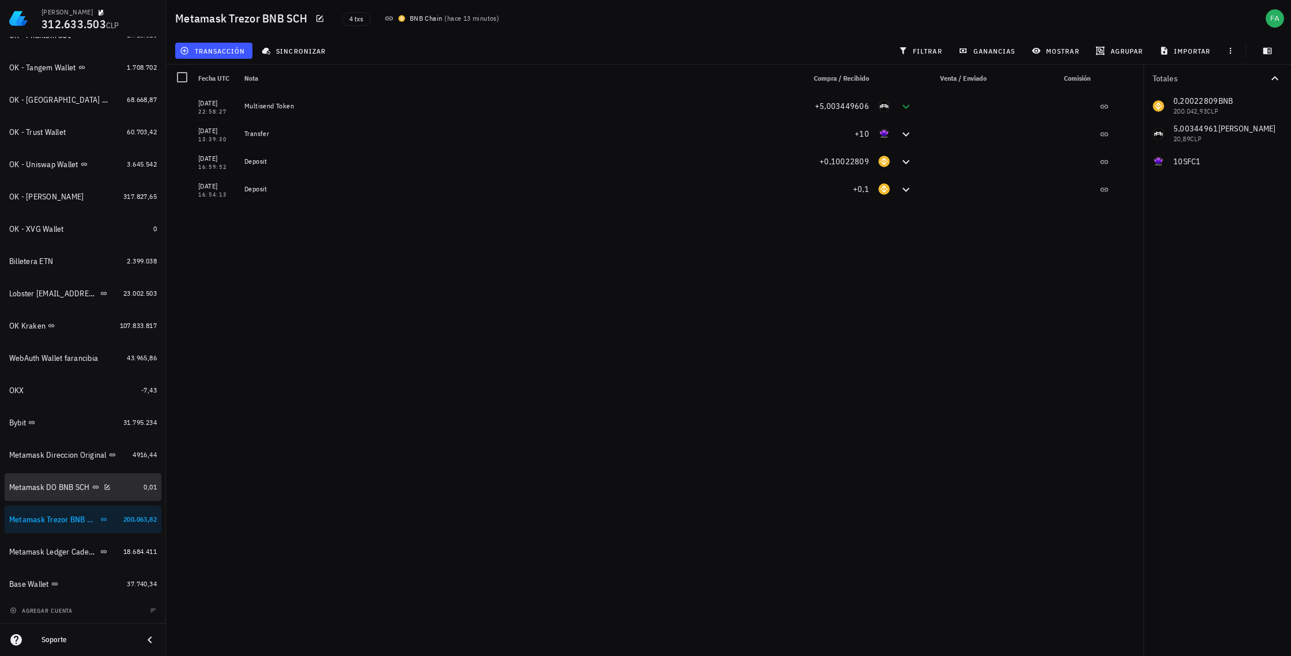
click at [33, 489] on div "Metamask DO BNB SCH" at bounding box center [49, 488] width 81 height 10
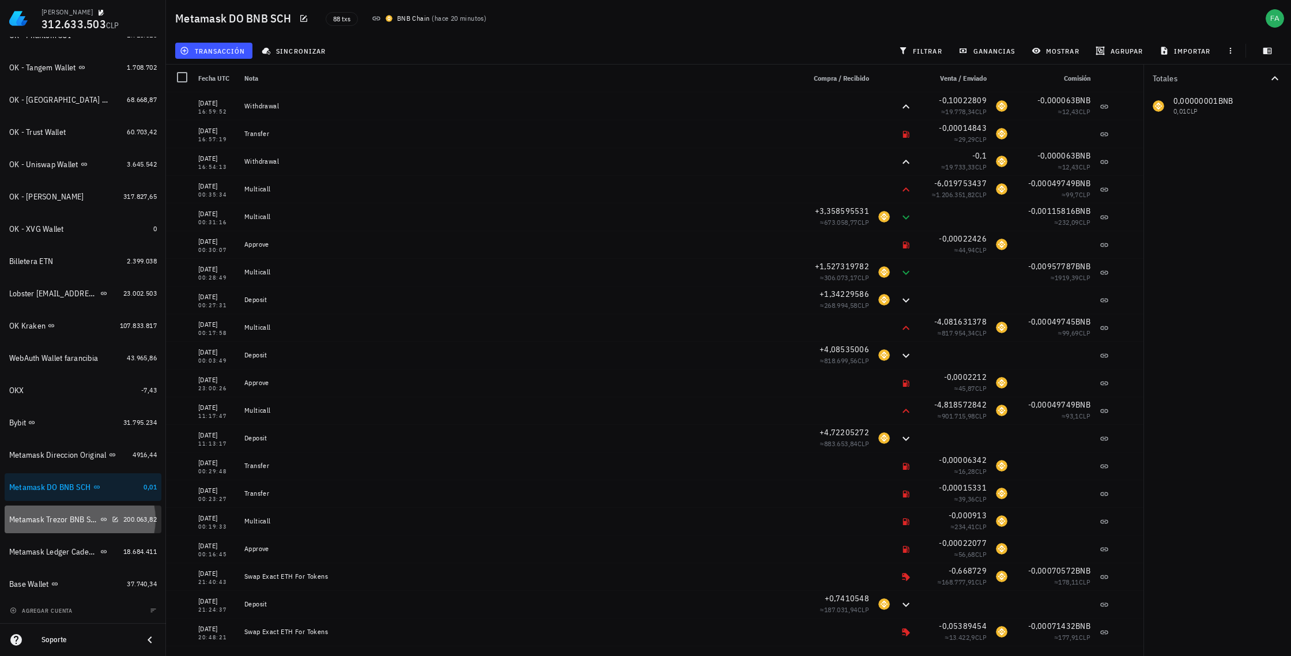
click at [44, 518] on div "Metamask Trezor BNB SCH" at bounding box center [53, 520] width 89 height 10
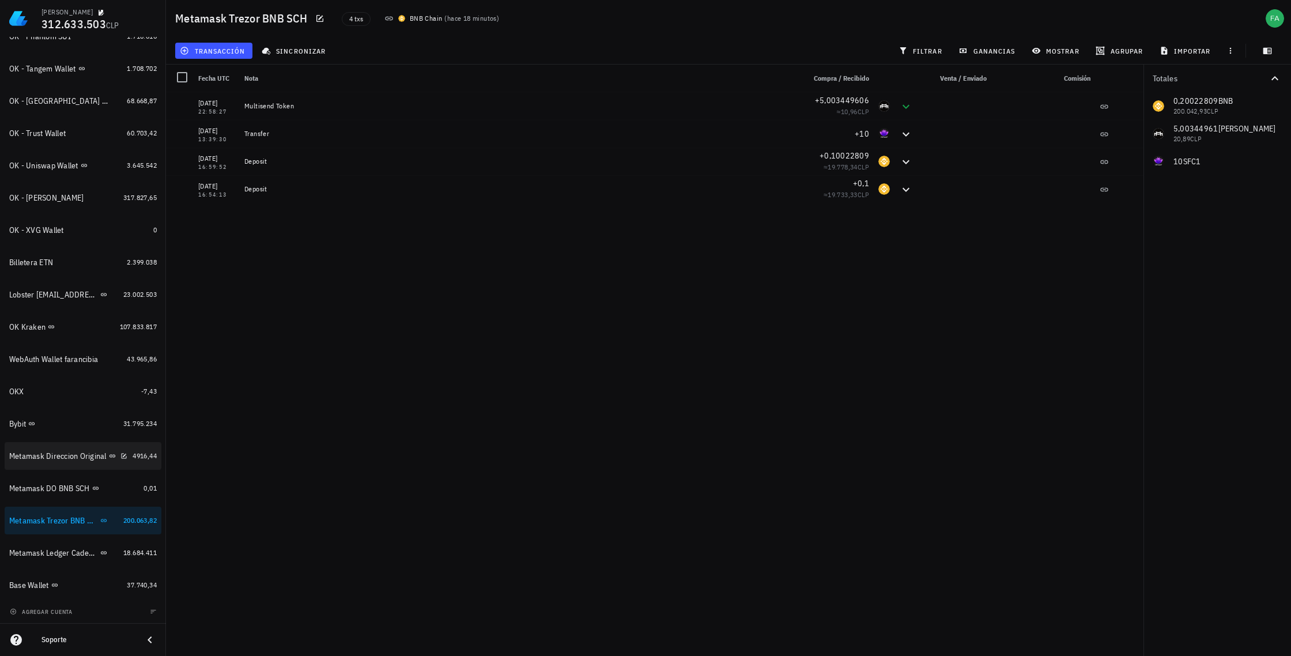
scroll to position [726, 0]
click at [66, 556] on div "Metamask Ledger Cadenas Ethereum, Electroneum y Pulse" at bounding box center [53, 552] width 89 height 10
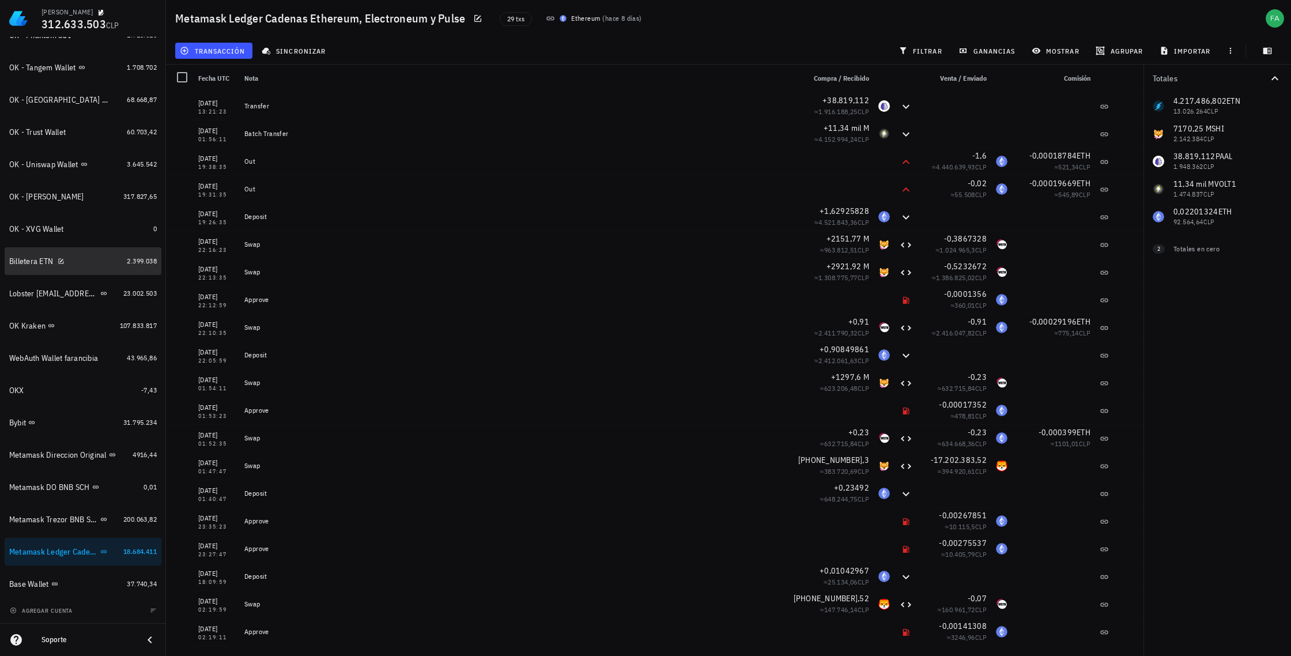
click at [85, 262] on div "Billetera ETN" at bounding box center [65, 261] width 113 height 11
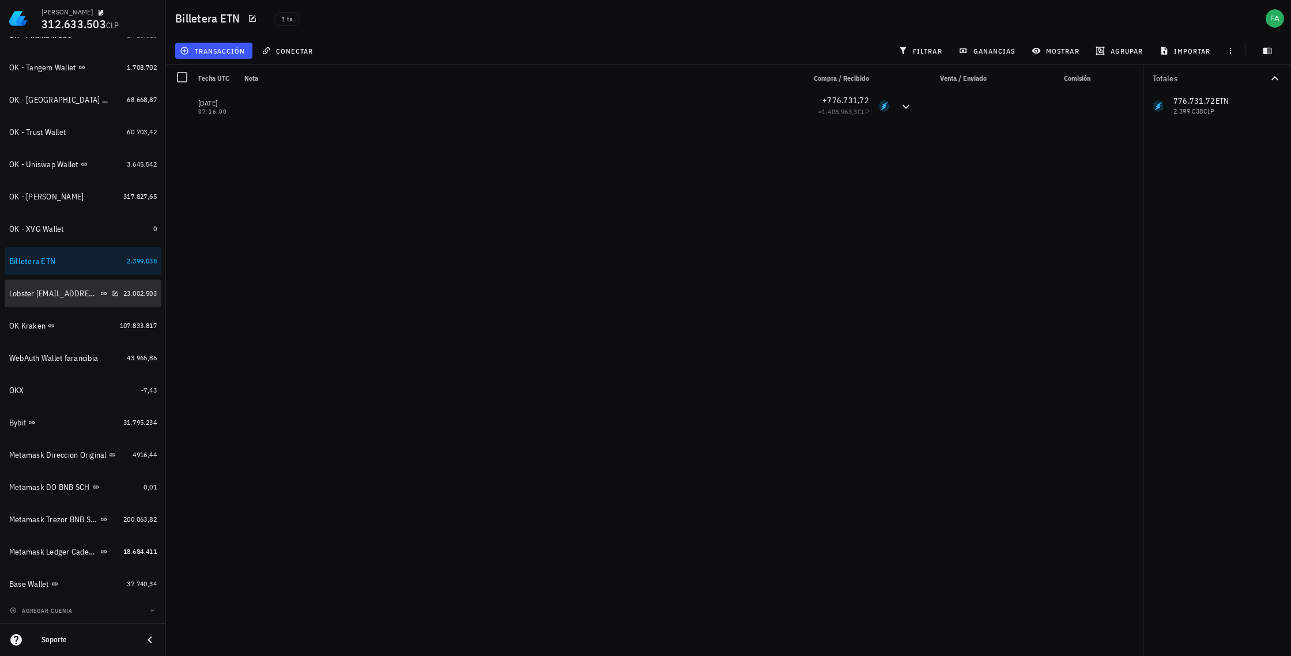
click at [50, 293] on div "Lobster [EMAIL_ADDRESS][DOMAIN_NAME]" at bounding box center [53, 294] width 89 height 10
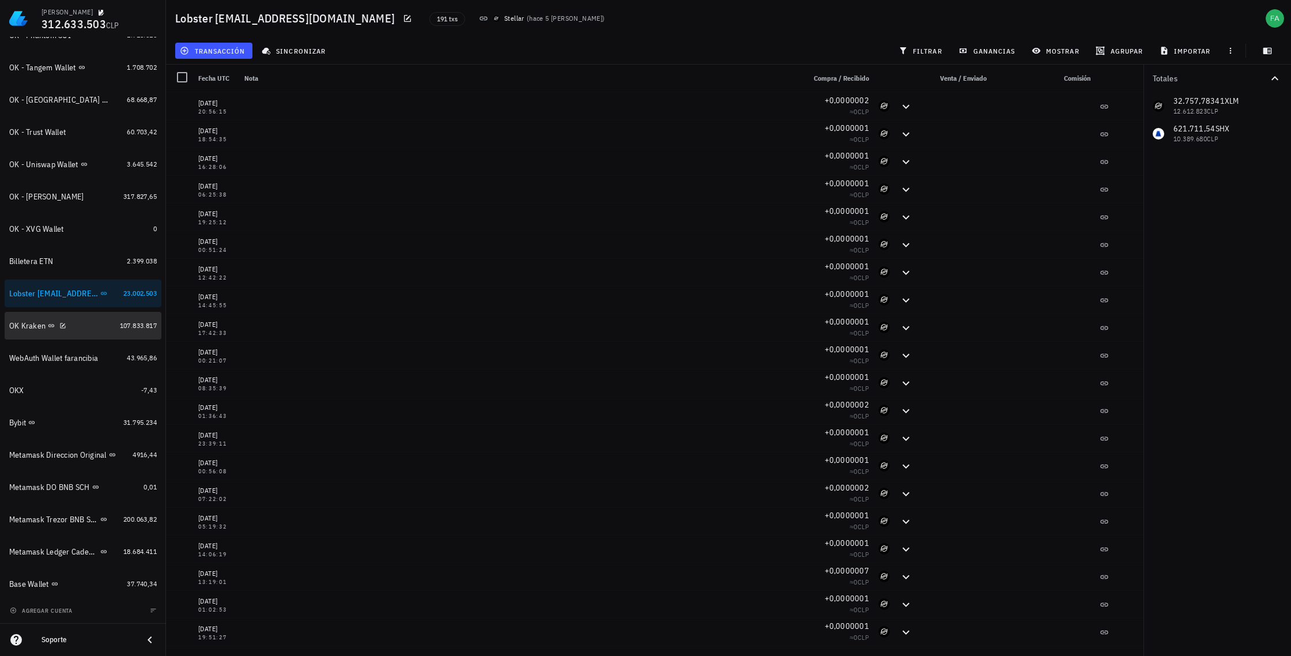
click at [38, 327] on div "OK Kraken" at bounding box center [27, 326] width 36 height 10
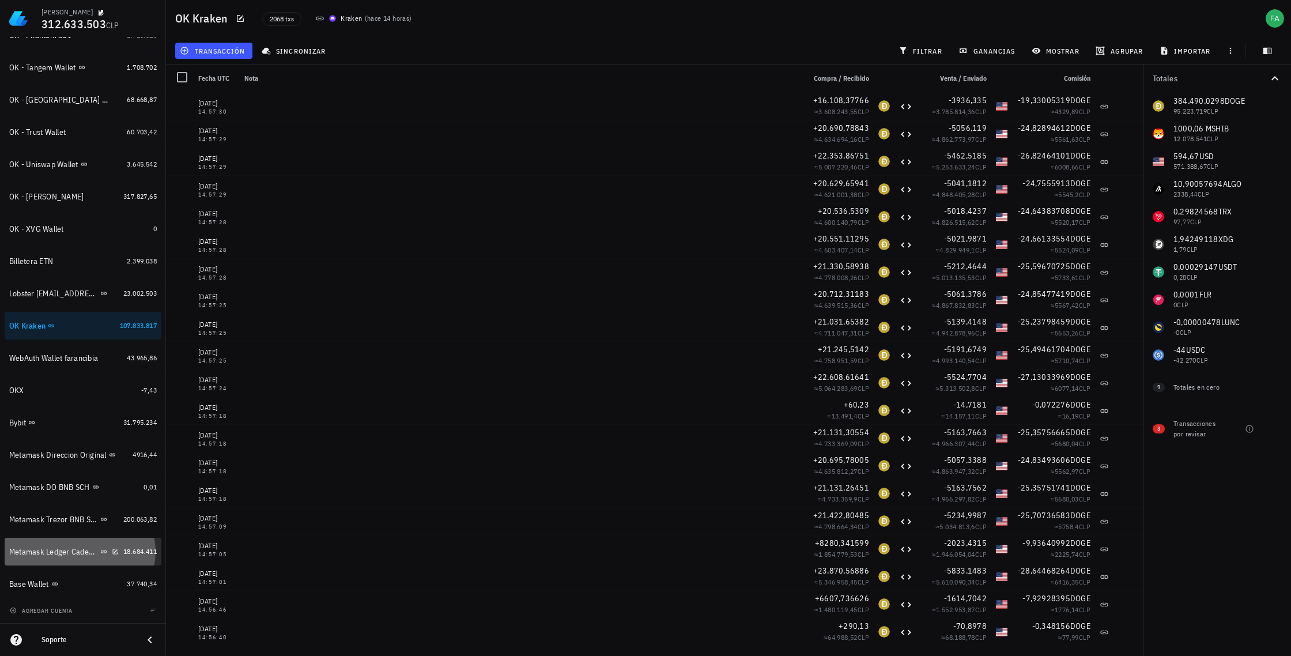
click at [61, 552] on div "Metamask Ledger Cadenas Ethereum, Electroneum y Pulse" at bounding box center [53, 552] width 89 height 10
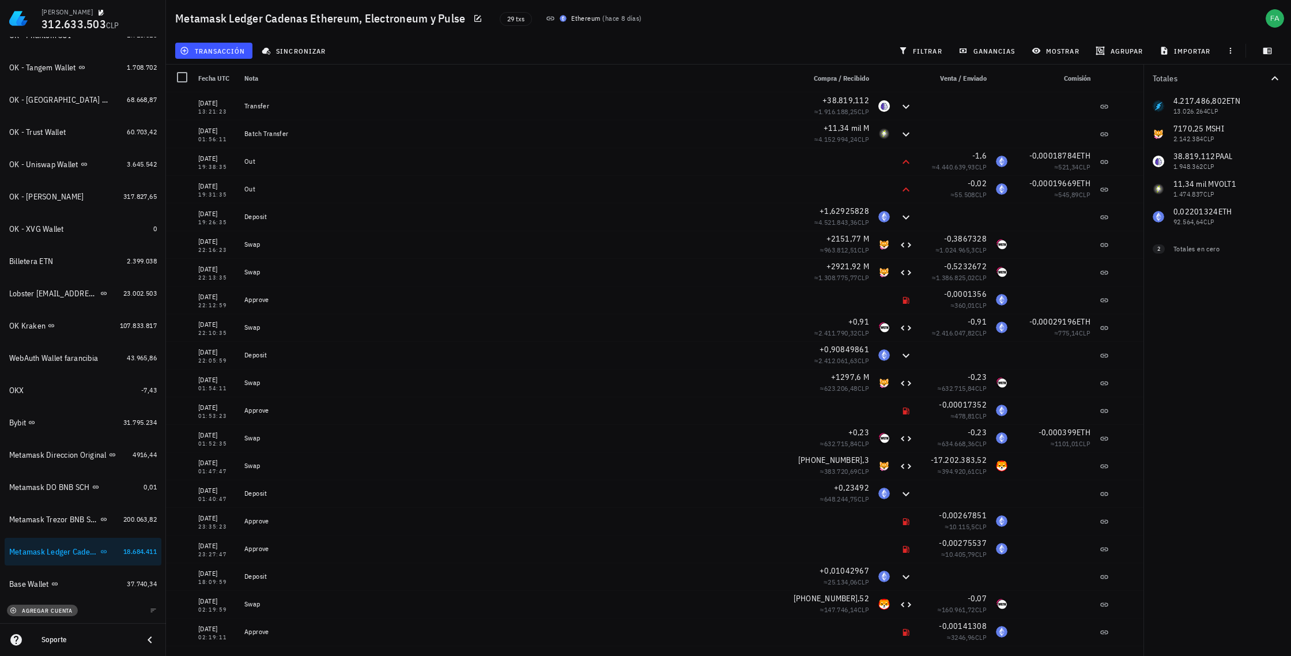
click at [55, 612] on span "agregar cuenta" at bounding box center [42, 610] width 61 height 7
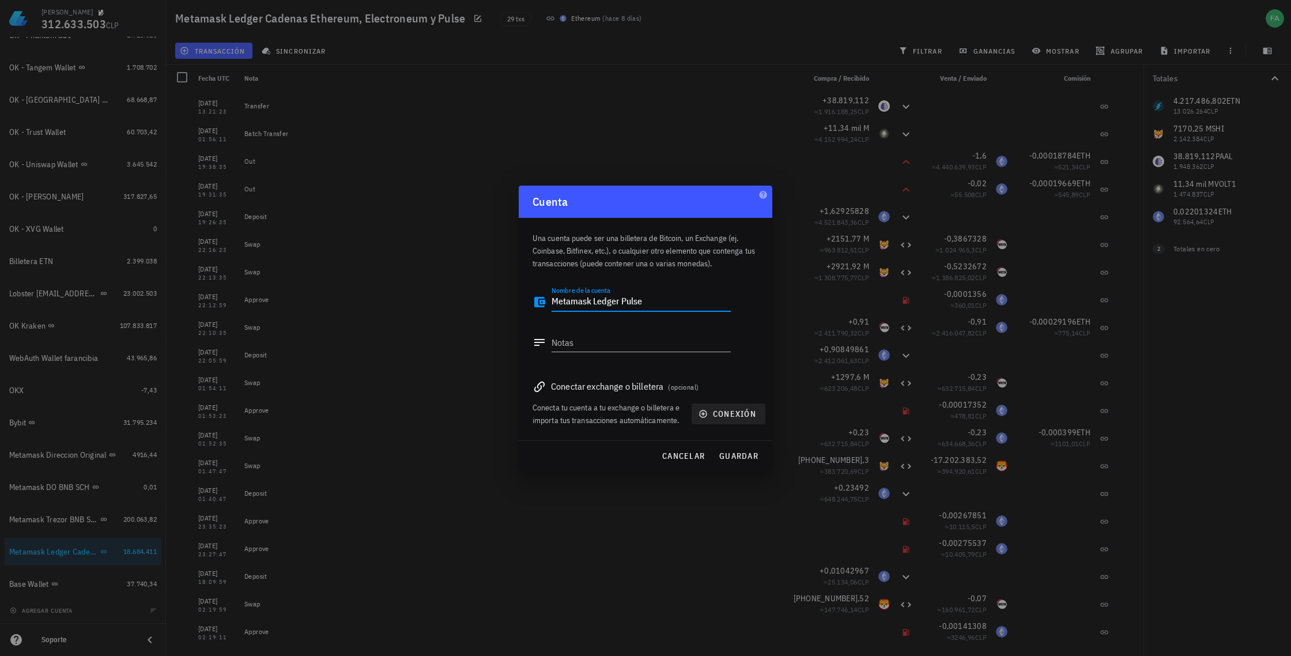
type textarea "Metamask Ledger Pulse"
click at [738, 418] on span "conexión" at bounding box center [728, 414] width 55 height 10
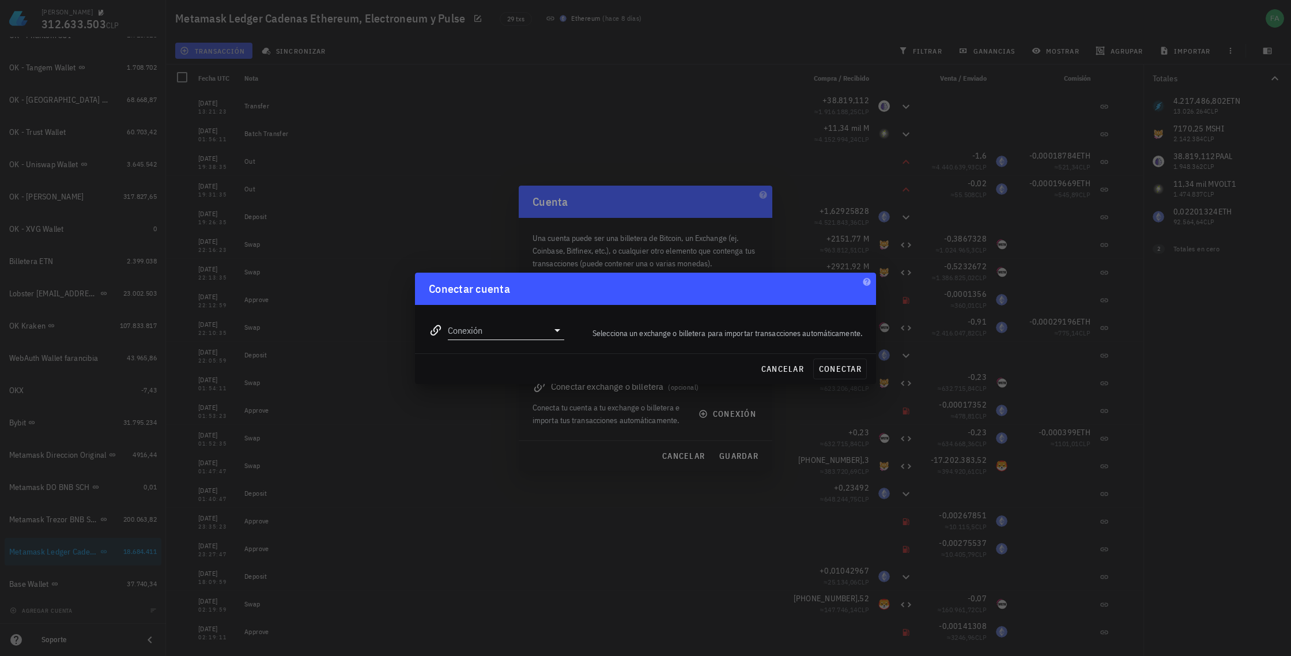
click at [556, 331] on icon at bounding box center [558, 330] width 14 height 14
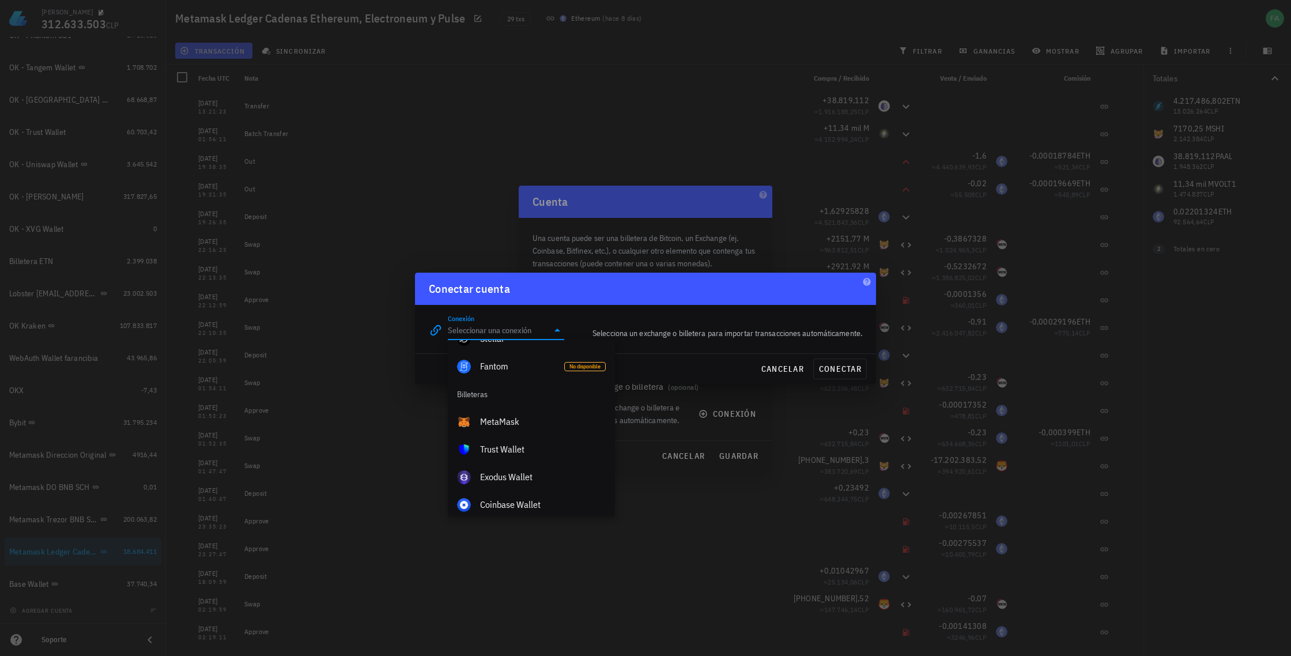
scroll to position [712, 0]
click at [504, 421] on div "MetaMask" at bounding box center [543, 421] width 126 height 11
type input "MetaMask"
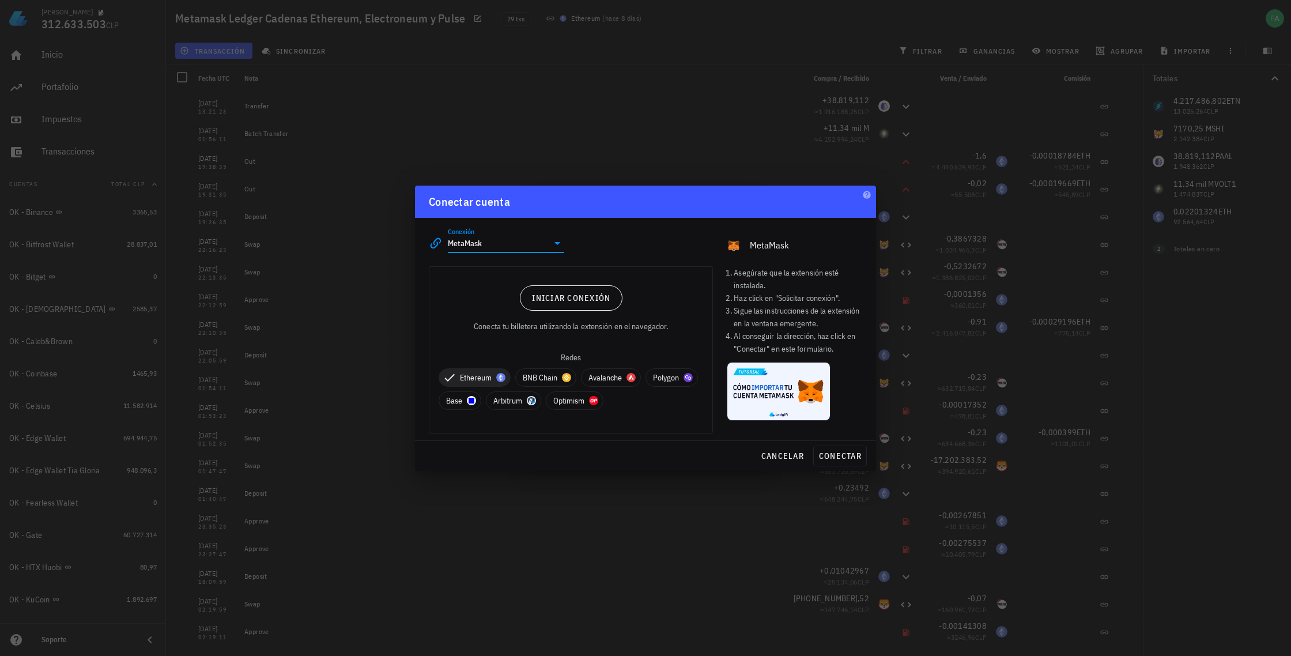
scroll to position [726, 0]
click at [779, 455] on span "cancelar" at bounding box center [782, 456] width 43 height 10
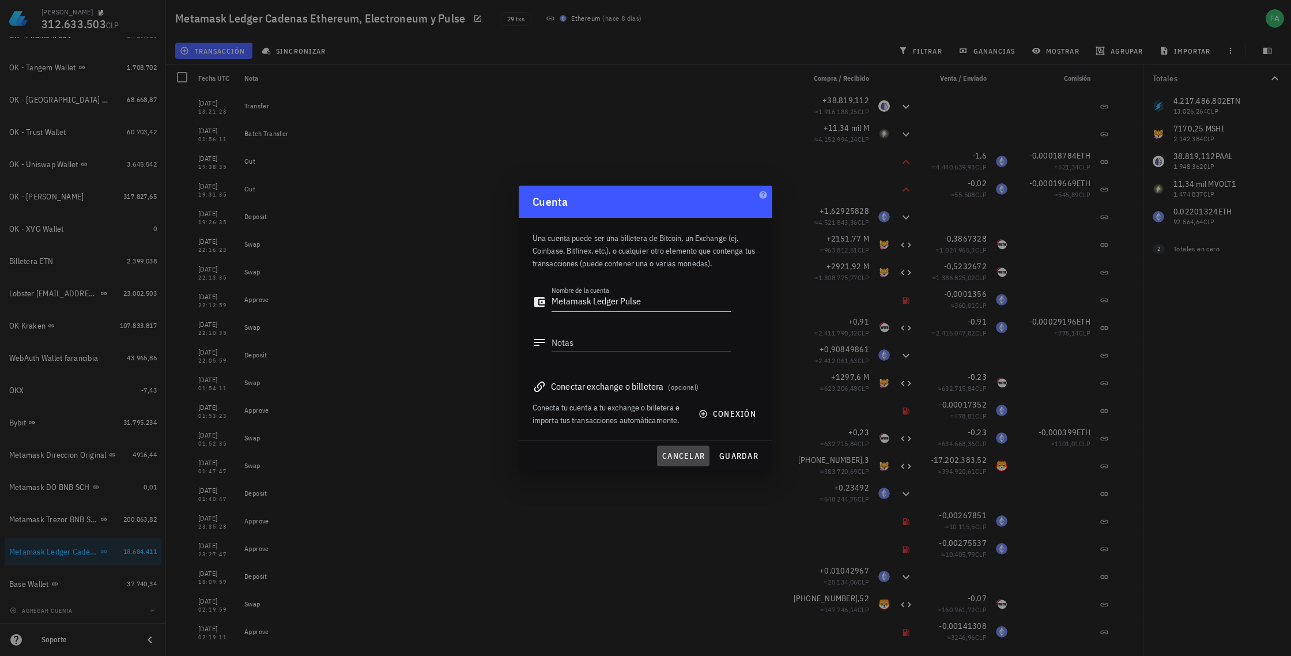
click at [693, 454] on span "cancelar" at bounding box center [683, 456] width 43 height 10
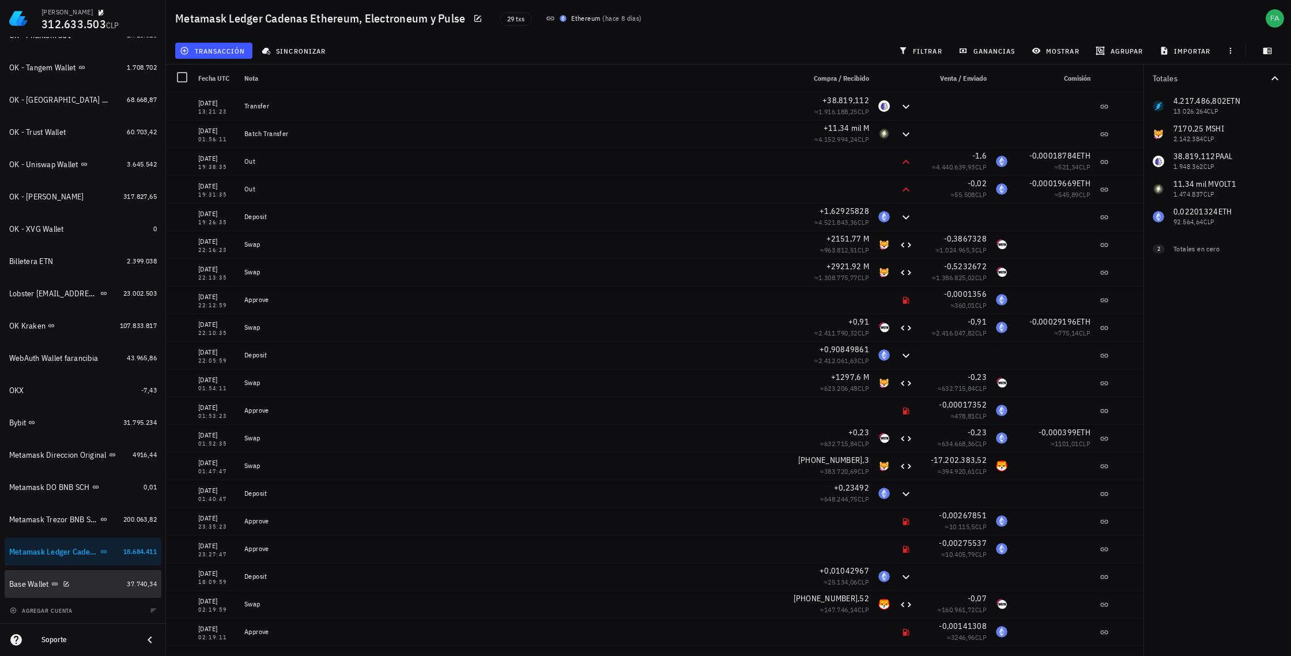
click at [35, 583] on div "Base Wallet" at bounding box center [29, 584] width 40 height 10
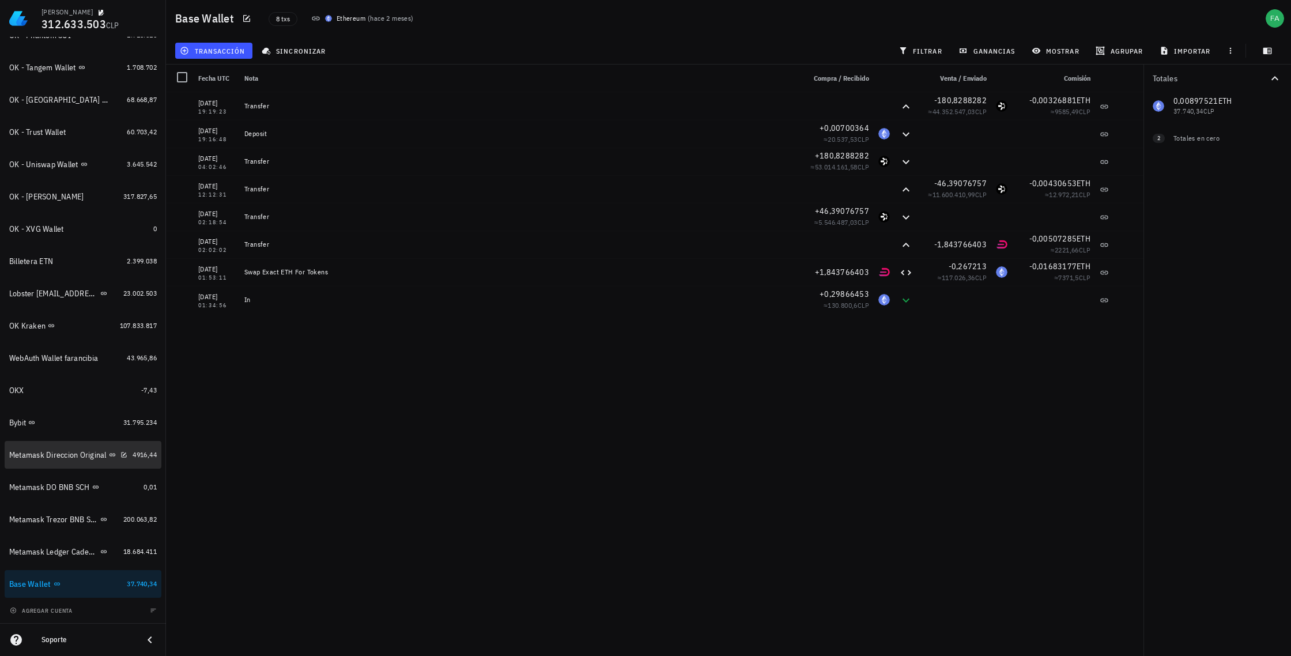
click at [54, 456] on div "Metamask Direccion Original" at bounding box center [57, 455] width 97 height 10
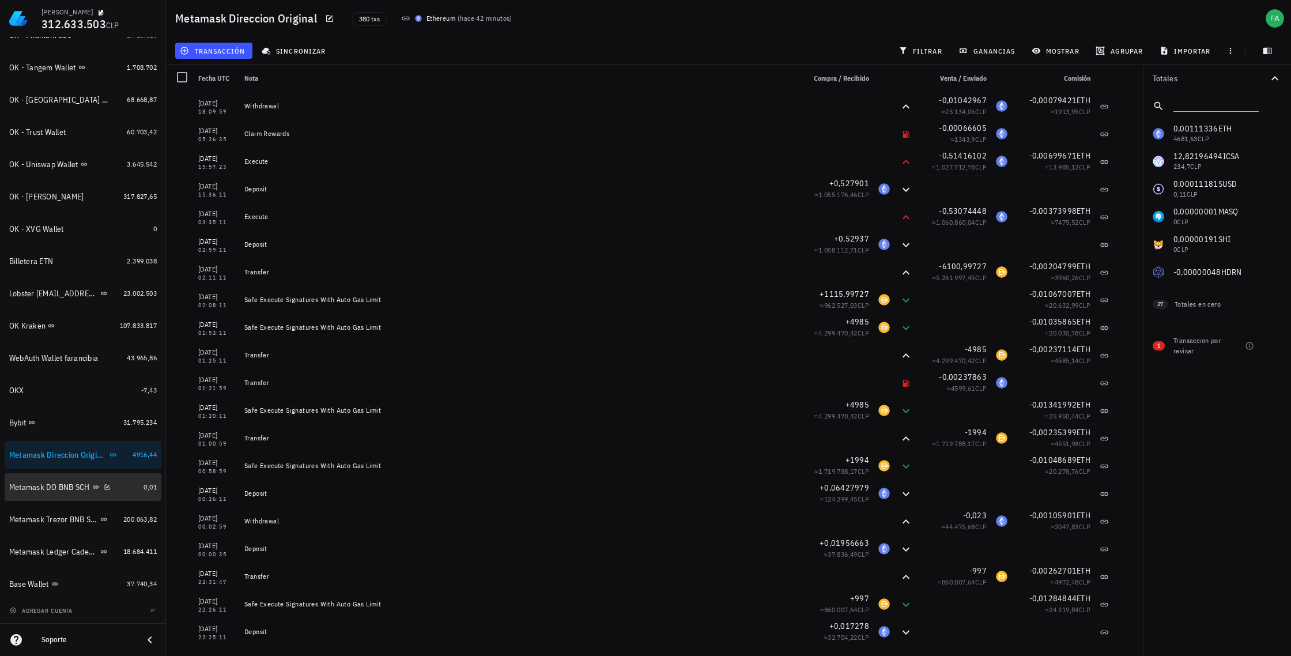
click at [57, 491] on div "Metamask DO BNB SCH" at bounding box center [49, 488] width 81 height 10
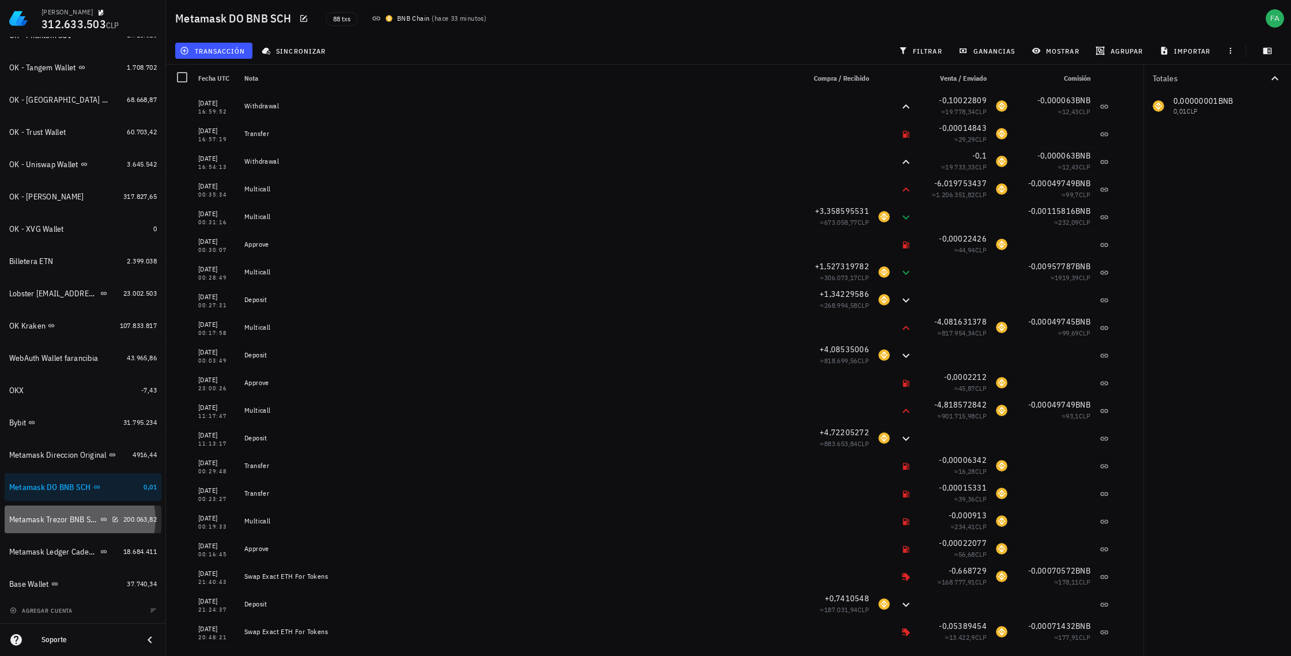
click at [50, 520] on div "Metamask Trezor BNB SCH" at bounding box center [53, 520] width 89 height 10
